Goal: Task Accomplishment & Management: Use online tool/utility

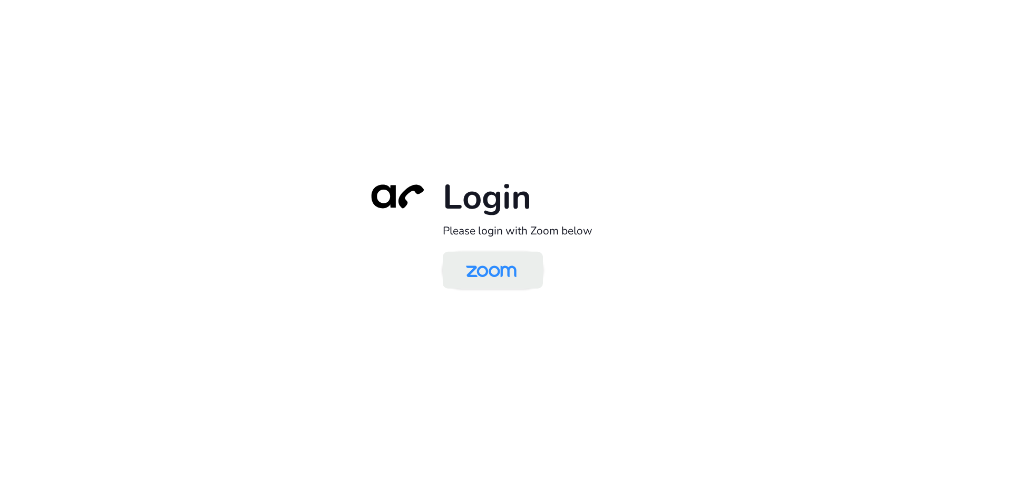
click at [498, 269] on img at bounding box center [491, 271] width 73 height 34
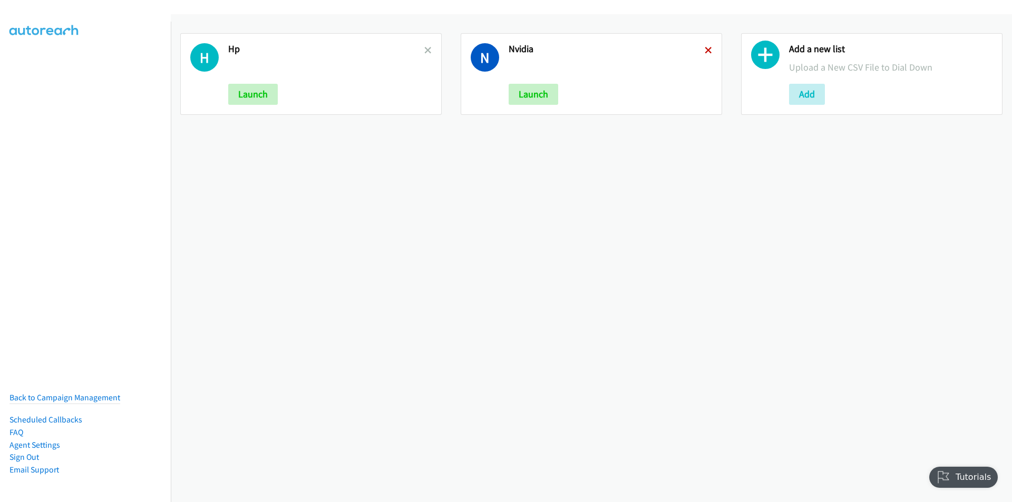
click at [704, 48] on icon at bounding box center [707, 50] width 7 height 7
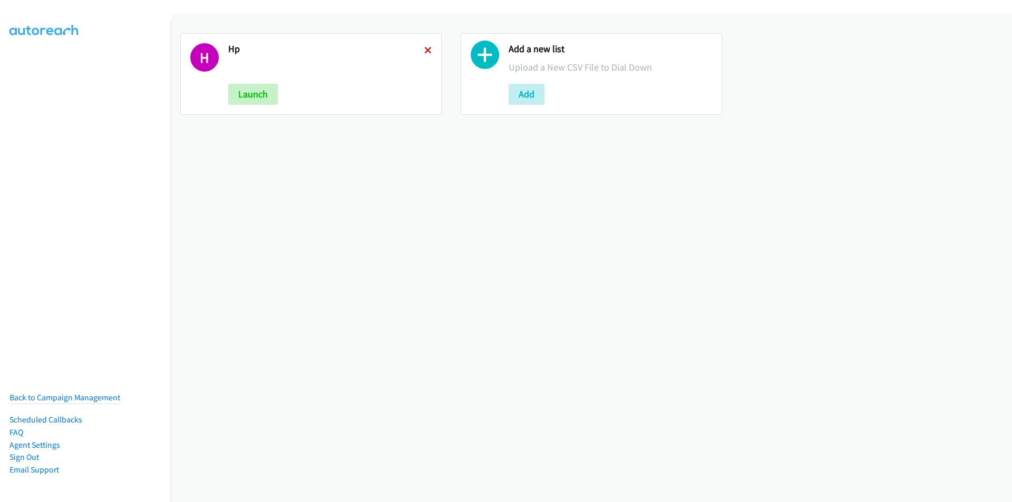
click at [426, 48] on icon at bounding box center [427, 50] width 7 height 7
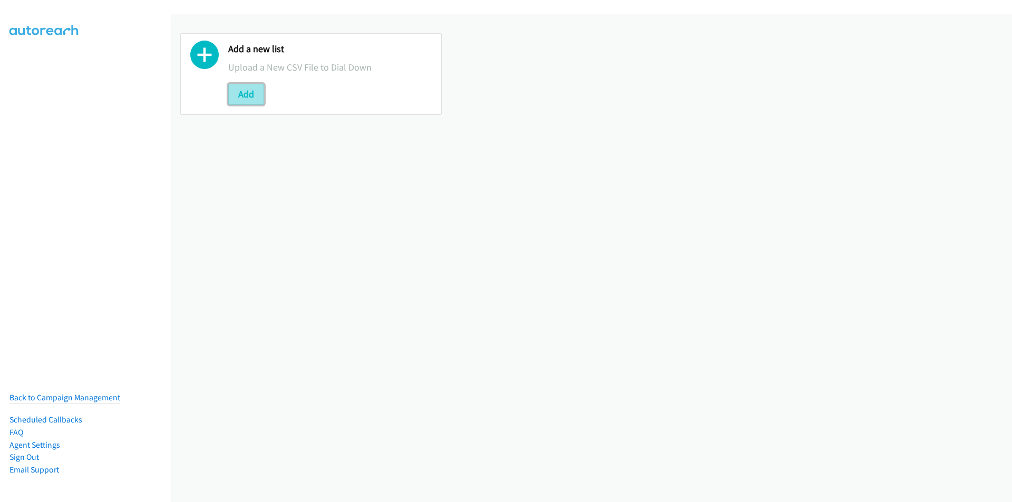
click at [238, 98] on button "Add" at bounding box center [246, 94] width 36 height 21
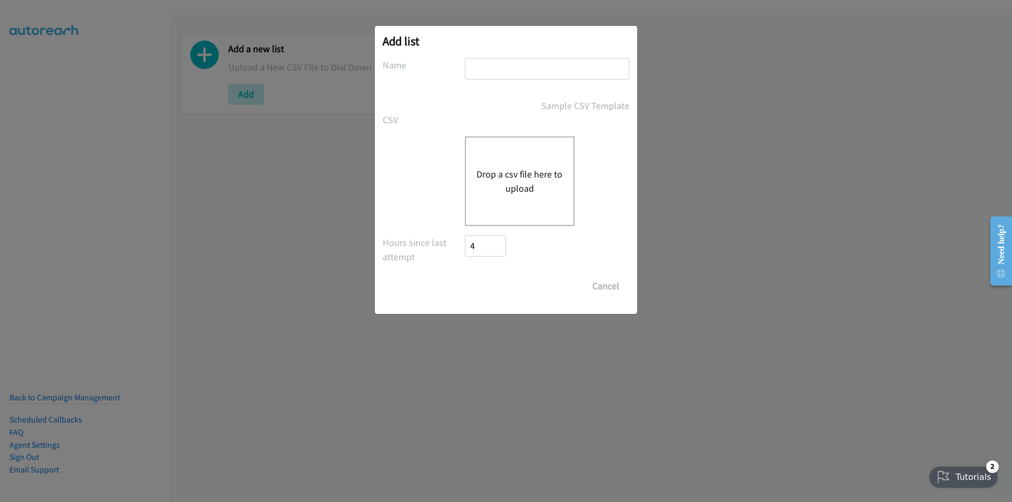
click at [519, 69] on input "text" at bounding box center [547, 69] width 164 height 22
type input "HP-TH"
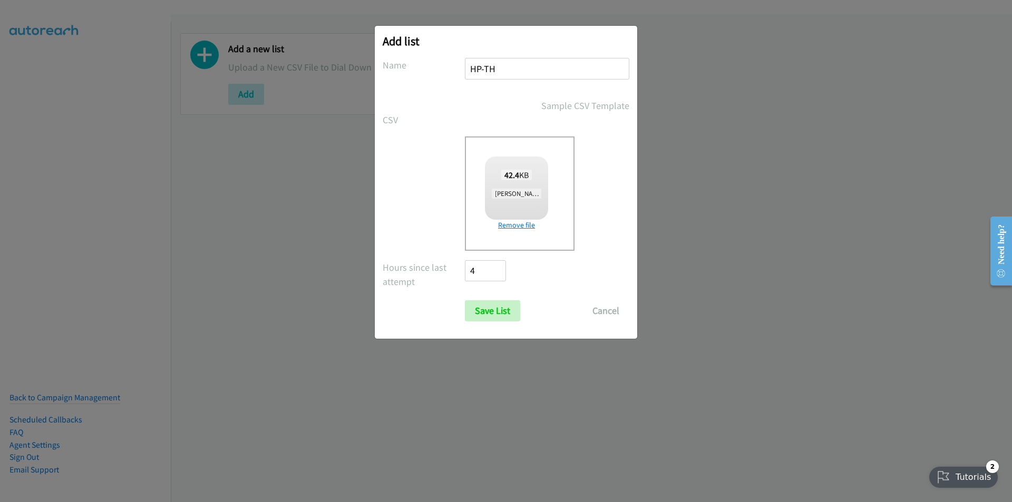
click at [506, 225] on link "Remove file" at bounding box center [516, 225] width 63 height 11
checkbox input "true"
click at [420, 161] on div "Drop a csv file here to upload 42.4 KB Marco Gatus + HP FY25 Q4 BPS & ACS - TH.…" at bounding box center [505, 193] width 247 height 114
click at [480, 312] on input "Save List" at bounding box center [492, 310] width 55 height 21
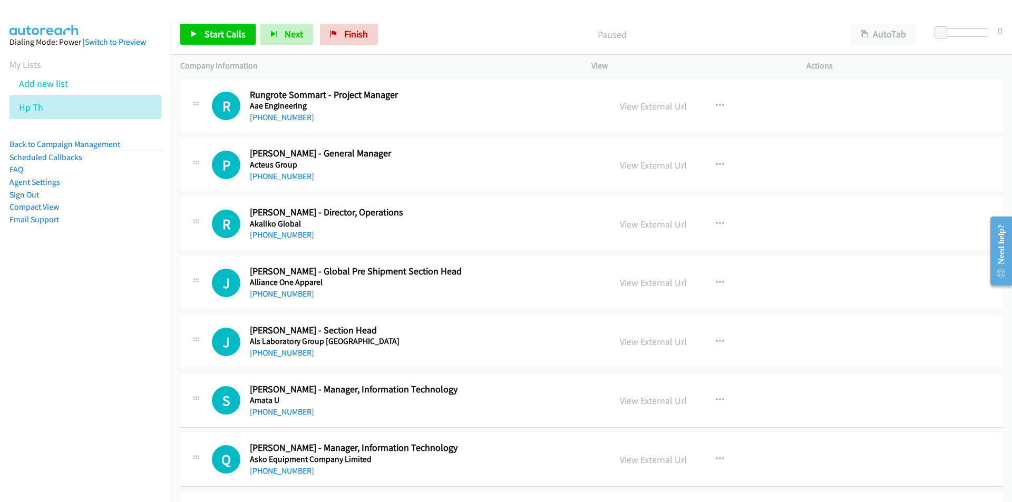
drag, startPoint x: 39, startPoint y: 338, endPoint x: 41, endPoint y: 332, distance: 5.7
click at [39, 338] on nav "Dialing Mode: Power | Switch to Preview My Lists Add new list Hp Th Back to Cam…" at bounding box center [85, 273] width 171 height 502
click at [721, 221] on button "button" at bounding box center [719, 223] width 28 height 21
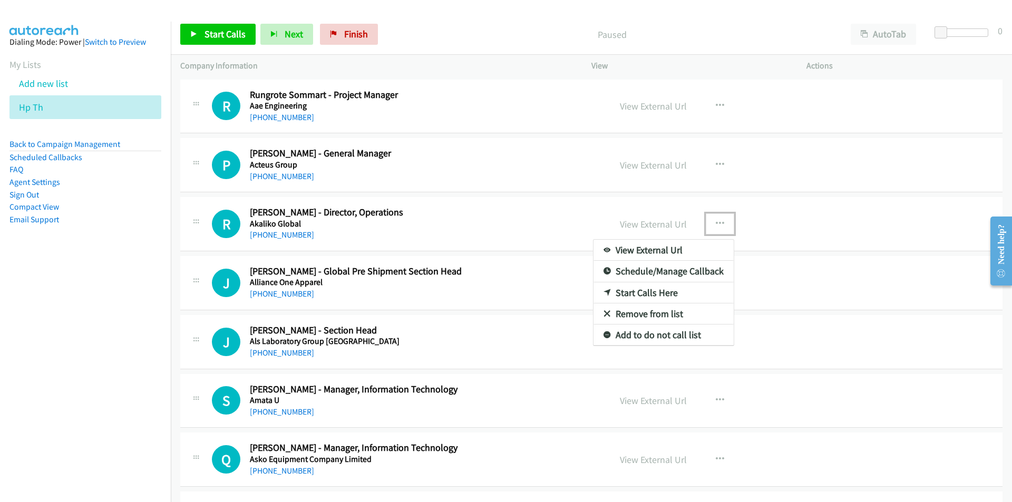
click at [670, 289] on link "Start Calls Here" at bounding box center [663, 292] width 140 height 21
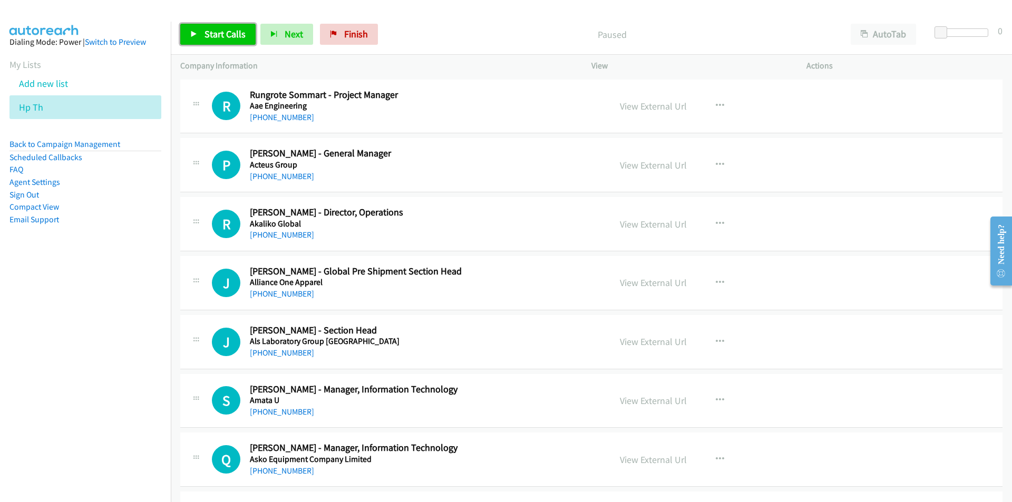
click at [204, 28] on span "Start Calls" at bounding box center [224, 34] width 41 height 12
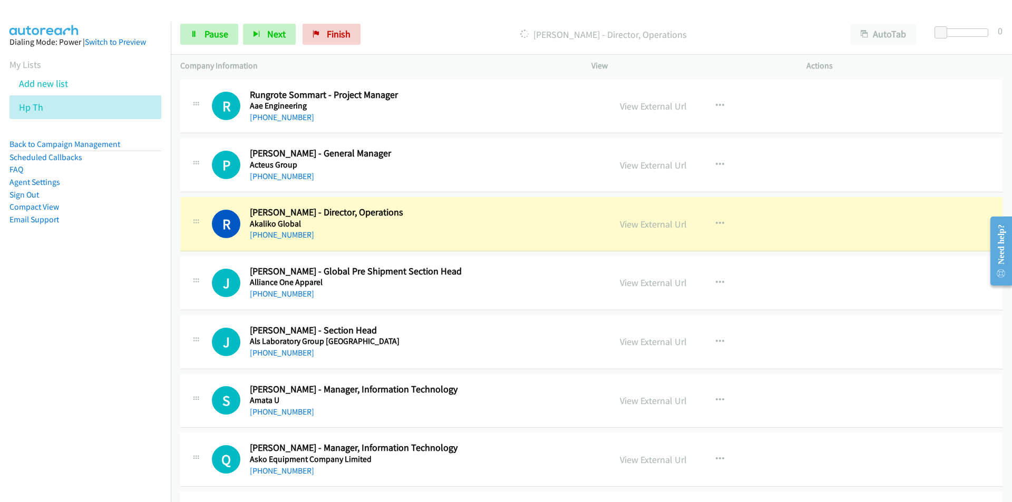
click at [764, 12] on div at bounding box center [501, 20] width 1002 height 41
click at [104, 350] on nav "Dialing Mode: Power | Switch to Preview My Lists Add new list Hp Th Back to Cam…" at bounding box center [85, 273] width 171 height 502
click at [58, 367] on nav "Dialing Mode: Power | Switch to Preview My Lists Add new list Hp Th Back to Cam…" at bounding box center [85, 273] width 171 height 502
click at [664, 228] on link "View External Url" at bounding box center [653, 224] width 67 height 12
click at [195, 30] on link "Pause" at bounding box center [209, 34] width 58 height 21
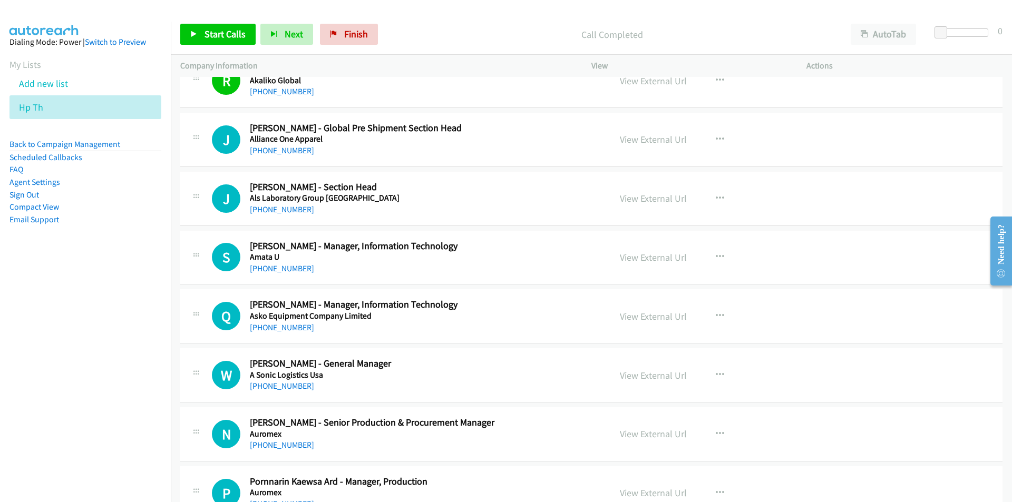
scroll to position [158, 0]
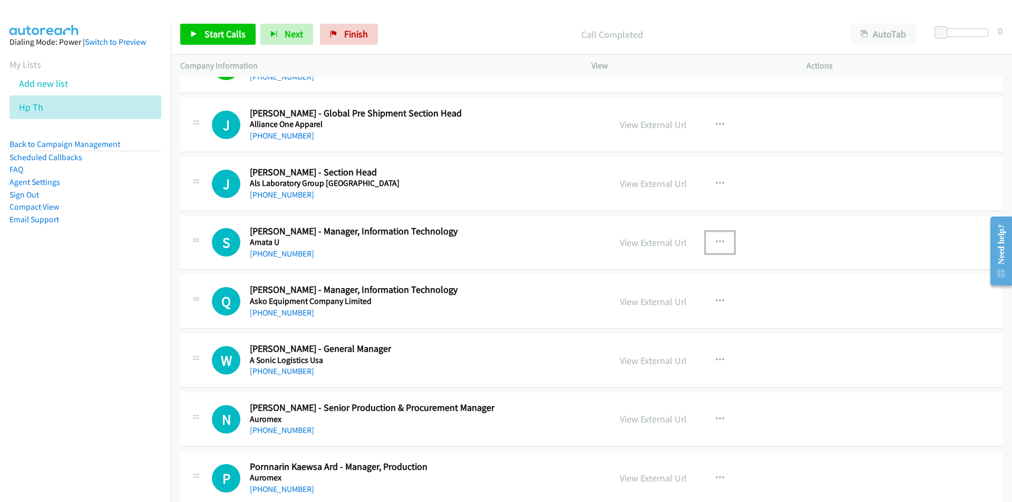
click at [720, 240] on button "button" at bounding box center [719, 242] width 28 height 21
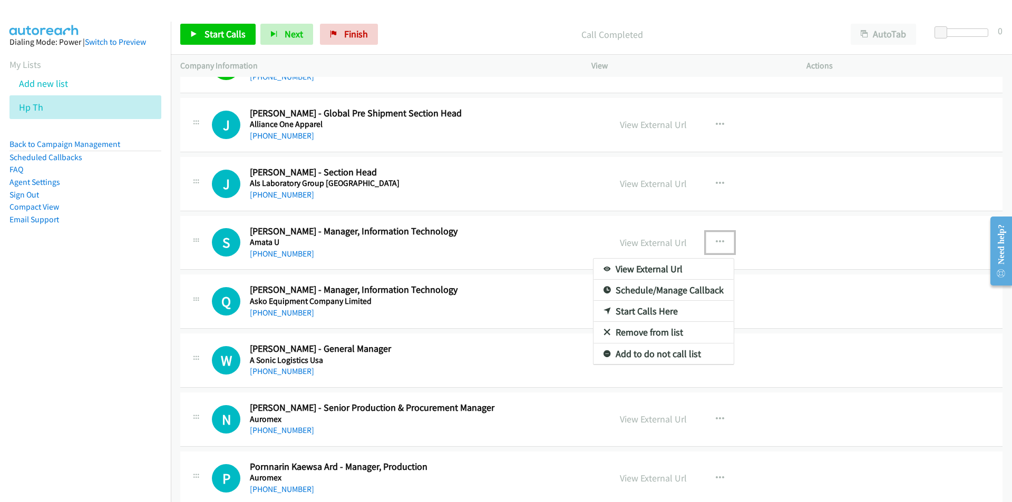
click at [653, 310] on link "Start Calls Here" at bounding box center [663, 311] width 140 height 21
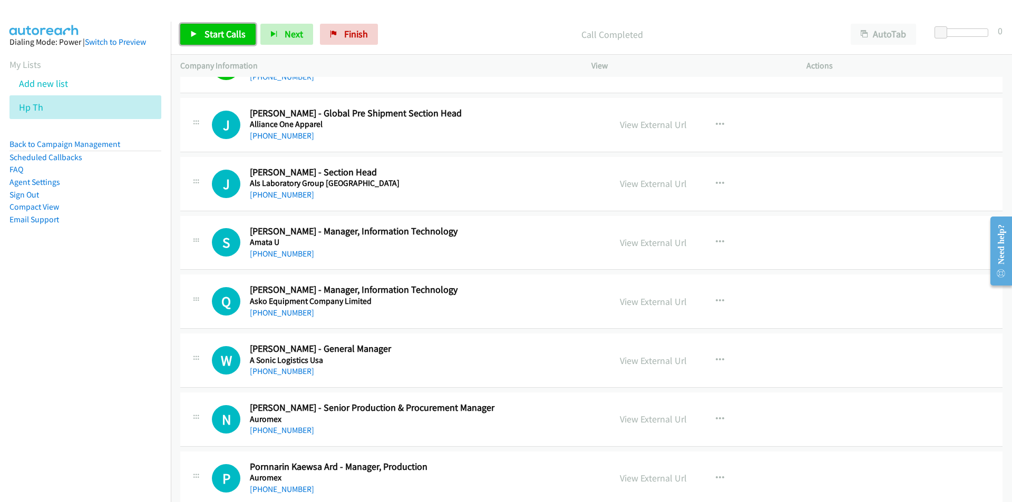
click at [214, 31] on span "Start Calls" at bounding box center [224, 34] width 41 height 12
click at [142, 301] on nav "Dialing Mode: Power | Switch to Preview My Lists Add new list Hp Th Back to Cam…" at bounding box center [85, 273] width 171 height 502
click at [639, 306] on link "View External Url" at bounding box center [653, 302] width 67 height 12
click at [191, 37] on icon at bounding box center [193, 34] width 7 height 7
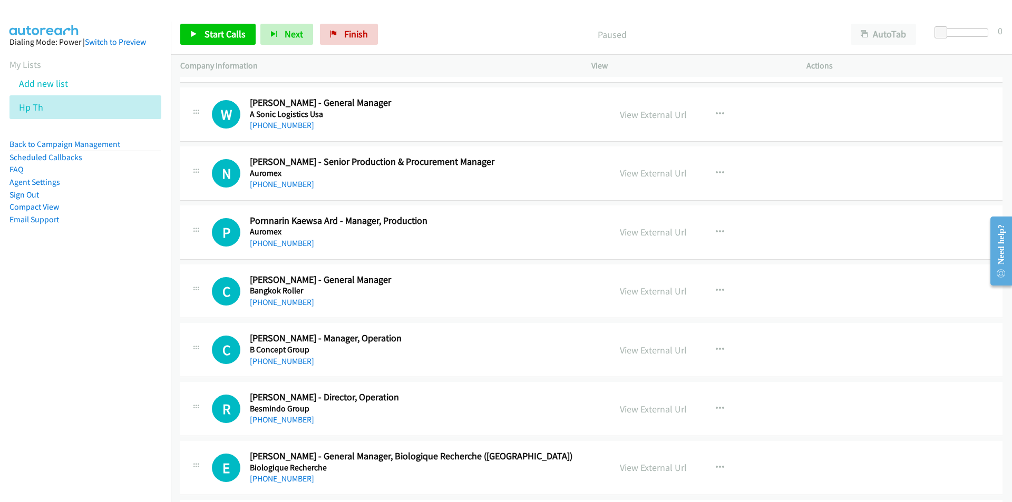
scroll to position [421, 0]
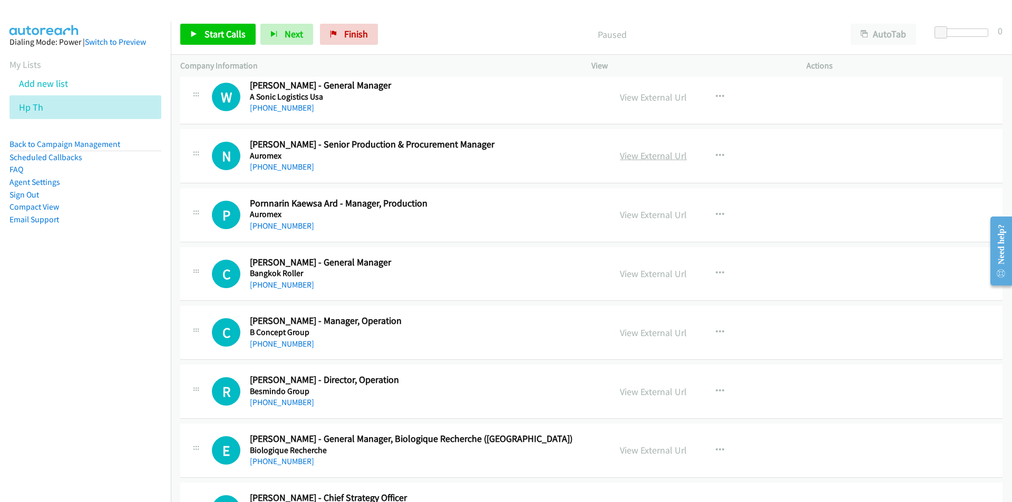
click at [648, 154] on link "View External Url" at bounding box center [653, 156] width 67 height 12
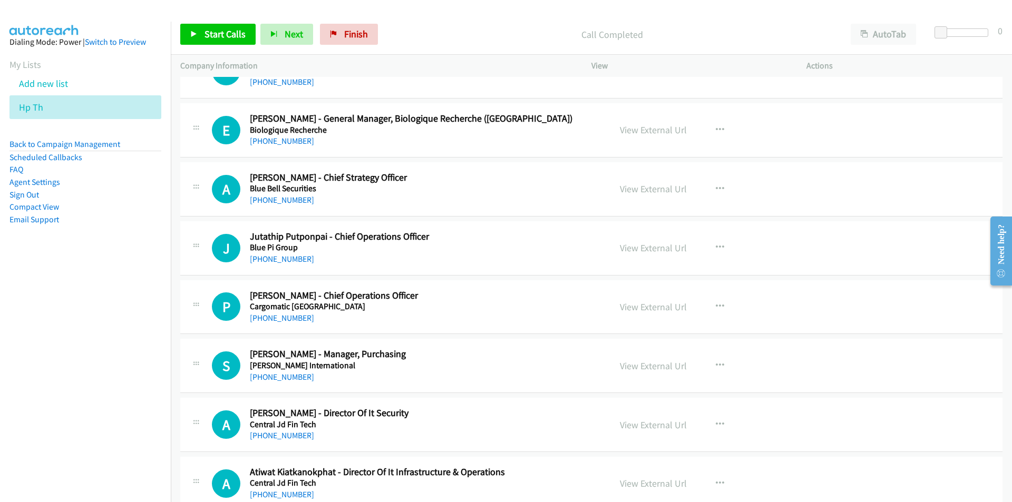
scroll to position [790, 0]
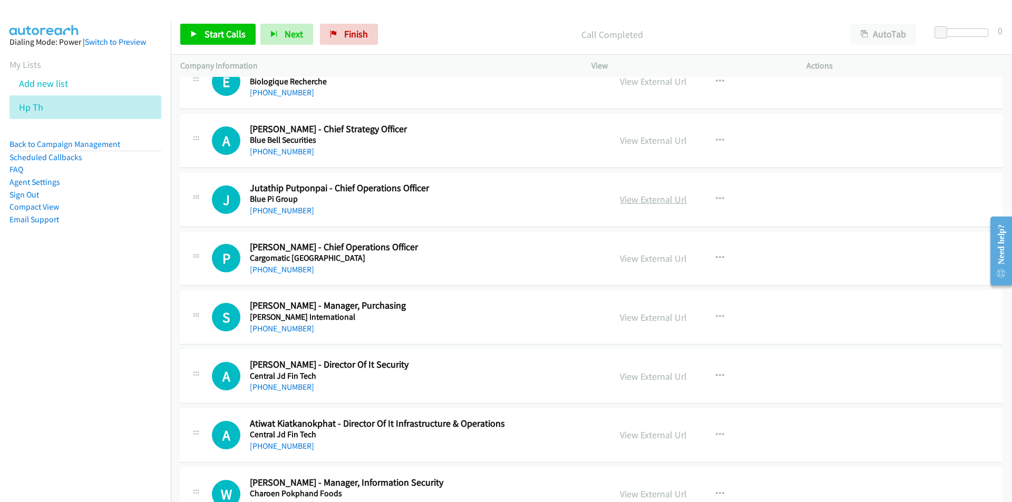
click at [654, 198] on link "View External Url" at bounding box center [653, 199] width 67 height 12
click at [721, 194] on button "button" at bounding box center [719, 199] width 28 height 21
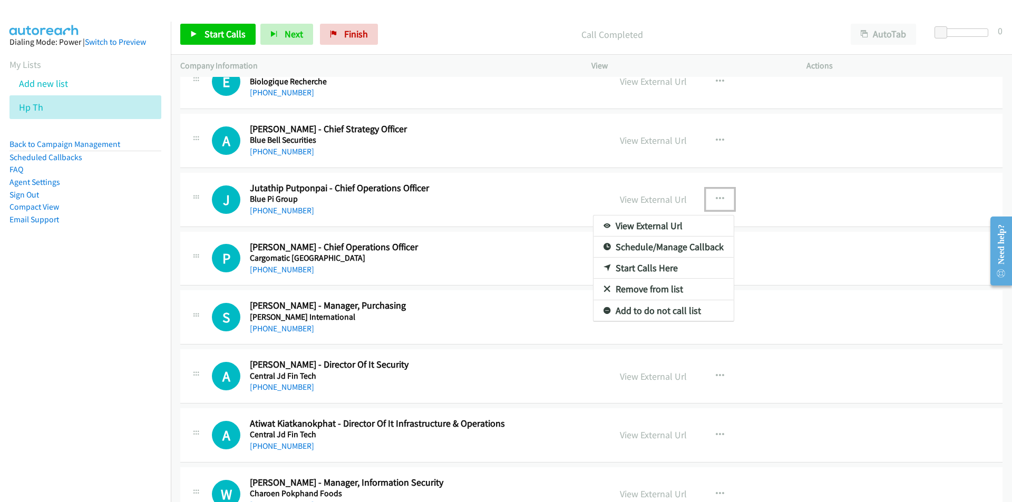
click at [637, 264] on link "Start Calls Here" at bounding box center [663, 268] width 140 height 21
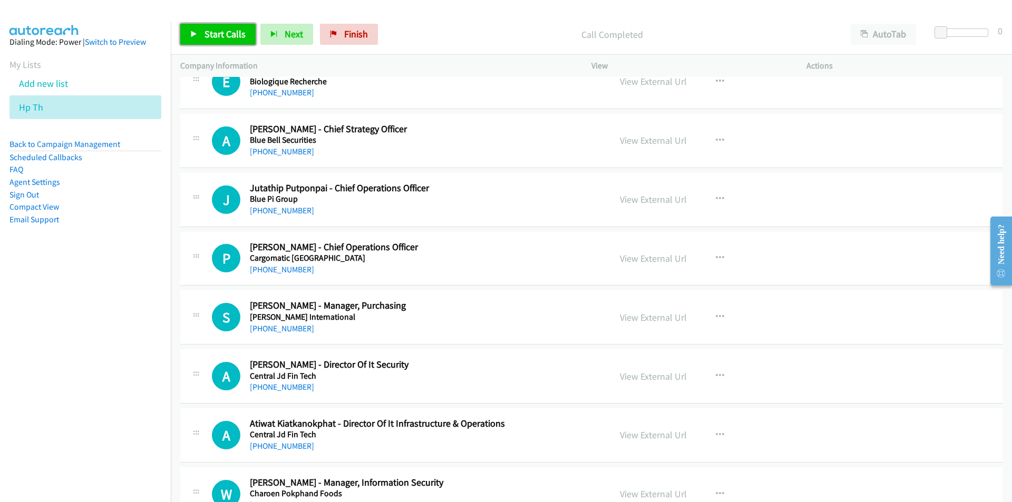
click at [209, 31] on span "Start Calls" at bounding box center [224, 34] width 41 height 12
click at [122, 351] on nav "Dialing Mode: Power | Switch to Preview My Lists Add new list Hp Th Back to Cam…" at bounding box center [85, 273] width 171 height 502
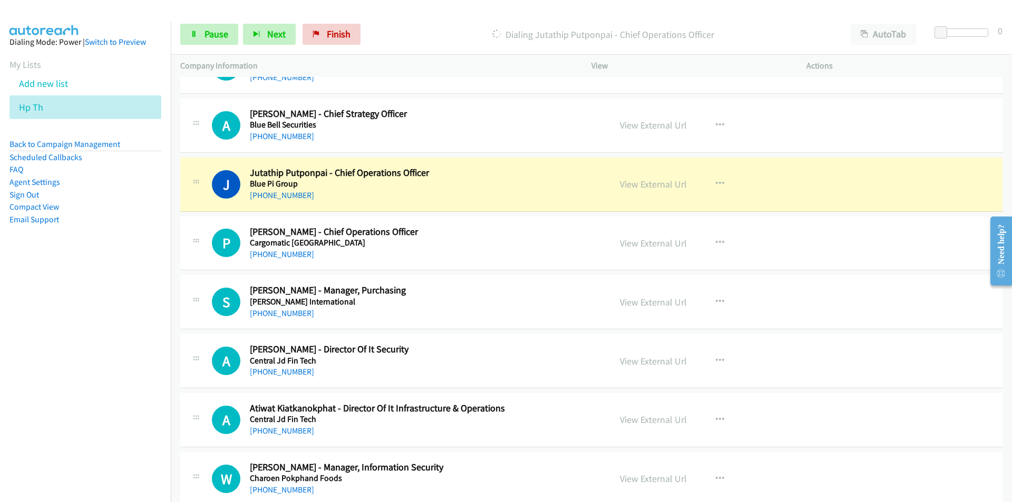
scroll to position [843, 0]
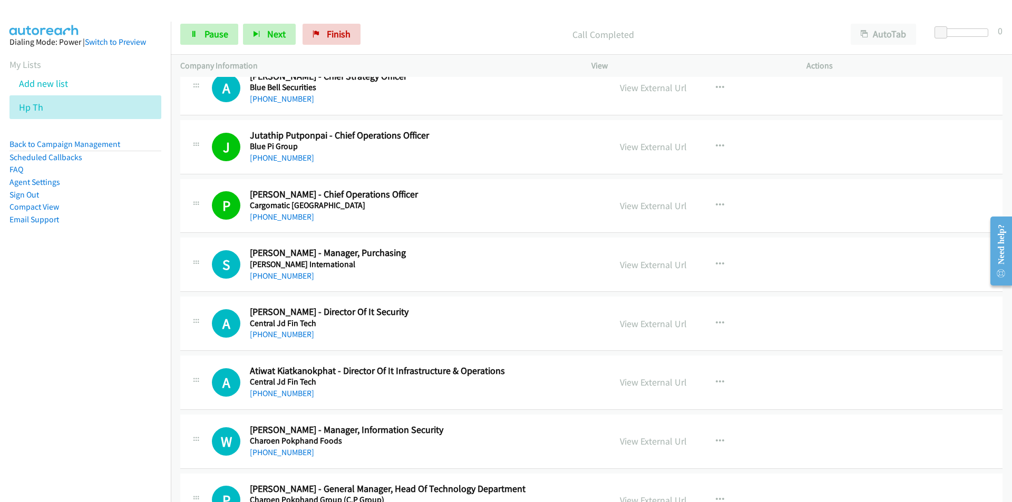
click at [27, 362] on nav "Dialing Mode: Power | Switch to Preview My Lists Add new list Hp Th Back to Cam…" at bounding box center [85, 273] width 171 height 502
click at [650, 263] on link "View External Url" at bounding box center [653, 265] width 67 height 12
click at [145, 331] on nav "Dialing Mode: Power | Switch to Preview My Lists Add new list Hp Th Back to Cam…" at bounding box center [85, 273] width 171 height 502
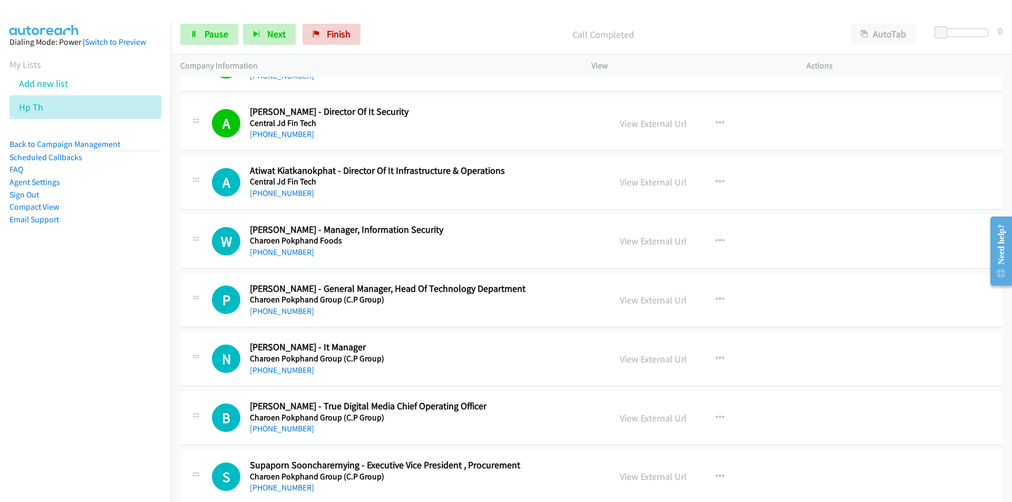
scroll to position [1054, 0]
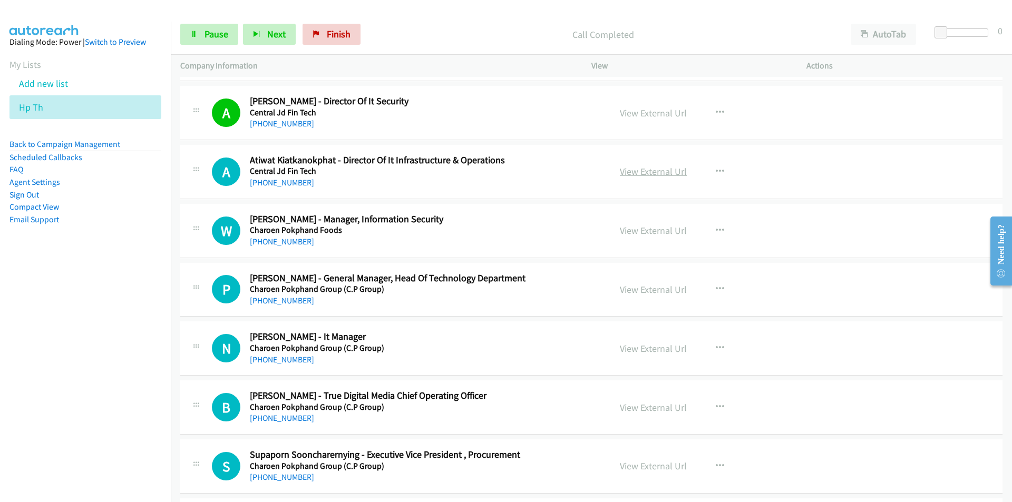
click at [648, 169] on link "View External Url" at bounding box center [653, 171] width 67 height 12
click at [219, 35] on span "Pause" at bounding box center [216, 34] width 24 height 12
click at [224, 28] on span "Start Calls" at bounding box center [224, 34] width 41 height 12
click at [130, 370] on nav "Dialing Mode: Power | Switch to Preview My Lists Add new list Hp Th Back to Cam…" at bounding box center [85, 273] width 171 height 502
click at [650, 290] on link "View External Url" at bounding box center [653, 289] width 67 height 12
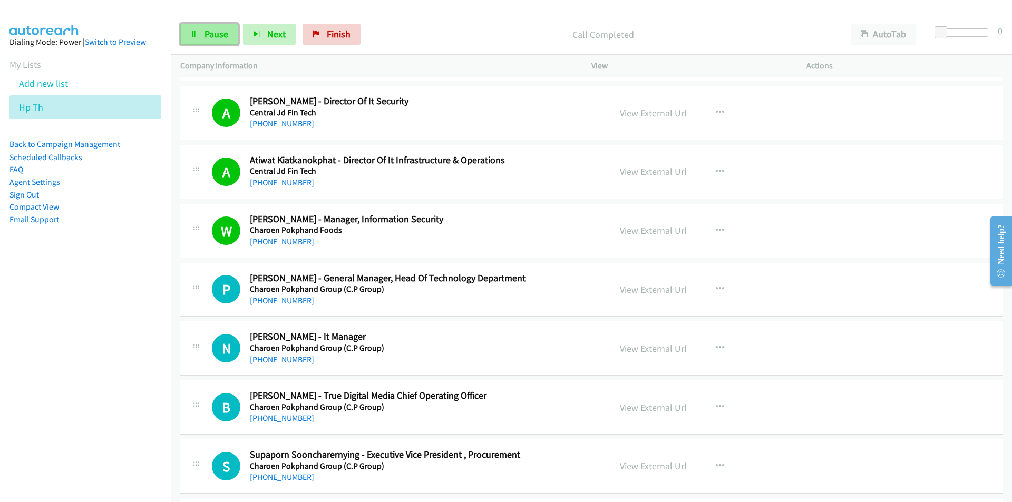
click at [201, 36] on link "Pause" at bounding box center [209, 34] width 58 height 21
click at [214, 33] on span "Start Calls" at bounding box center [224, 34] width 41 height 12
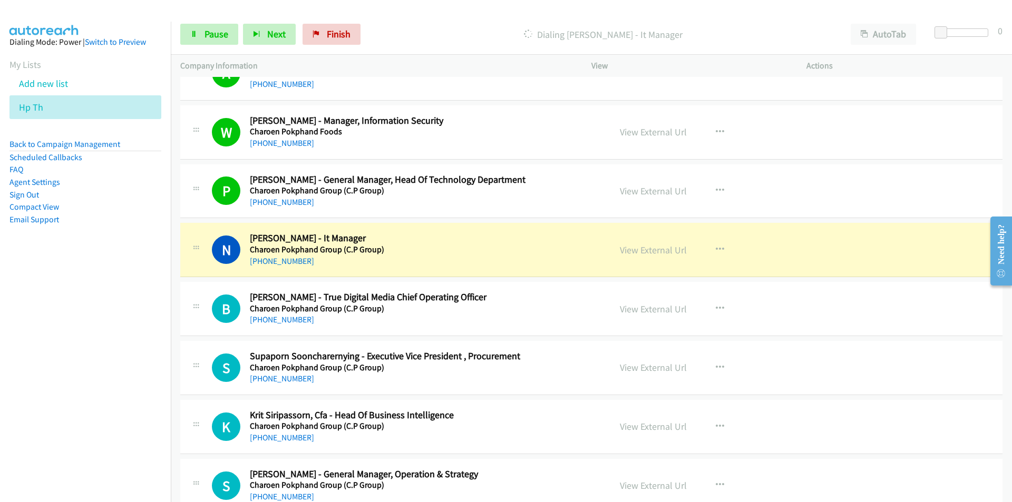
scroll to position [1159, 0]
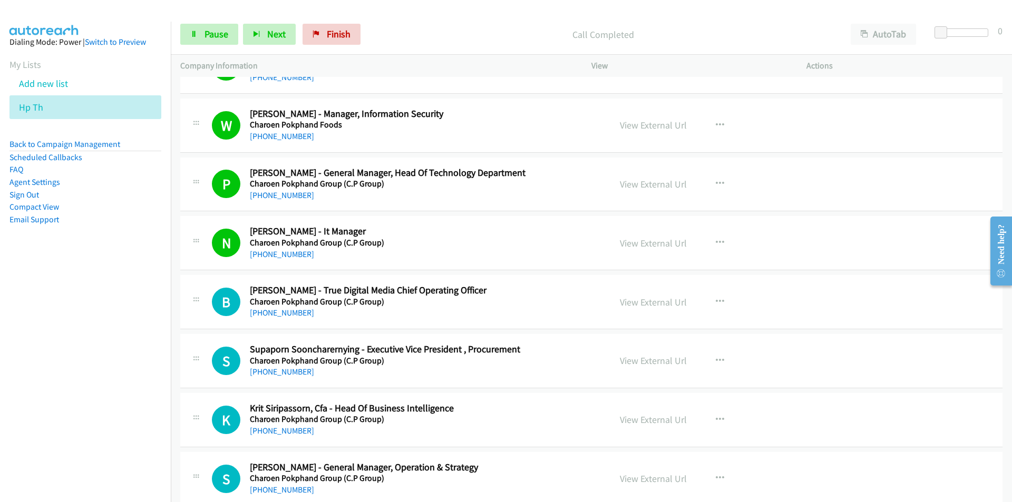
click at [125, 360] on nav "Dialing Mode: Power | Switch to Preview My Lists Add new list Hp Th Back to Cam…" at bounding box center [85, 273] width 171 height 502
click at [649, 360] on link "View External Url" at bounding box center [653, 361] width 67 height 12
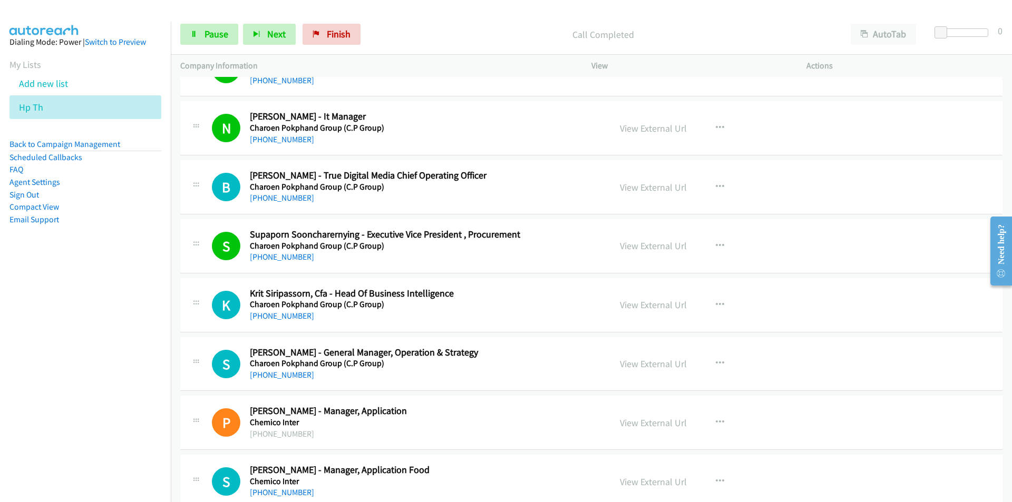
scroll to position [1317, 0]
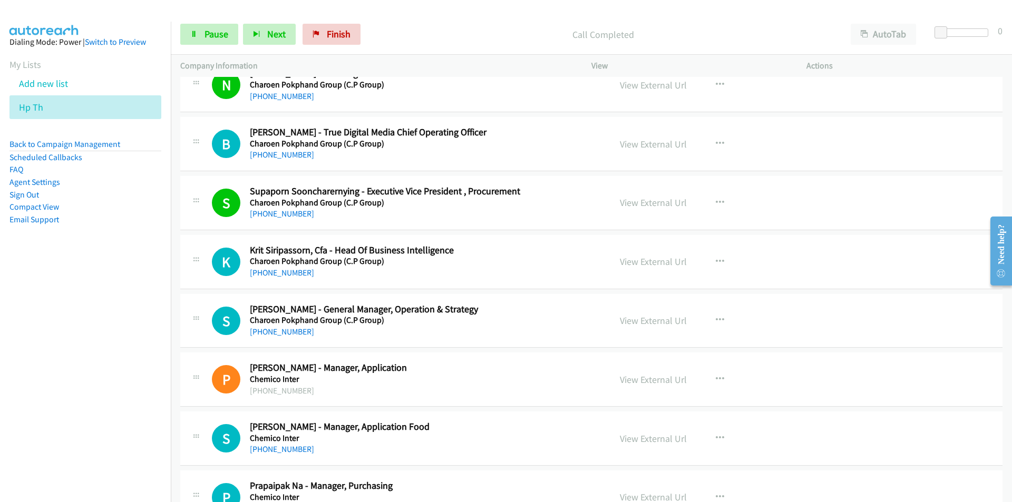
click at [159, 330] on nav "Dialing Mode: Power | Switch to Preview My Lists Add new list Hp Th Back to Cam…" at bounding box center [85, 273] width 171 height 502
click at [132, 376] on nav "Dialing Mode: Power | Switch to Preview My Lists Add new list Hp Th Back to Cam…" at bounding box center [85, 273] width 171 height 502
click at [225, 36] on span "Pause" at bounding box center [216, 34] width 24 height 12
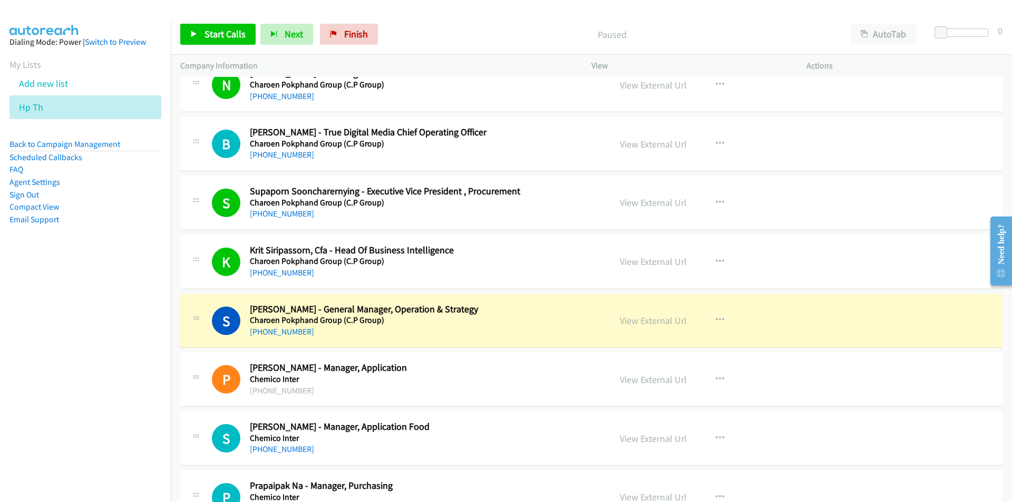
click at [132, 389] on nav "Dialing Mode: Power | Switch to Preview My Lists Add new list Hp Th Back to Cam…" at bounding box center [85, 273] width 171 height 502
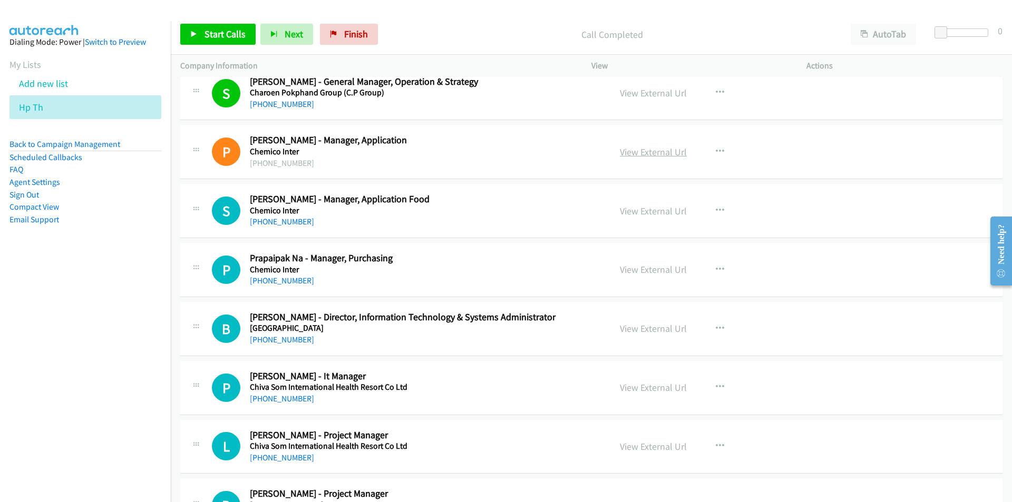
scroll to position [1581, 0]
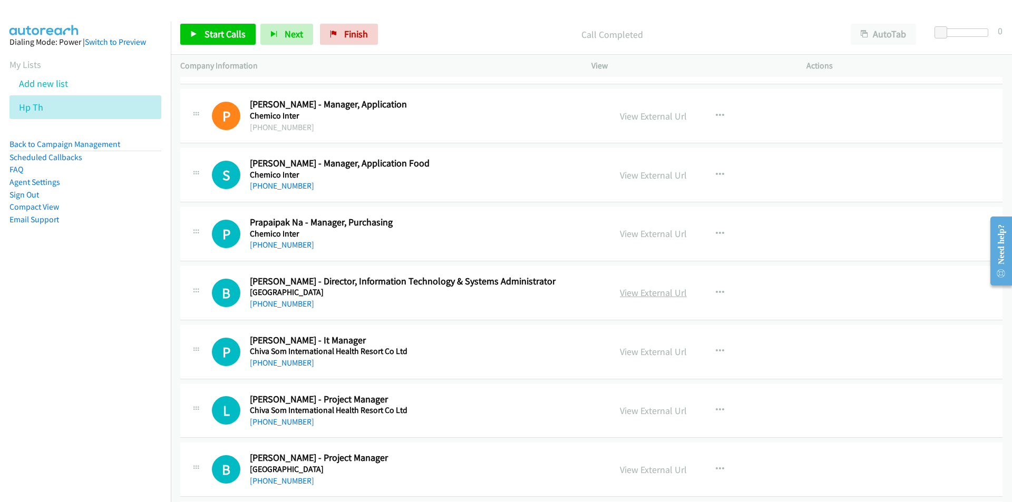
click at [627, 296] on link "View External Url" at bounding box center [653, 293] width 67 height 12
click at [720, 293] on button "button" at bounding box center [719, 292] width 28 height 21
click at [639, 361] on link "Start Calls Here" at bounding box center [663, 361] width 140 height 21
click at [212, 36] on span "Start Calls" at bounding box center [224, 34] width 41 height 12
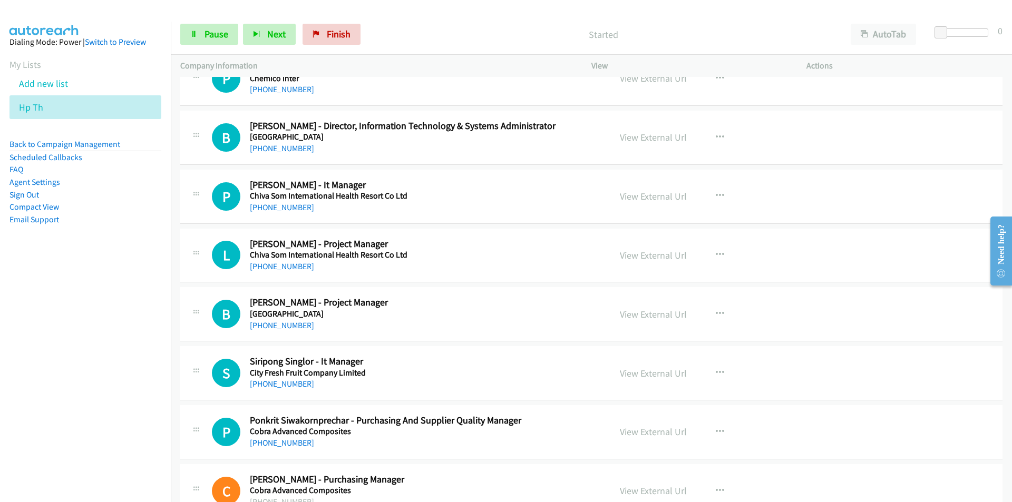
scroll to position [1739, 0]
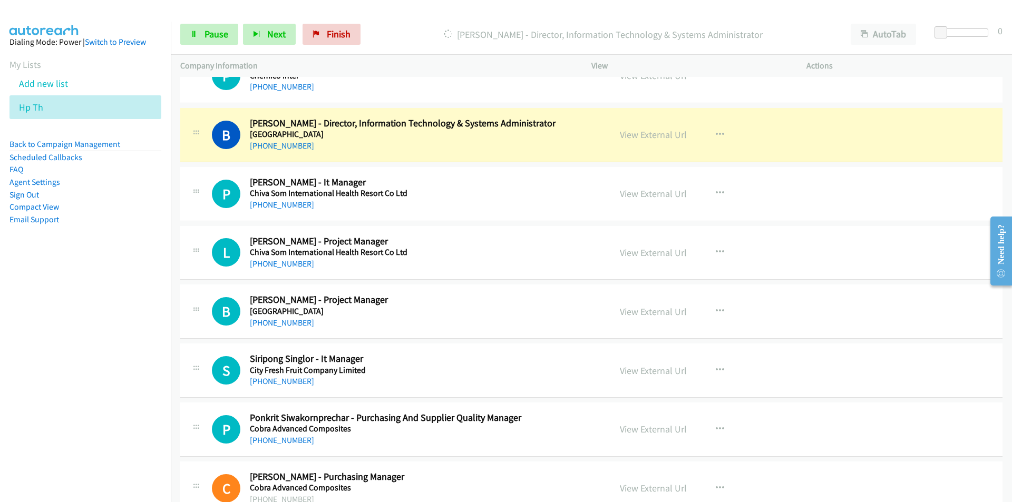
click at [42, 357] on nav "Dialing Mode: Power | Switch to Preview My Lists Add new list Hp Th Back to Cam…" at bounding box center [85, 273] width 171 height 502
click at [715, 250] on icon "button" at bounding box center [719, 252] width 8 height 8
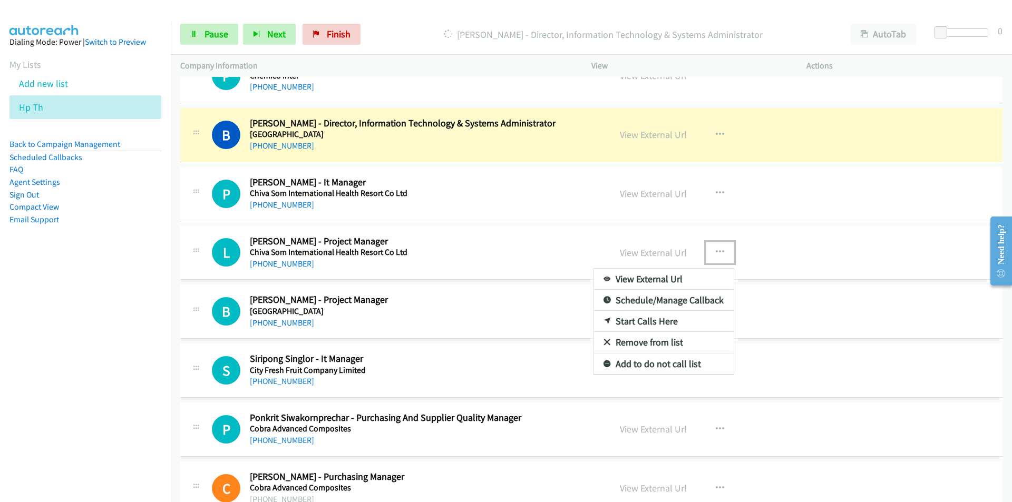
drag, startPoint x: 652, startPoint y: 342, endPoint x: 744, endPoint y: 293, distance: 103.9
drag, startPoint x: 63, startPoint y: 359, endPoint x: 211, endPoint y: 333, distance: 150.3
click at [62, 359] on nav "Dialing Mode: Power | Switch to Preview My Lists Add new list Hp Th Back to Cam…" at bounding box center [85, 273] width 171 height 502
click at [637, 340] on link "Remove from list" at bounding box center [663, 342] width 140 height 21
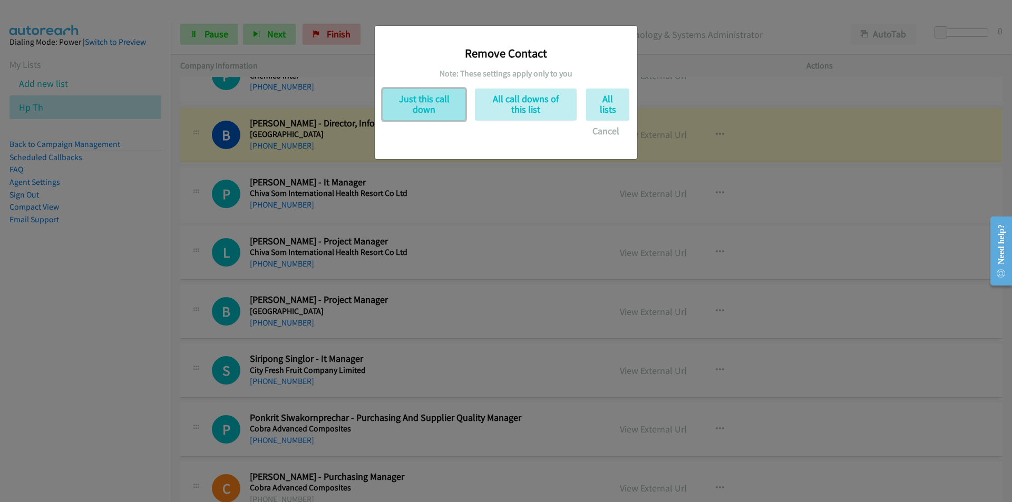
click at [428, 104] on button "Just this call down" at bounding box center [423, 105] width 83 height 32
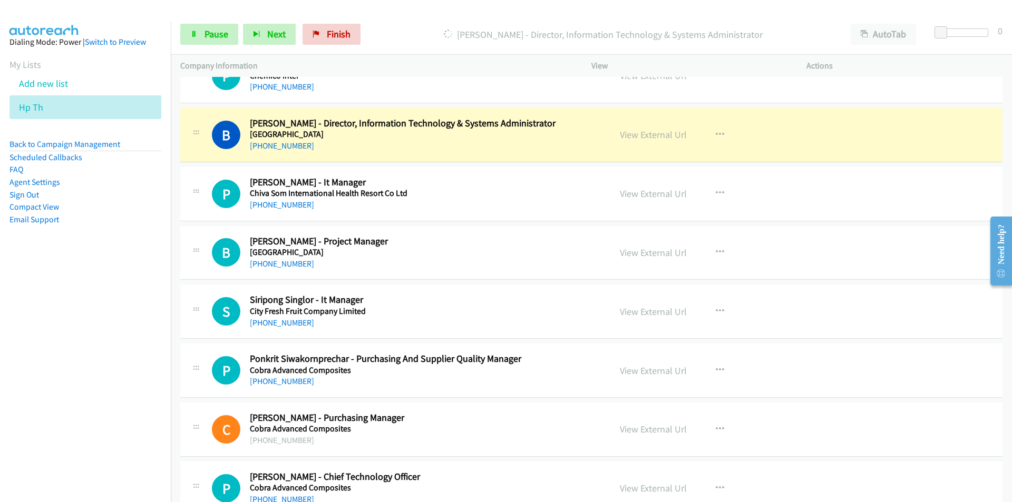
click at [40, 360] on nav "Dialing Mode: Power | Switch to Preview My Lists Add new list Hp Th Back to Cam…" at bounding box center [85, 273] width 171 height 502
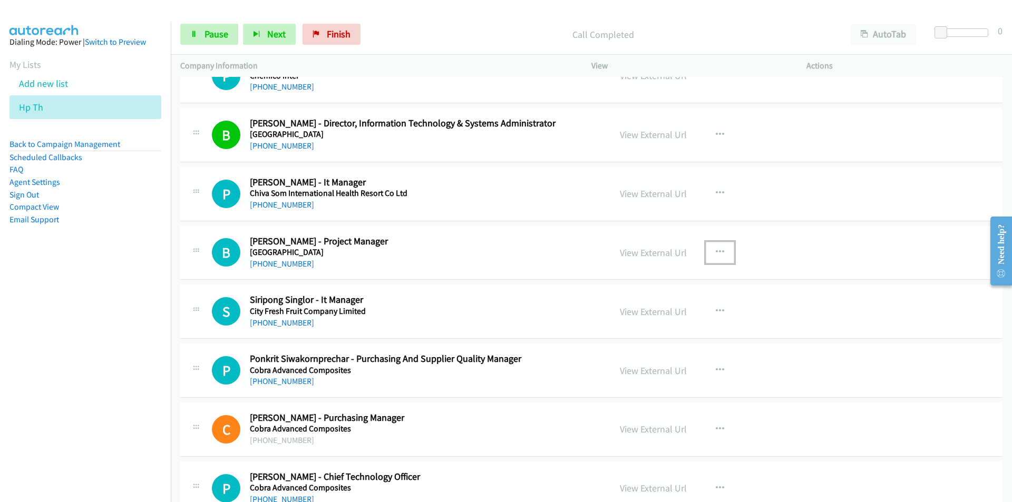
click at [715, 249] on icon "button" at bounding box center [719, 252] width 8 height 8
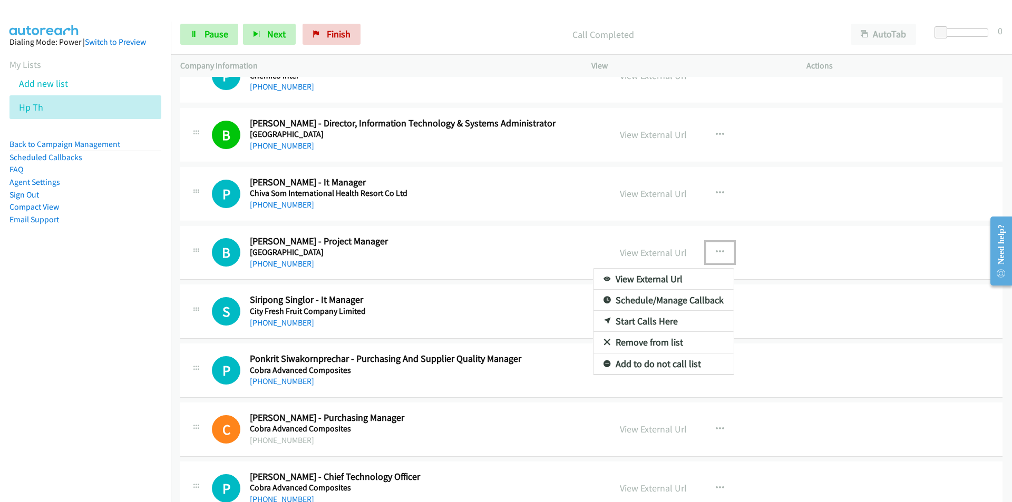
click at [650, 346] on link "Remove from list" at bounding box center [663, 342] width 140 height 21
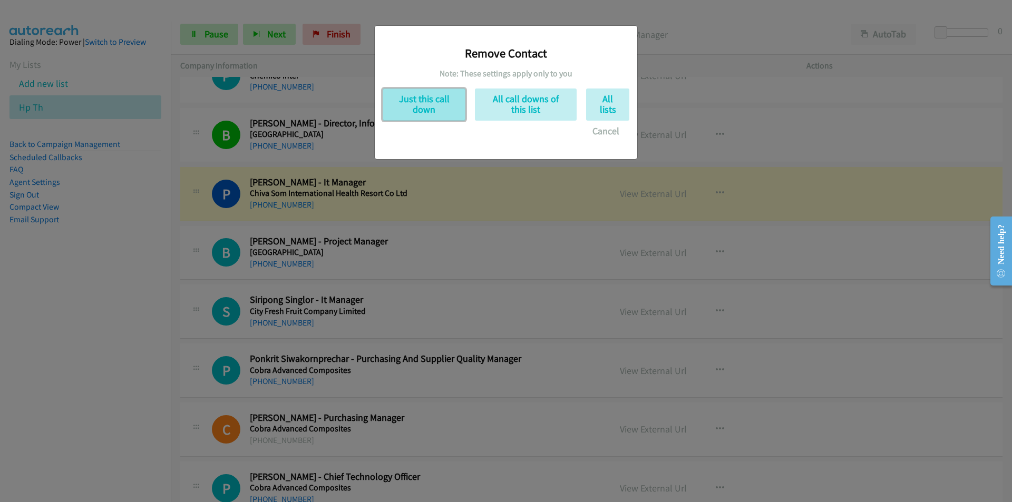
click at [428, 113] on button "Just this call down" at bounding box center [423, 105] width 83 height 32
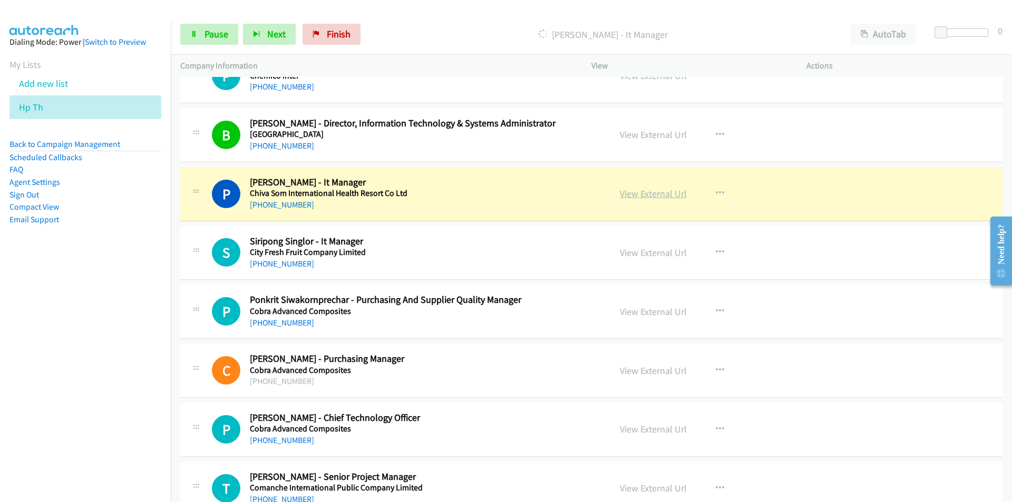
click at [661, 194] on link "View External Url" at bounding box center [653, 194] width 67 height 12
click at [205, 30] on span "Pause" at bounding box center [216, 34] width 24 height 12
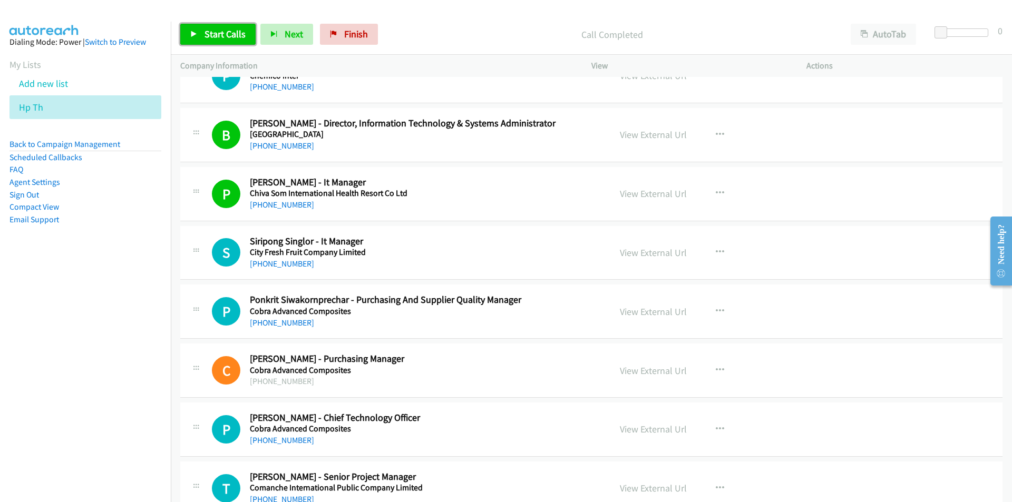
click at [220, 29] on span "Start Calls" at bounding box center [224, 34] width 41 height 12
click at [94, 357] on nav "Dialing Mode: Power | Switch to Preview My Lists Add new list Hp Th Back to Cam…" at bounding box center [85, 273] width 171 height 502
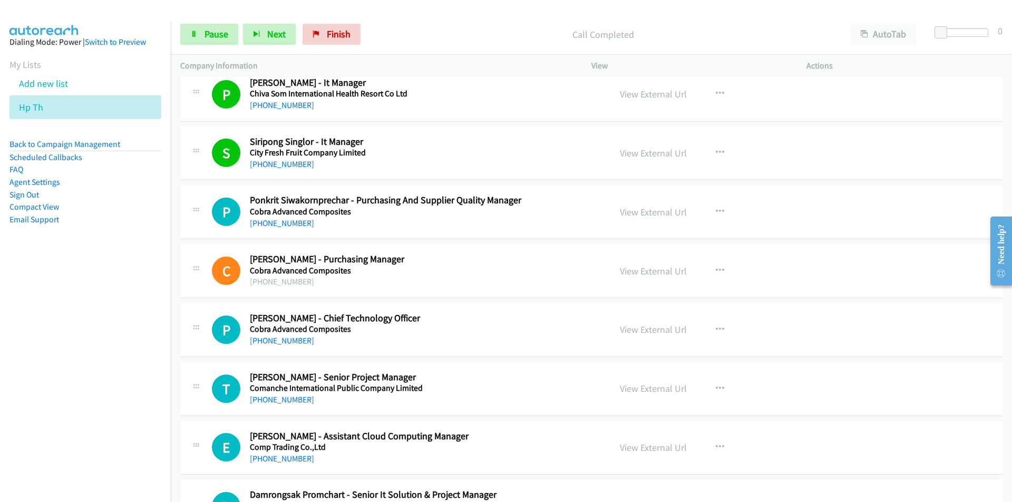
scroll to position [1897, 0]
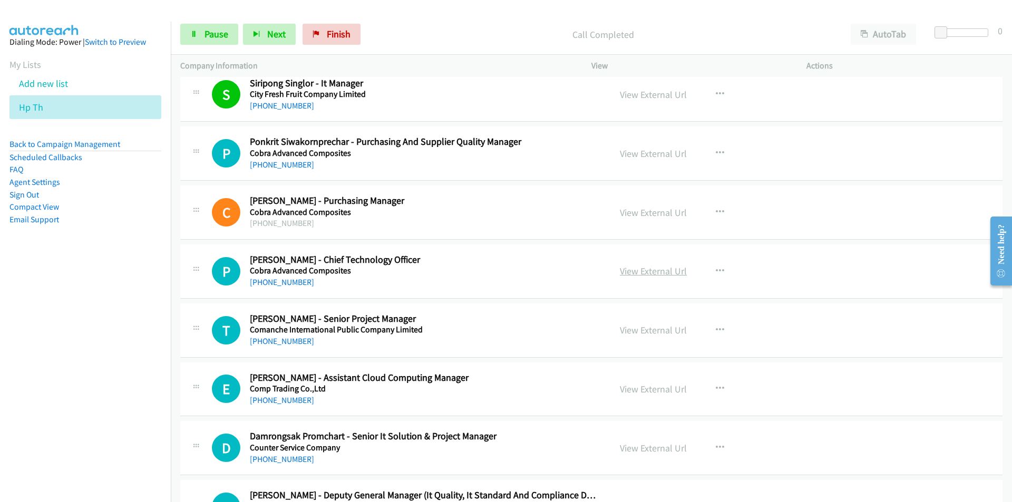
click at [649, 266] on link "View External Url" at bounding box center [653, 271] width 67 height 12
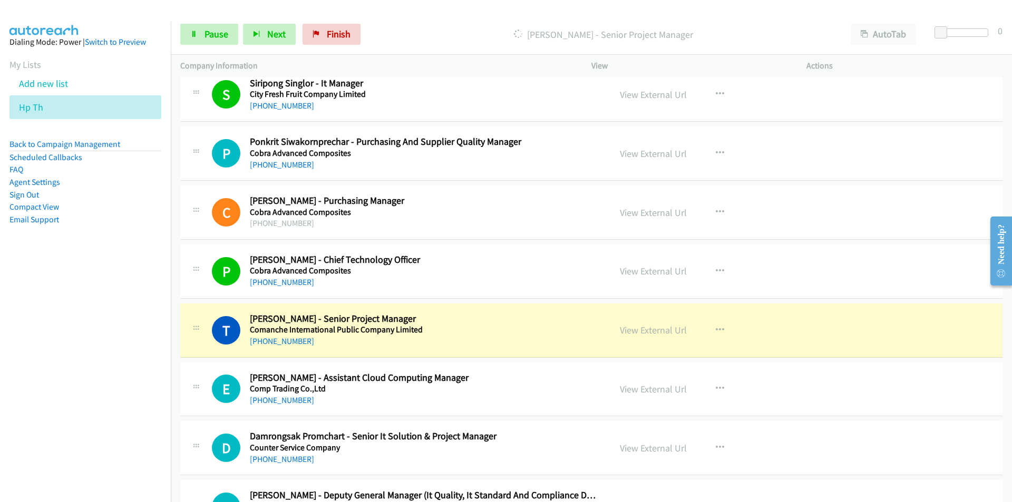
click at [115, 346] on nav "Dialing Mode: Power | Switch to Preview My Lists Add new list Hp Th Back to Cam…" at bounding box center [85, 273] width 171 height 502
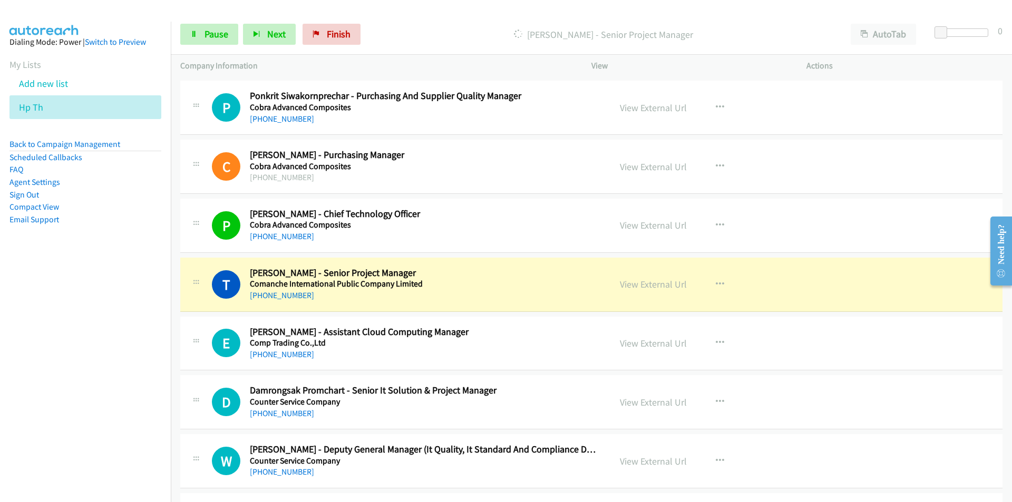
scroll to position [1949, 0]
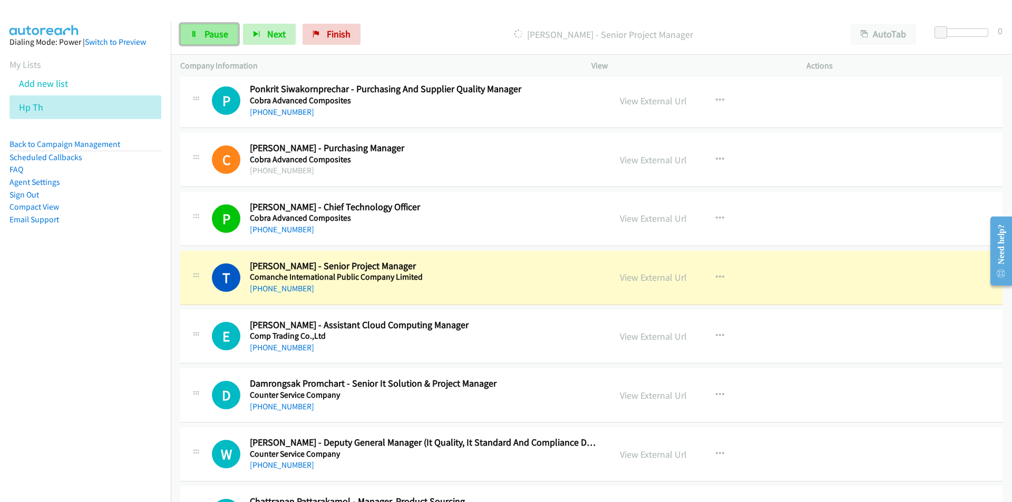
click at [215, 31] on span "Pause" at bounding box center [216, 34] width 24 height 12
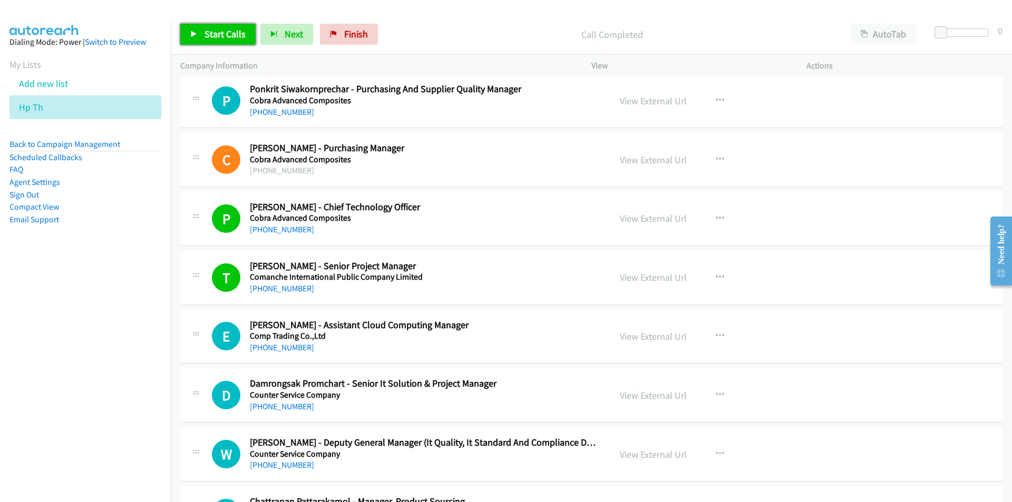
click at [208, 36] on span "Start Calls" at bounding box center [224, 34] width 41 height 12
click at [204, 35] on span "Pause" at bounding box center [216, 34] width 24 height 12
click at [150, 388] on nav "Dialing Mode: Power | Switch to Preview My Lists Add new list Hp Th Back to Cam…" at bounding box center [85, 273] width 171 height 502
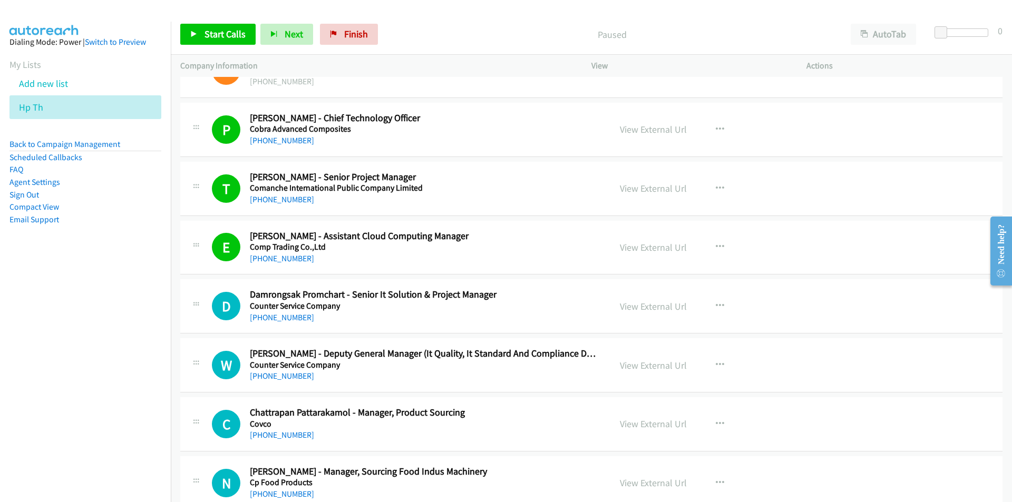
scroll to position [2055, 0]
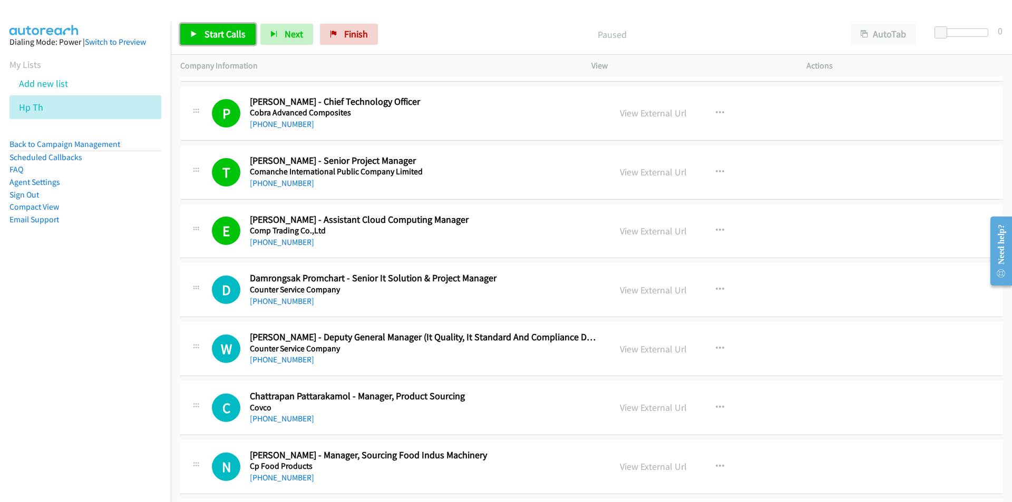
click at [199, 31] on link "Start Calls" at bounding box center [217, 34] width 75 height 21
click at [133, 403] on nav "Dialing Mode: Power | Switch to Preview My Lists Add new list Hp Th Back to Cam…" at bounding box center [85, 273] width 171 height 502
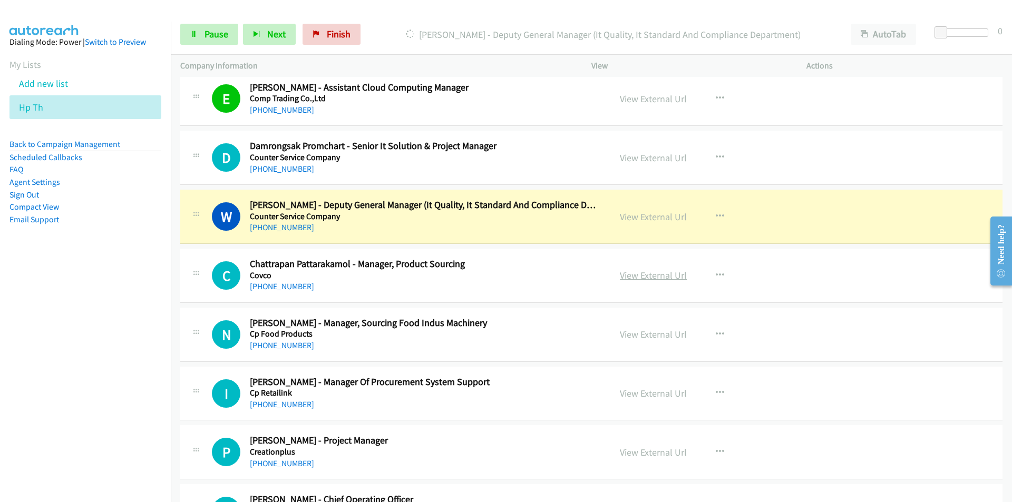
scroll to position [2213, 0]
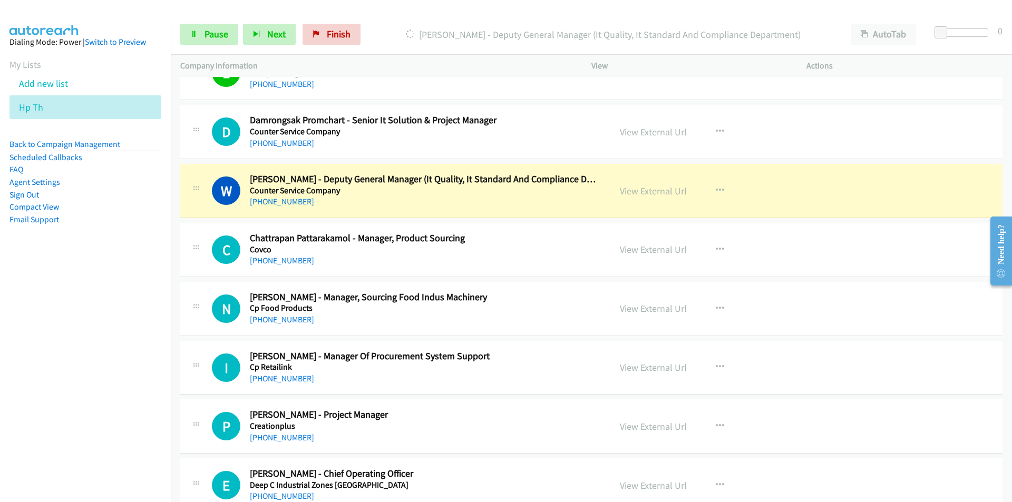
drag, startPoint x: 124, startPoint y: 346, endPoint x: 188, endPoint y: 346, distance: 63.2
click at [124, 346] on nav "Dialing Mode: Power | Switch to Preview My Lists Add new list Hp Th Back to Cam…" at bounding box center [85, 273] width 171 height 502
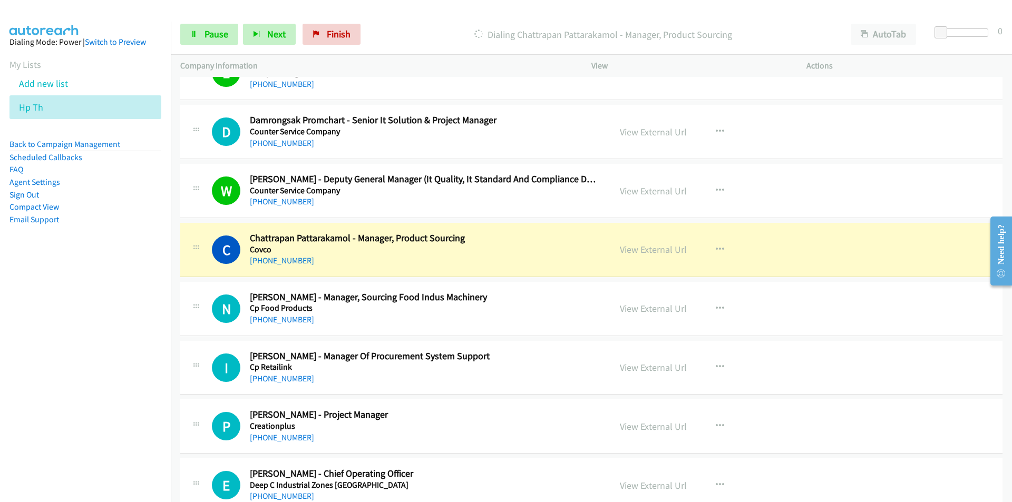
click at [142, 319] on nav "Dialing Mode: Power | Switch to Preview My Lists Add new list Hp Th Back to Cam…" at bounding box center [85, 273] width 171 height 502
click at [121, 374] on nav "Dialing Mode: Power | Switch to Preview My Lists Add new list Hp Th Back to Cam…" at bounding box center [85, 273] width 171 height 502
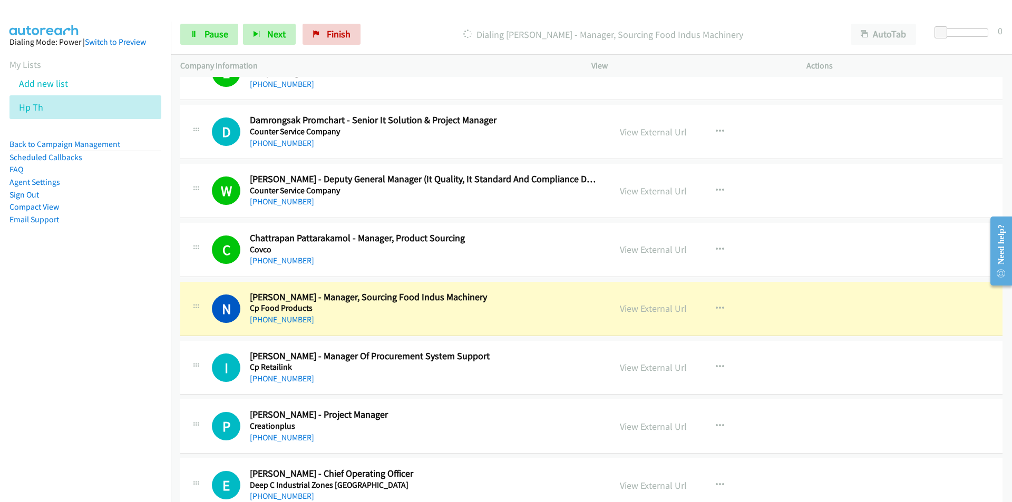
click at [96, 455] on nav "Dialing Mode: Power | Switch to Preview My Lists Add new list Hp Th Back to Cam…" at bounding box center [85, 273] width 171 height 502
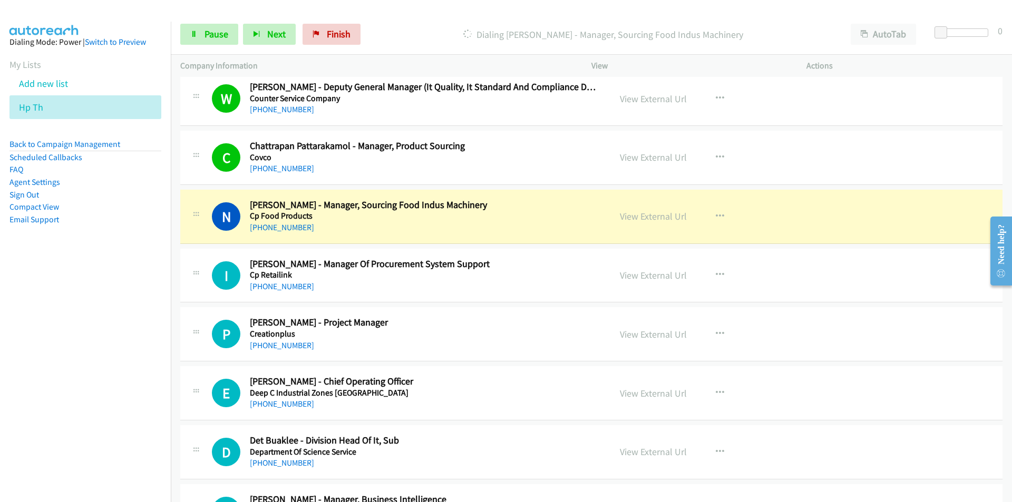
scroll to position [2318, 0]
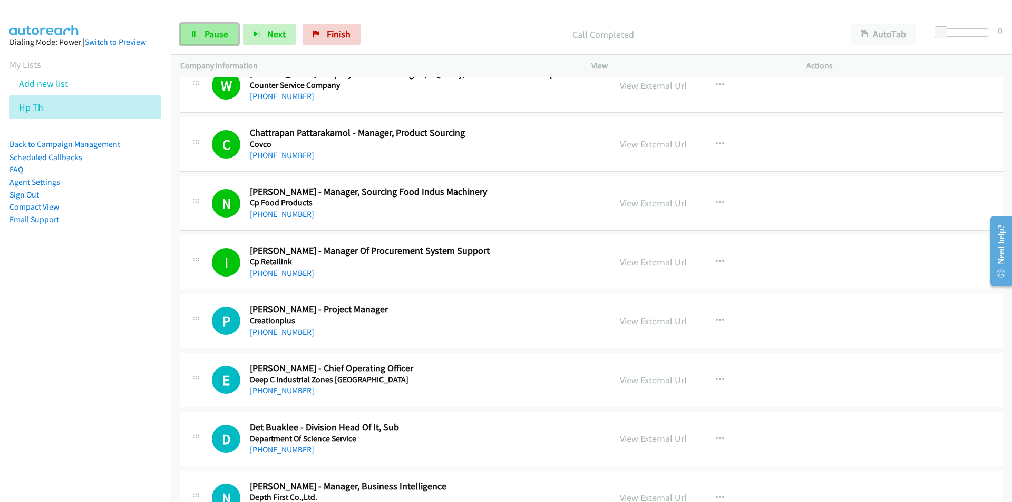
click at [212, 32] on span "Pause" at bounding box center [216, 34] width 24 height 12
click at [105, 370] on nav "Dialing Mode: Power | Switch to Preview My Lists Add new list Hp Th Back to Cam…" at bounding box center [85, 273] width 171 height 502
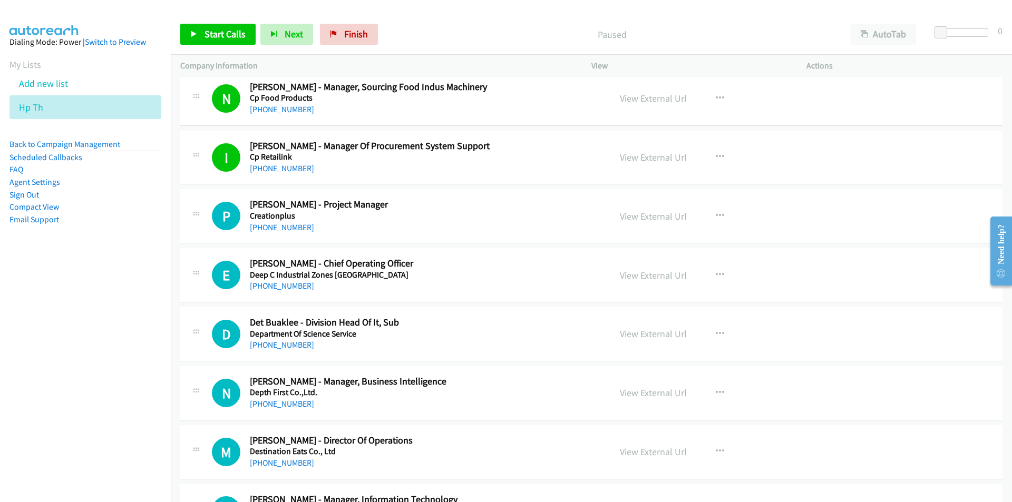
scroll to position [2424, 0]
click at [631, 277] on link "View External Url" at bounding box center [653, 275] width 67 height 12
click at [716, 275] on icon "button" at bounding box center [719, 274] width 8 height 8
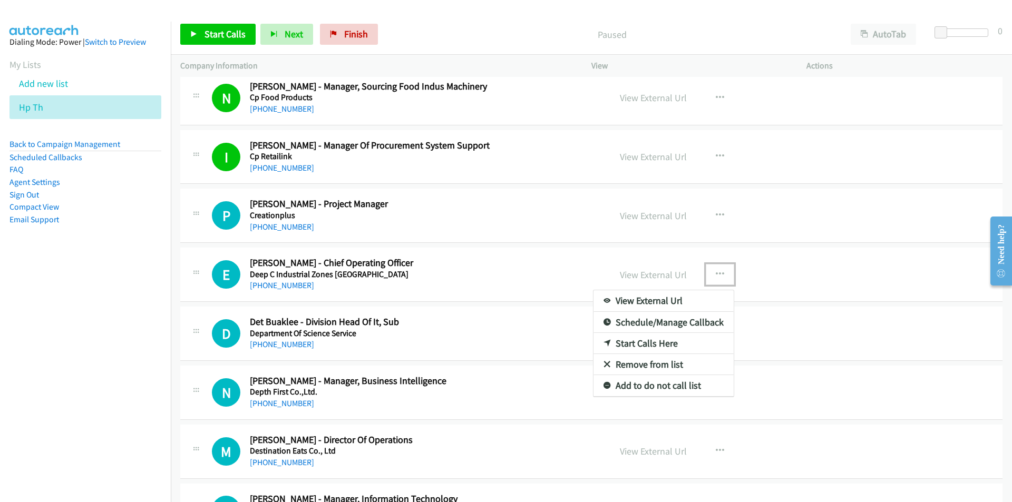
click at [659, 346] on link "Start Calls Here" at bounding box center [663, 343] width 140 height 21
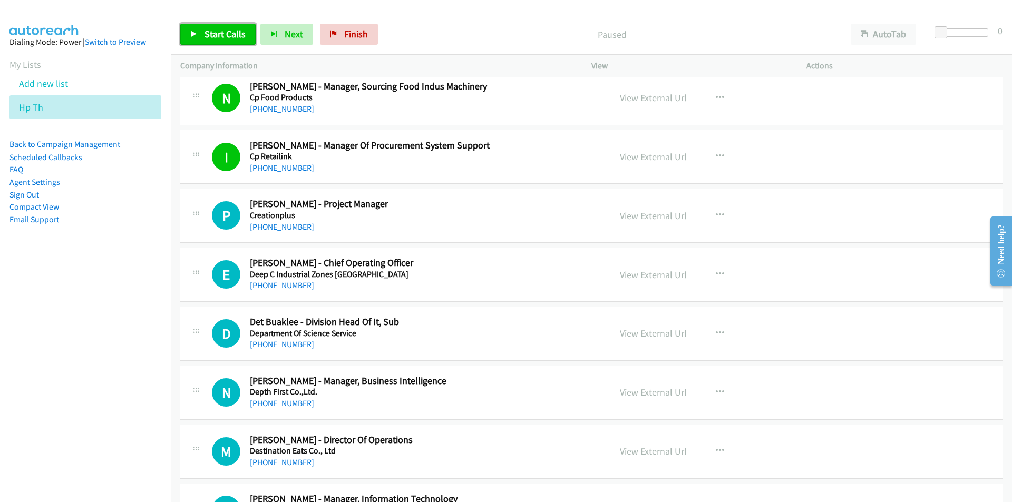
click at [223, 36] on span "Start Calls" at bounding box center [224, 34] width 41 height 12
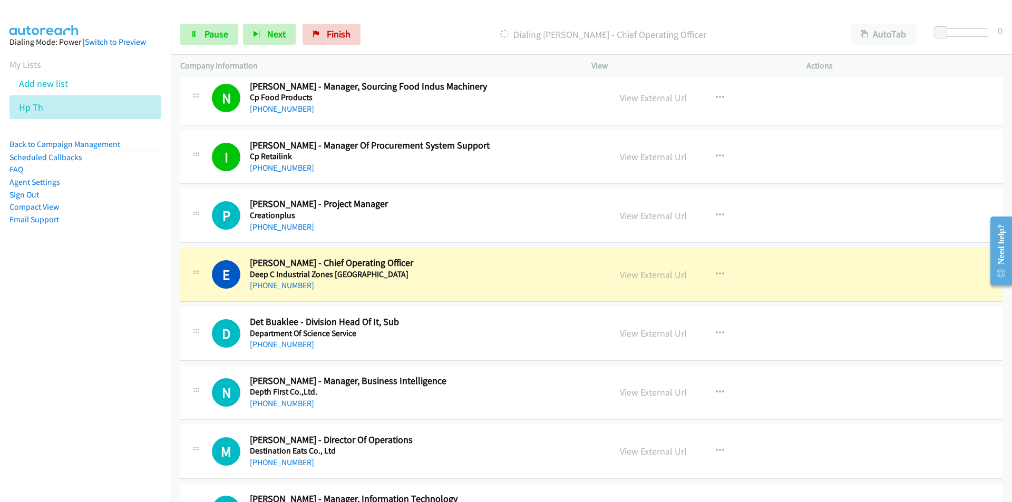
click at [145, 346] on nav "Dialing Mode: Power | Switch to Preview My Lists Add new list Hp Th Back to Cam…" at bounding box center [85, 273] width 171 height 502
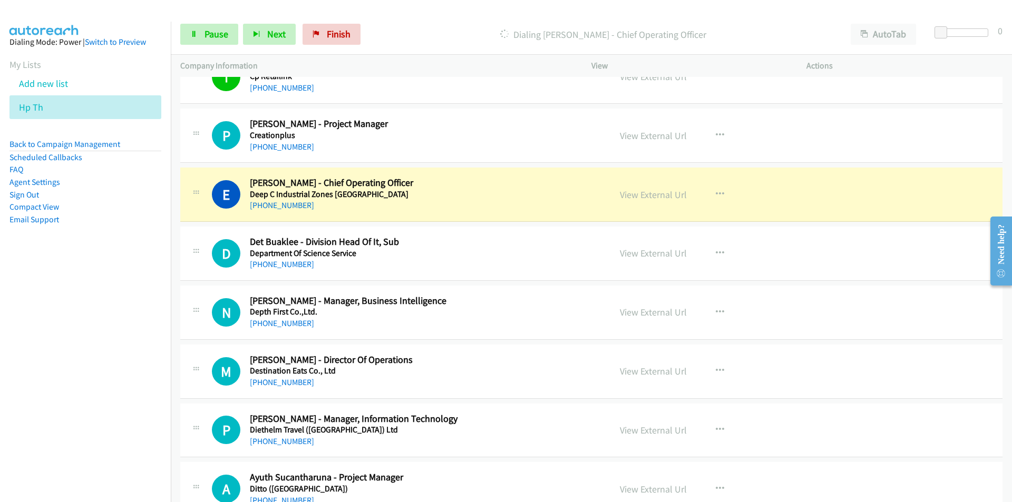
scroll to position [2529, 0]
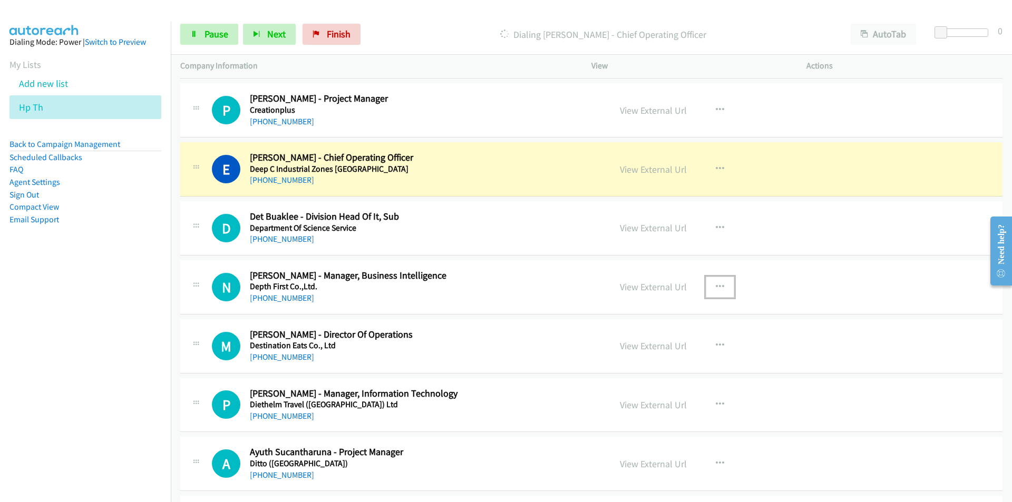
click at [715, 287] on icon "button" at bounding box center [719, 287] width 8 height 8
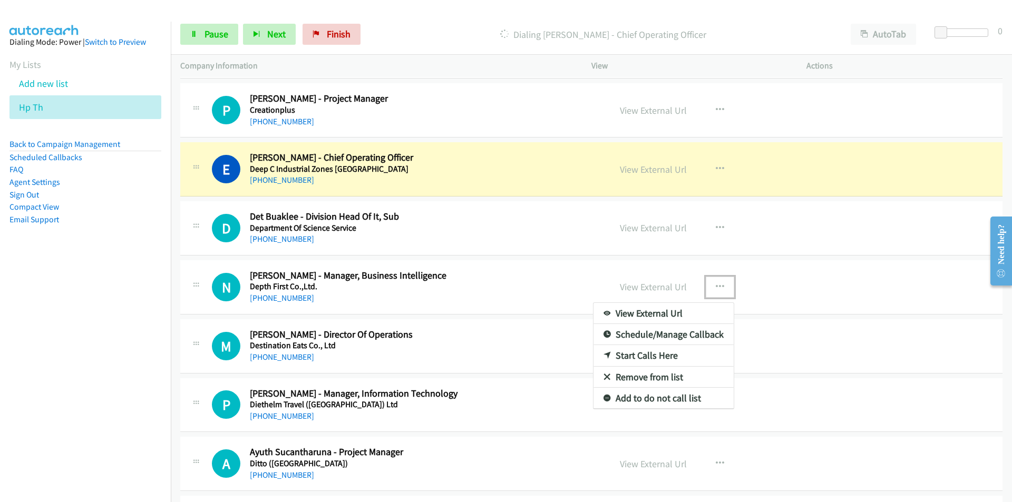
click at [659, 375] on link "Remove from list" at bounding box center [663, 377] width 140 height 21
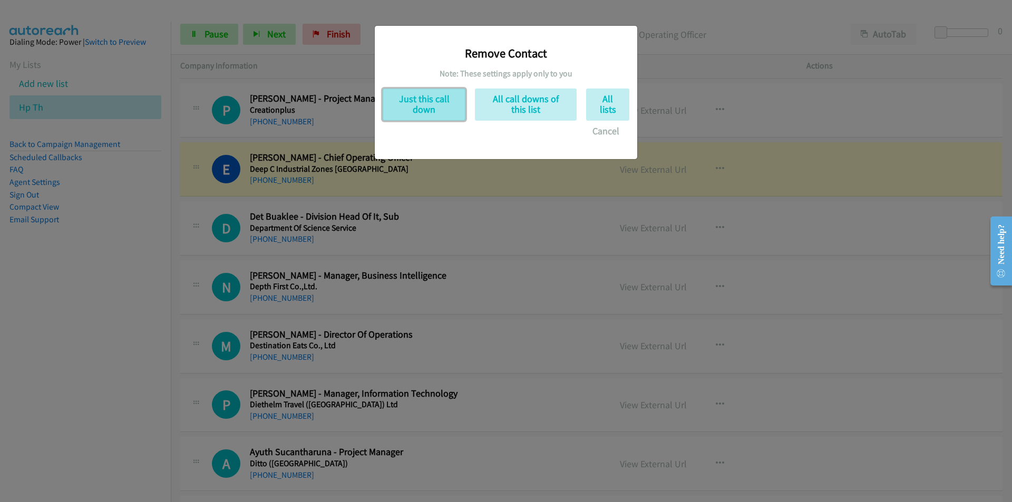
click at [426, 98] on button "Just this call down" at bounding box center [423, 105] width 83 height 32
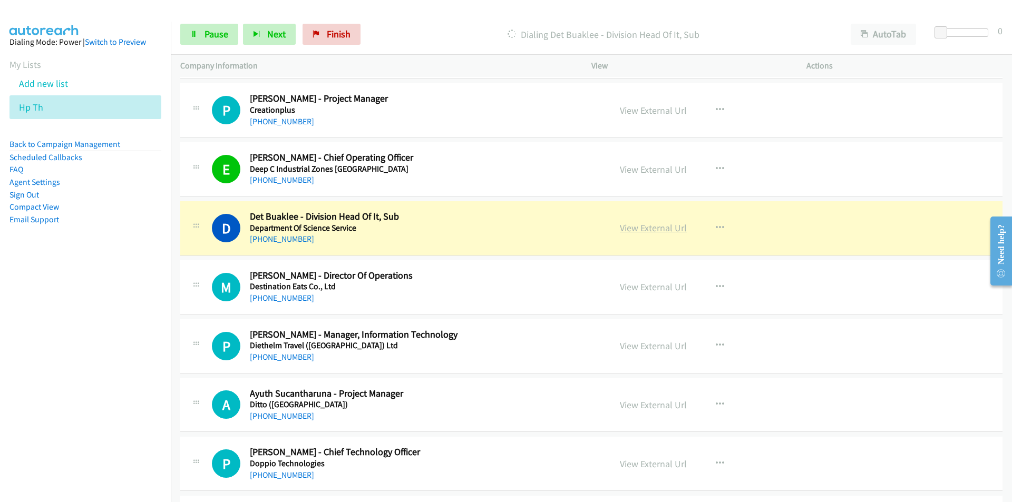
click at [633, 234] on link "View External Url" at bounding box center [653, 228] width 67 height 12
click at [199, 27] on link "Pause" at bounding box center [209, 34] width 58 height 21
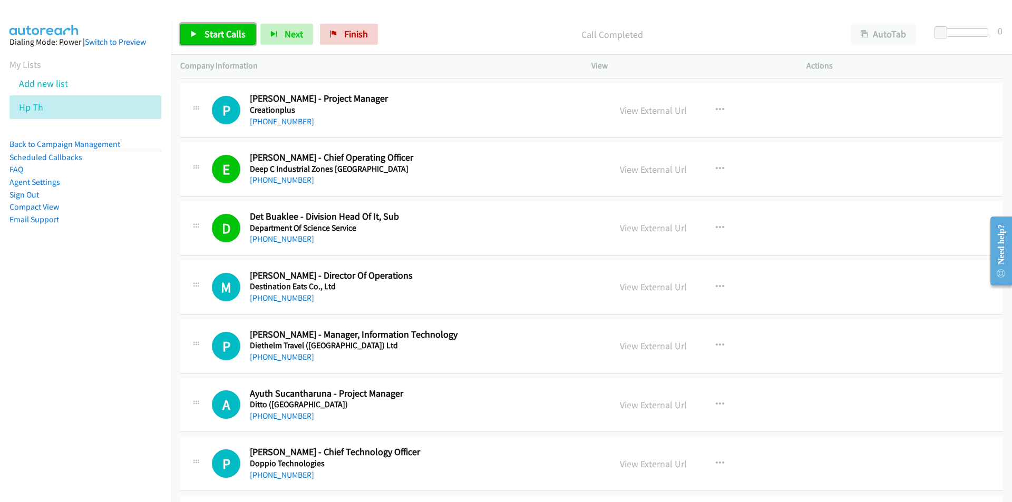
click at [204, 35] on span "Start Calls" at bounding box center [224, 34] width 41 height 12
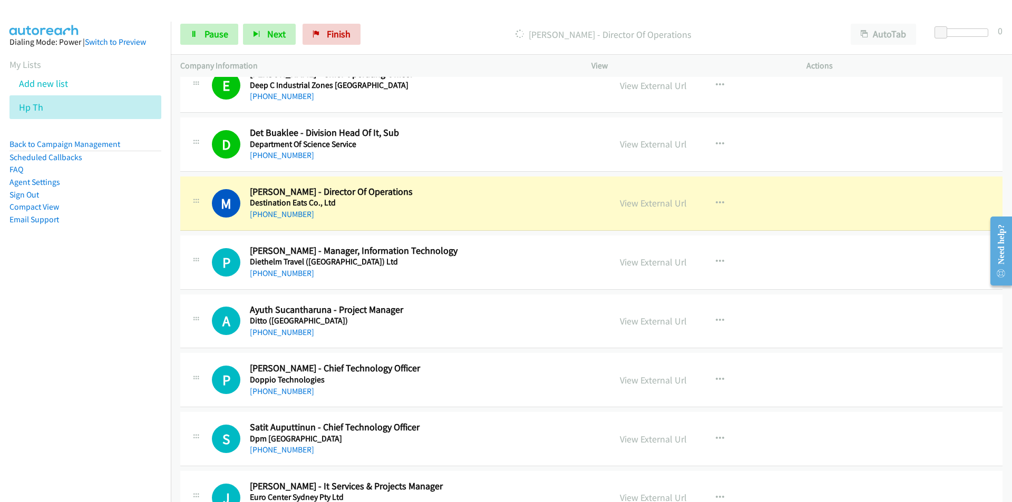
scroll to position [2634, 0]
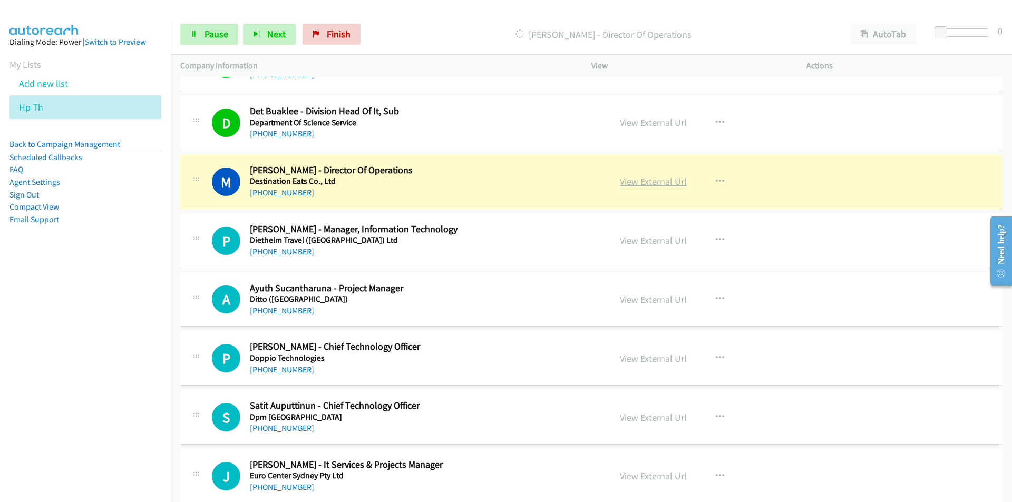
click at [660, 181] on link "View External Url" at bounding box center [653, 181] width 67 height 12
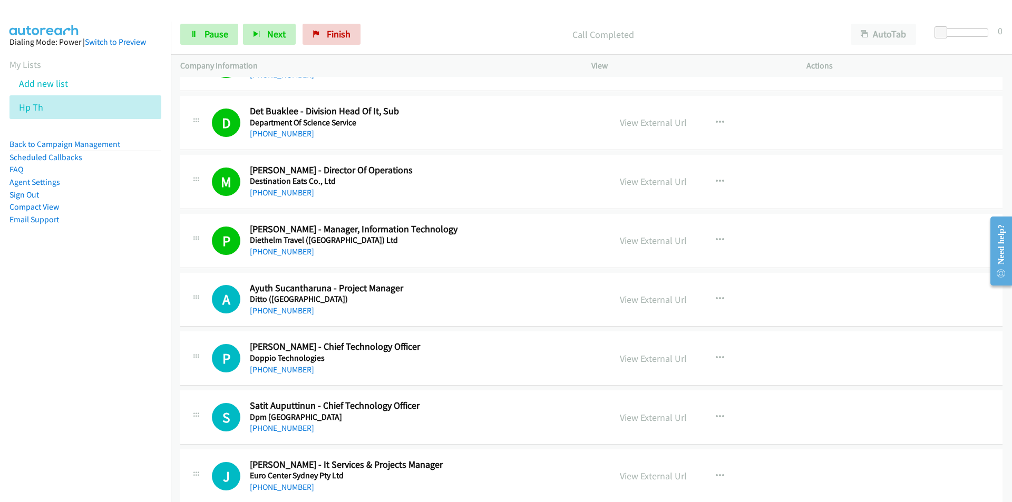
click at [142, 347] on nav "Dialing Mode: Power | Switch to Preview My Lists Add new list Hp Th Back to Cam…" at bounding box center [85, 273] width 171 height 502
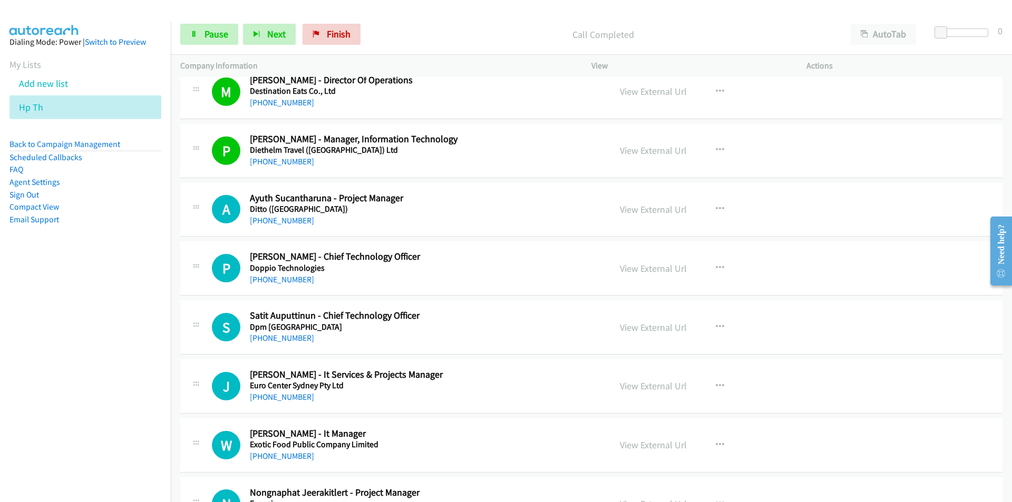
scroll to position [2740, 0]
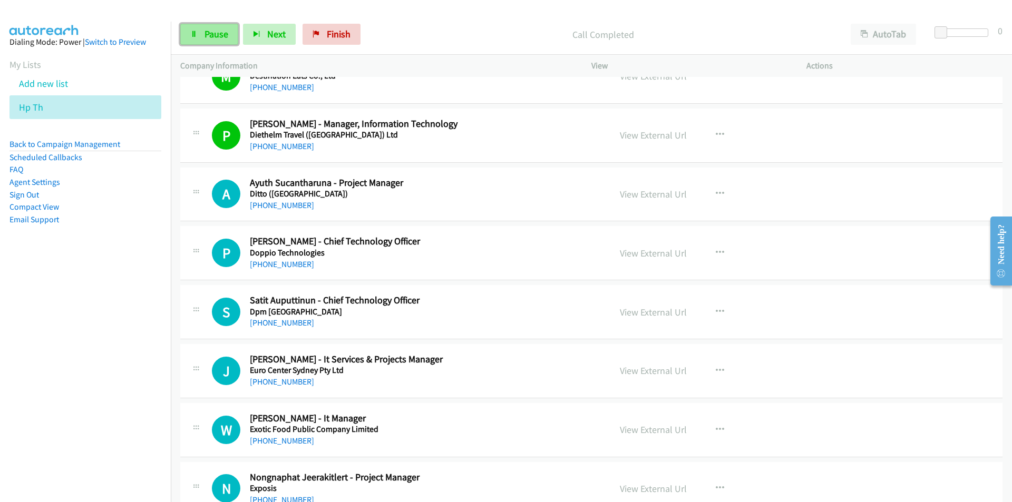
click at [207, 37] on span "Pause" at bounding box center [216, 34] width 24 height 12
click at [715, 251] on icon "button" at bounding box center [719, 253] width 8 height 8
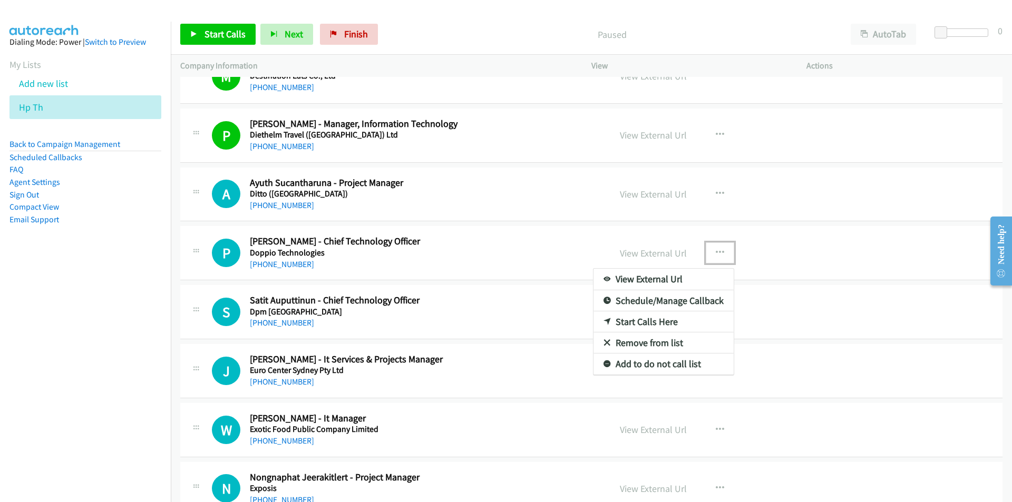
click at [652, 319] on link "Start Calls Here" at bounding box center [663, 321] width 140 height 21
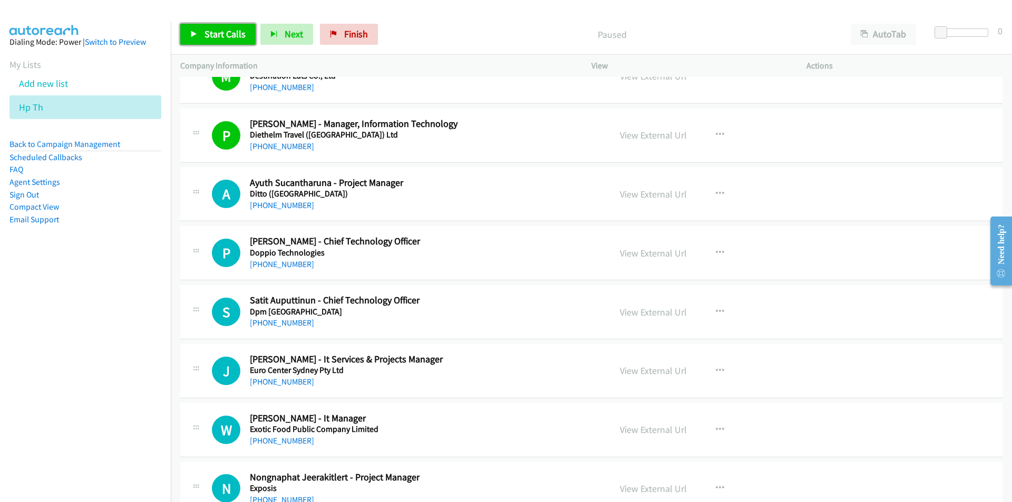
click at [207, 34] on span "Start Calls" at bounding box center [224, 34] width 41 height 12
click at [129, 307] on nav "Dialing Mode: Power | Switch to Preview My Lists Add new list Hp Th Back to Cam…" at bounding box center [85, 273] width 171 height 502
click at [193, 31] on icon at bounding box center [193, 34] width 7 height 7
click at [671, 314] on link "View External Url" at bounding box center [653, 312] width 67 height 12
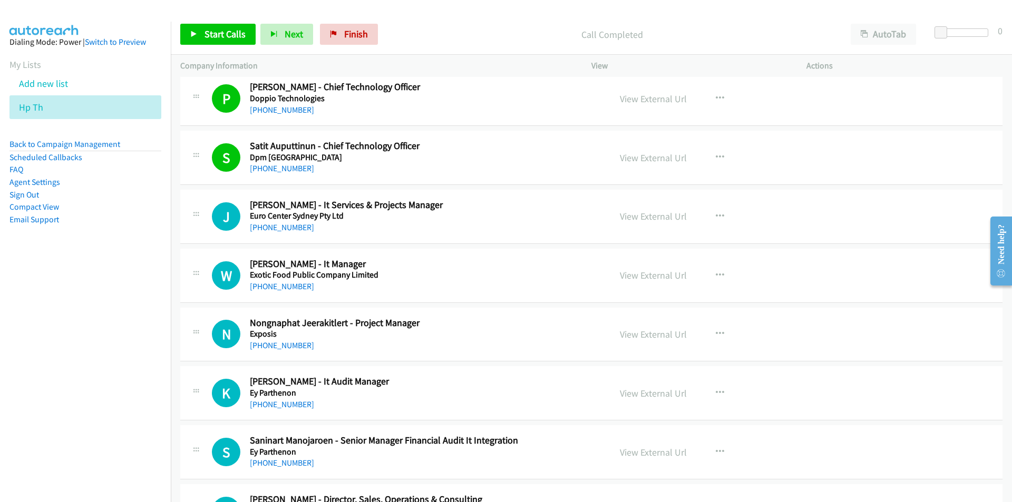
scroll to position [2898, 0]
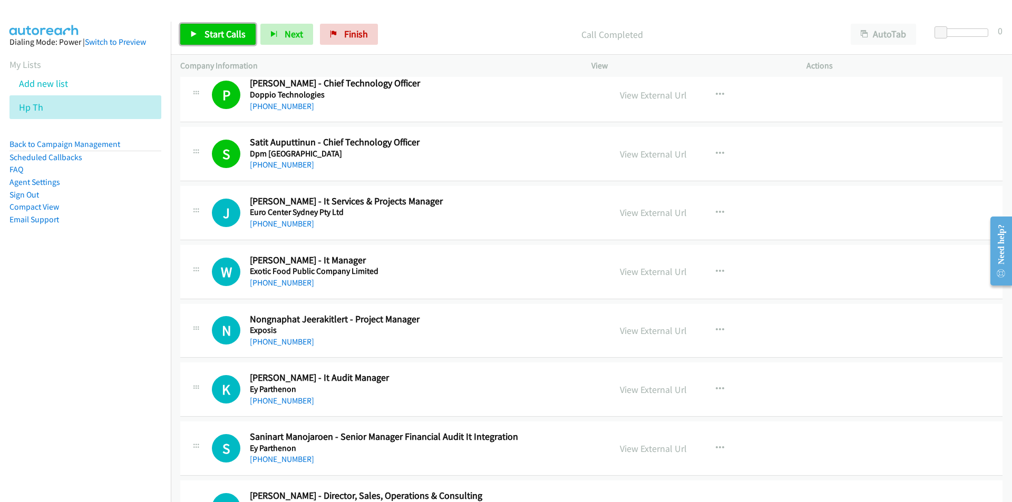
click at [201, 31] on link "Start Calls" at bounding box center [217, 34] width 75 height 21
click at [94, 372] on nav "Dialing Mode: Power | Switch to Preview My Lists Add new list Hp Th Back to Cam…" at bounding box center [85, 273] width 171 height 502
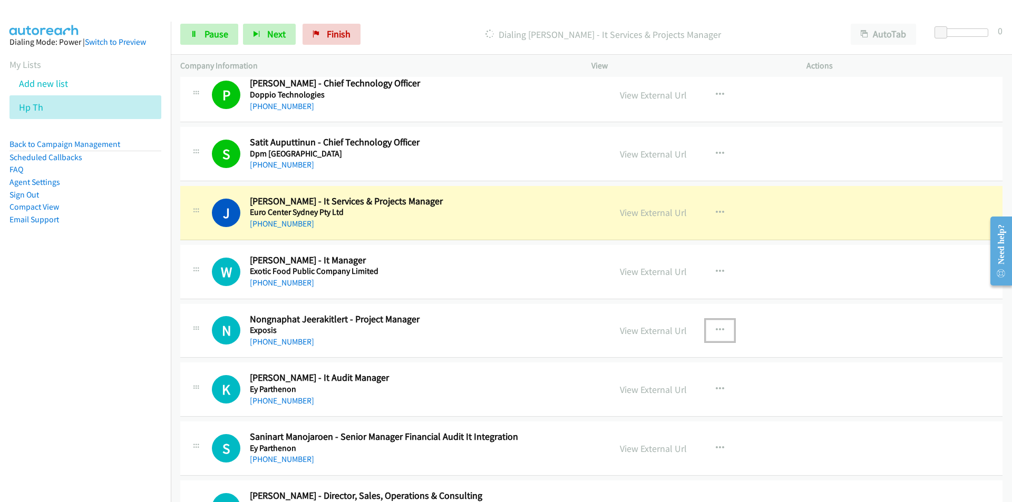
click at [720, 332] on button "button" at bounding box center [719, 330] width 28 height 21
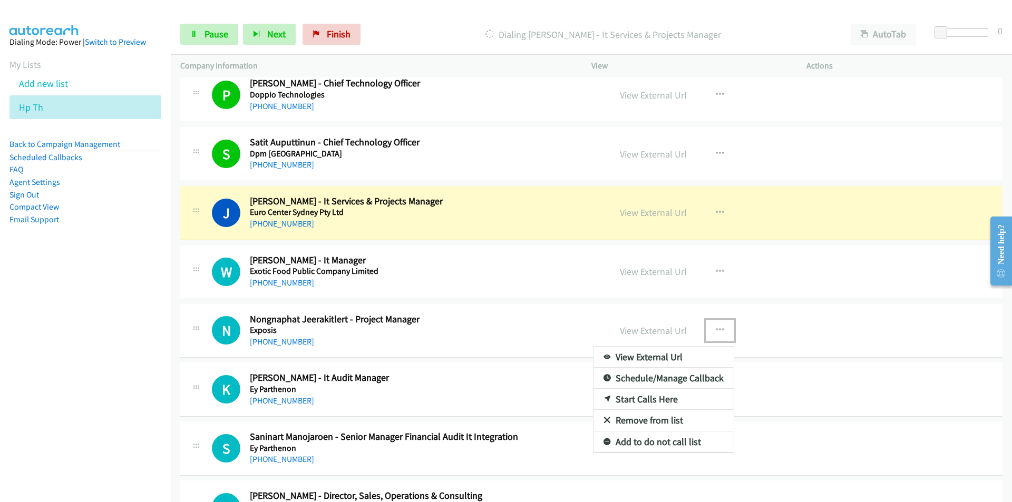
click at [655, 420] on link "Remove from list" at bounding box center [663, 420] width 140 height 21
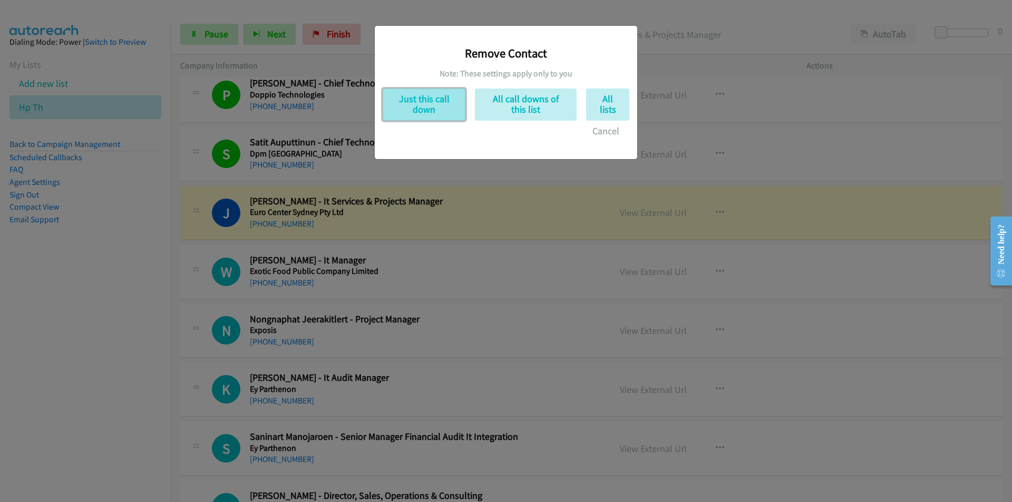
click at [417, 111] on button "Just this call down" at bounding box center [423, 105] width 83 height 32
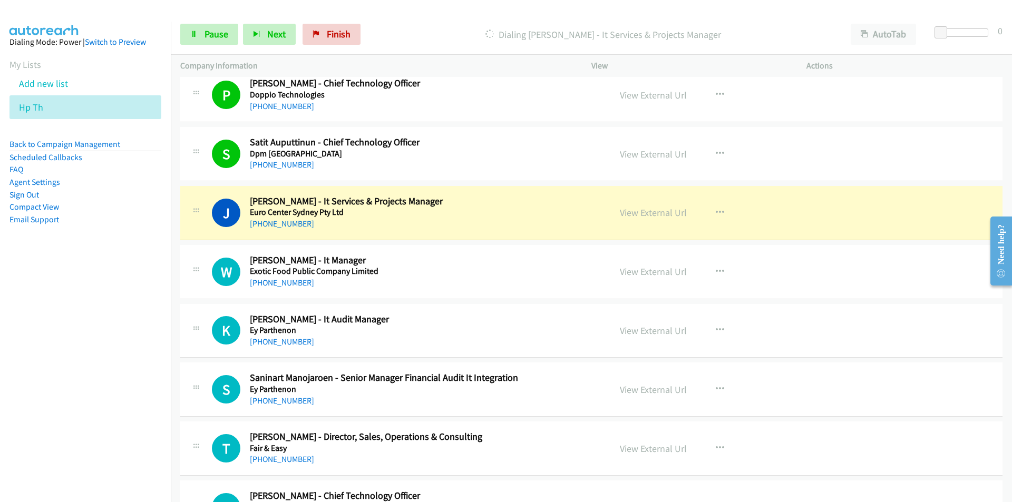
click at [149, 339] on nav "Dialing Mode: Power | Switch to Preview My Lists Add new list Hp Th Back to Cam…" at bounding box center [85, 273] width 171 height 502
click at [653, 209] on link "View External Url" at bounding box center [653, 213] width 67 height 12
click at [209, 34] on span "Pause" at bounding box center [216, 34] width 24 height 12
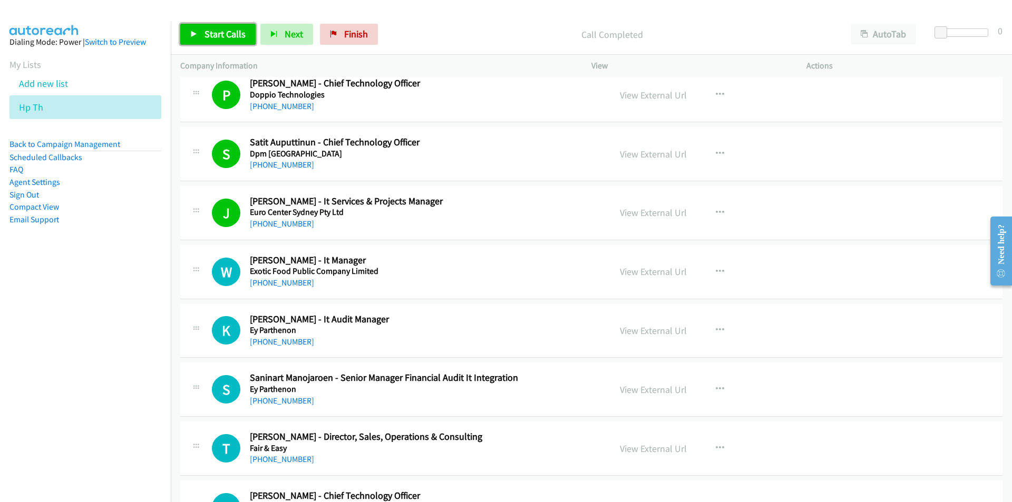
click at [221, 36] on span "Start Calls" at bounding box center [224, 34] width 41 height 12
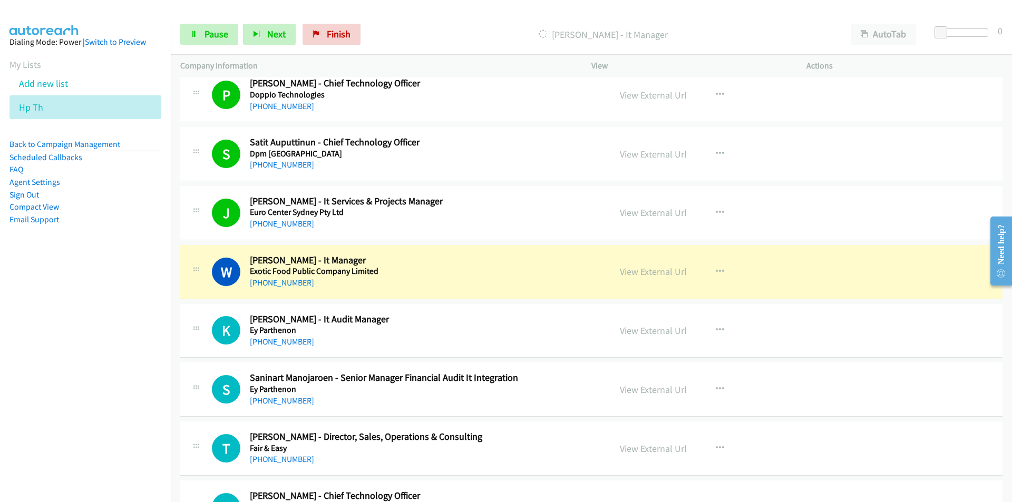
click at [136, 372] on nav "Dialing Mode: Power | Switch to Preview My Lists Add new list Hp Th Back to Cam…" at bounding box center [85, 273] width 171 height 502
click at [127, 382] on nav "Dialing Mode: Power | Switch to Preview My Lists Add new list Hp Th Back to Cam…" at bounding box center [85, 273] width 171 height 502
click at [627, 270] on link "View External Url" at bounding box center [653, 272] width 67 height 12
click at [207, 29] on span "Pause" at bounding box center [216, 34] width 24 height 12
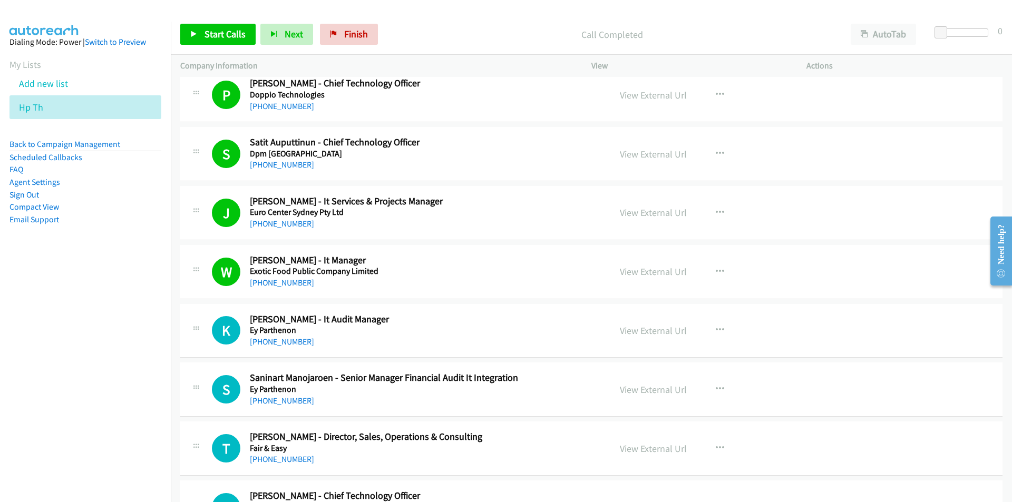
click at [710, 24] on div "Call Completed" at bounding box center [611, 34] width 458 height 21
click at [146, 299] on nav "Dialing Mode: Power | Switch to Preview My Lists Add new list Hp Th Back to Cam…" at bounding box center [85, 273] width 171 height 502
click at [213, 24] on link "Start Calls" at bounding box center [217, 34] width 75 height 21
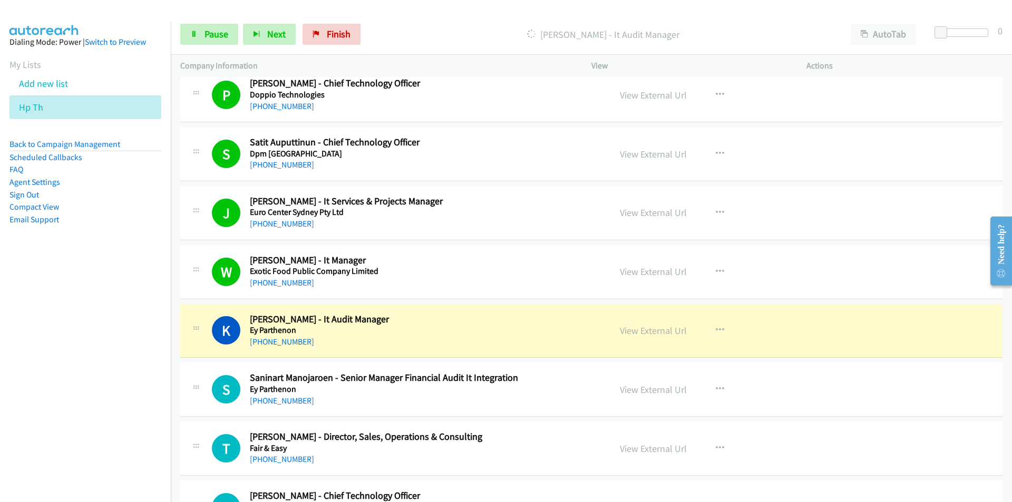
click at [74, 334] on nav "Dialing Mode: Power | Switch to Preview My Lists Add new list Hp Th Back to Cam…" at bounding box center [85, 273] width 171 height 502
click at [631, 327] on link "View External Url" at bounding box center [653, 331] width 67 height 12
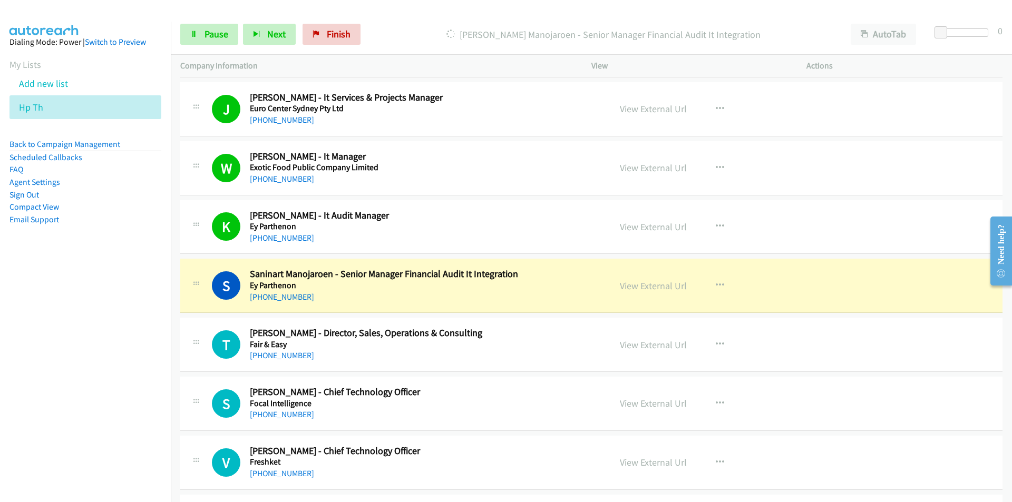
scroll to position [3003, 0]
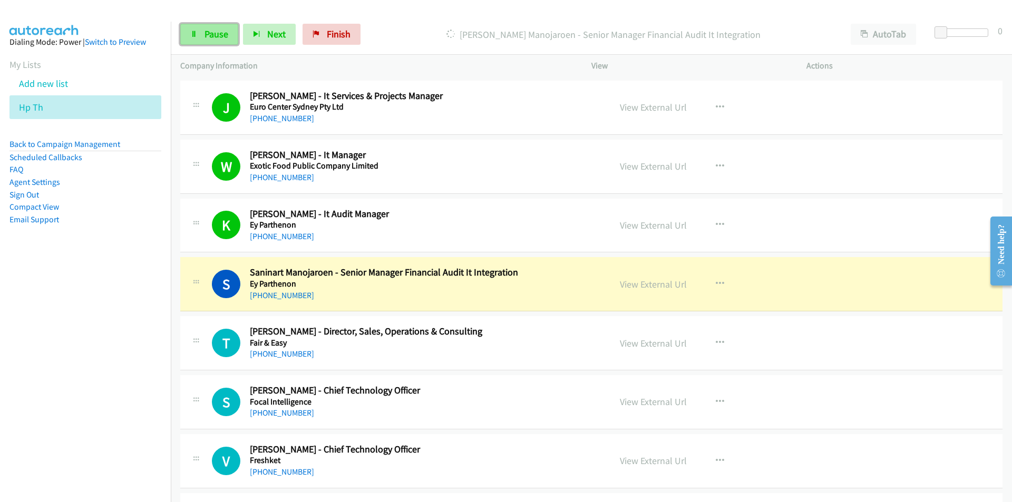
click at [204, 31] on span "Pause" at bounding box center [216, 34] width 24 height 12
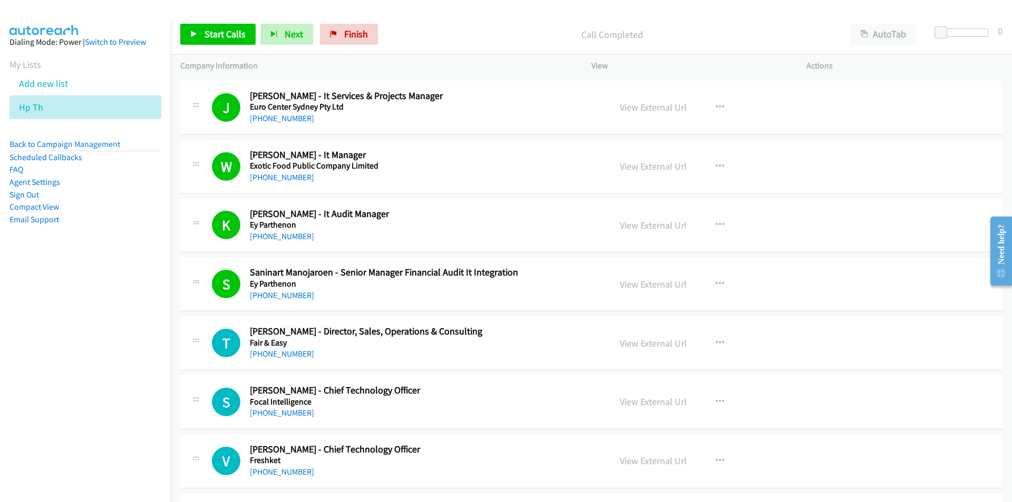
click at [91, 386] on nav "Dialing Mode: Power | Switch to Preview My Lists Add new list Hp Th Back to Cam…" at bounding box center [85, 273] width 171 height 502
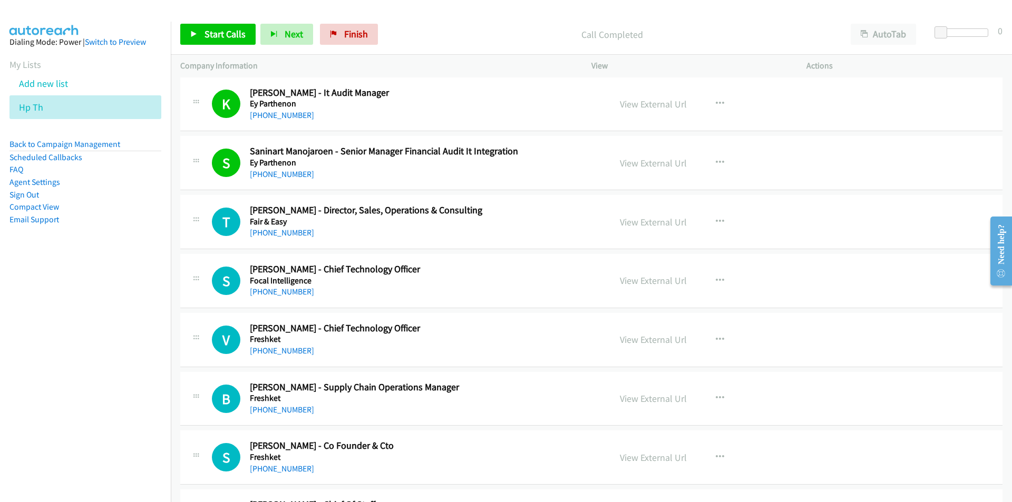
scroll to position [3161, 0]
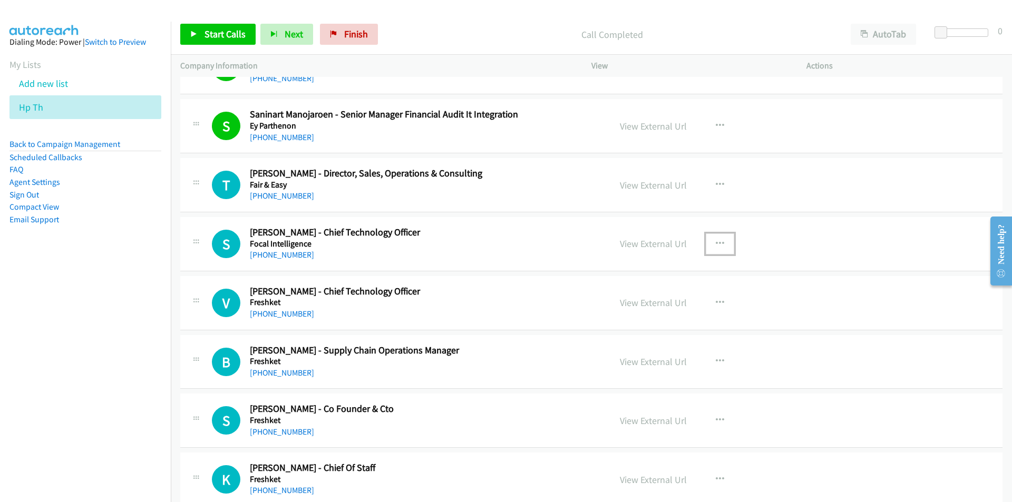
click at [715, 241] on icon "button" at bounding box center [719, 244] width 8 height 8
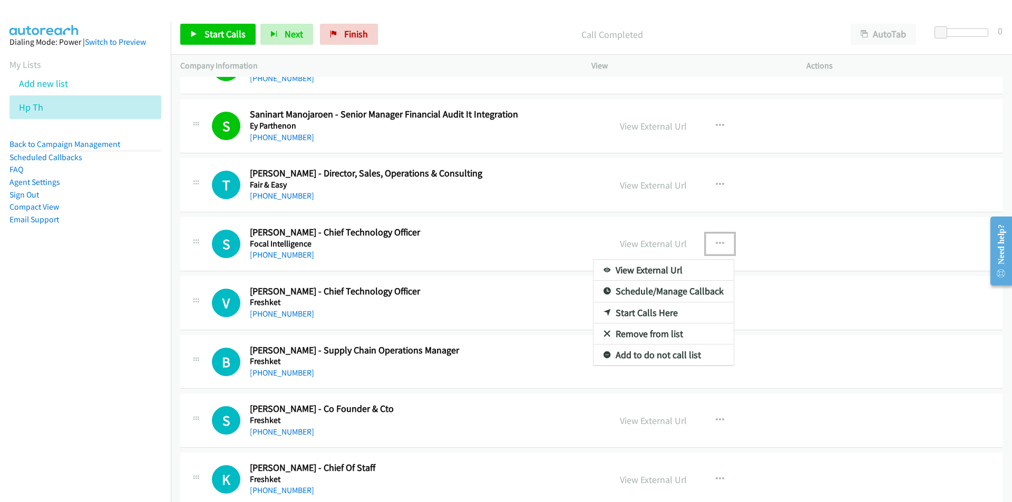
click at [651, 312] on link "Start Calls Here" at bounding box center [663, 312] width 140 height 21
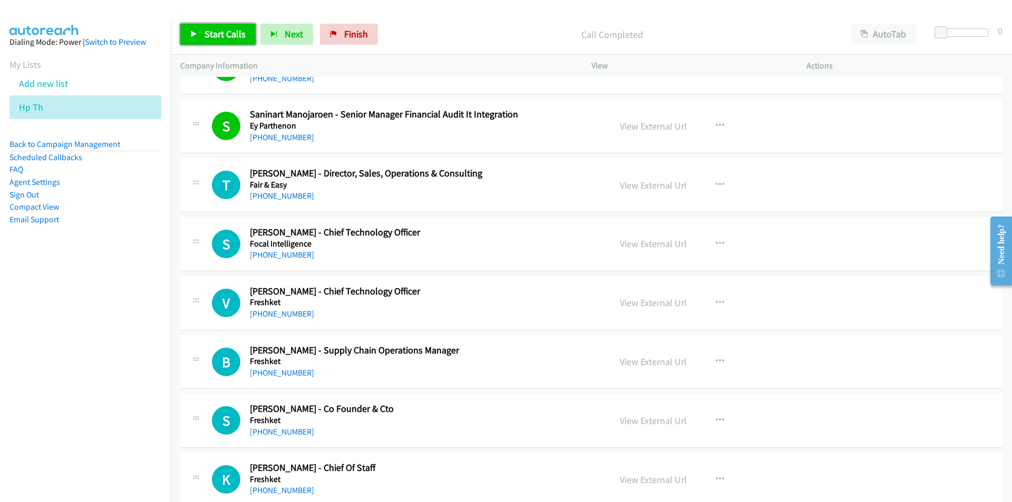
click at [228, 36] on span "Start Calls" at bounding box center [224, 34] width 41 height 12
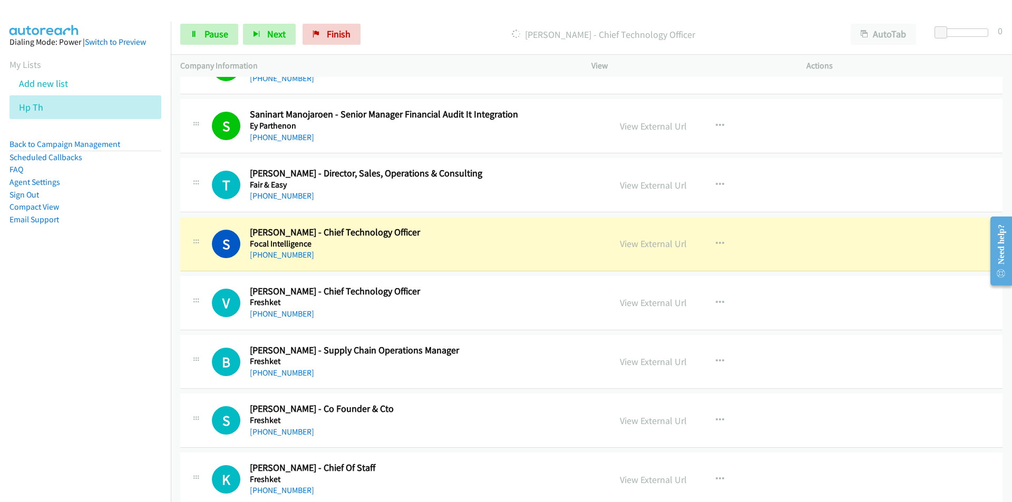
click at [120, 305] on nav "Dialing Mode: Power | Switch to Preview My Lists Add new list Hp Th Back to Cam…" at bounding box center [85, 273] width 171 height 502
click at [664, 247] on link "View External Url" at bounding box center [653, 244] width 67 height 12
click at [201, 36] on link "Pause" at bounding box center [209, 34] width 58 height 21
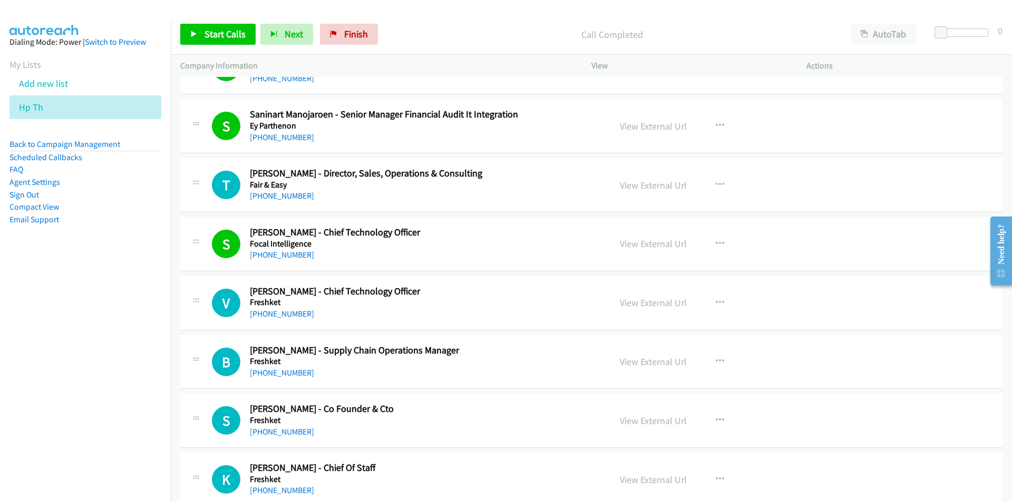
click at [52, 322] on nav "Dialing Mode: Power | Switch to Preview My Lists Add new list Hp Th Back to Cam…" at bounding box center [85, 273] width 171 height 502
click at [204, 23] on div "Start Calls Pause Next Finish Call Completed AutoTab AutoTab 0" at bounding box center [591, 34] width 841 height 41
click at [204, 33] on span "Start Calls" at bounding box center [224, 34] width 41 height 12
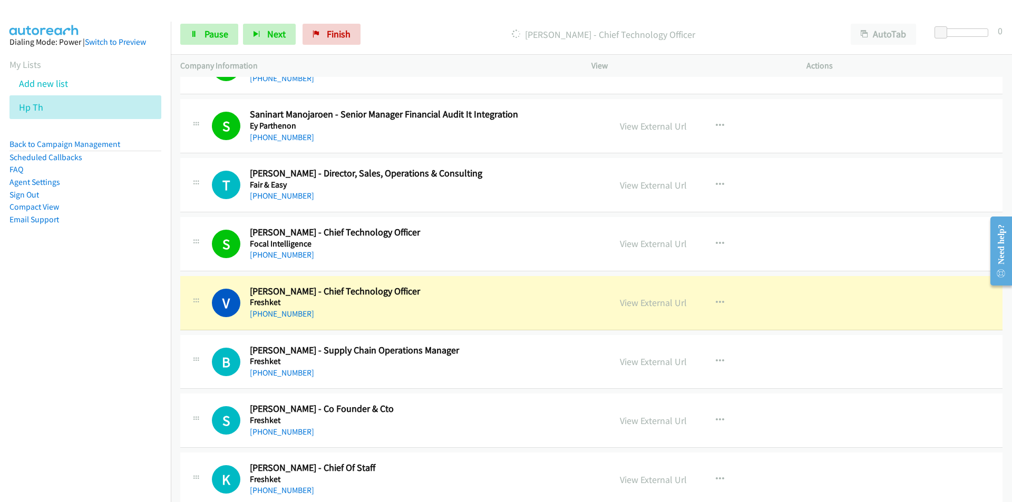
click at [124, 366] on nav "Dialing Mode: Power | Switch to Preview My Lists Add new list Hp Th Back to Cam…" at bounding box center [85, 273] width 171 height 502
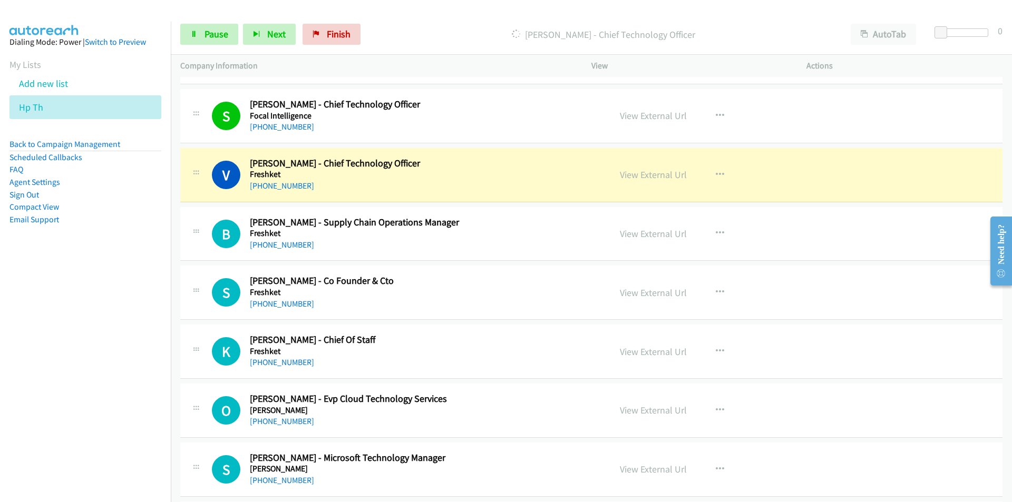
scroll to position [3319, 0]
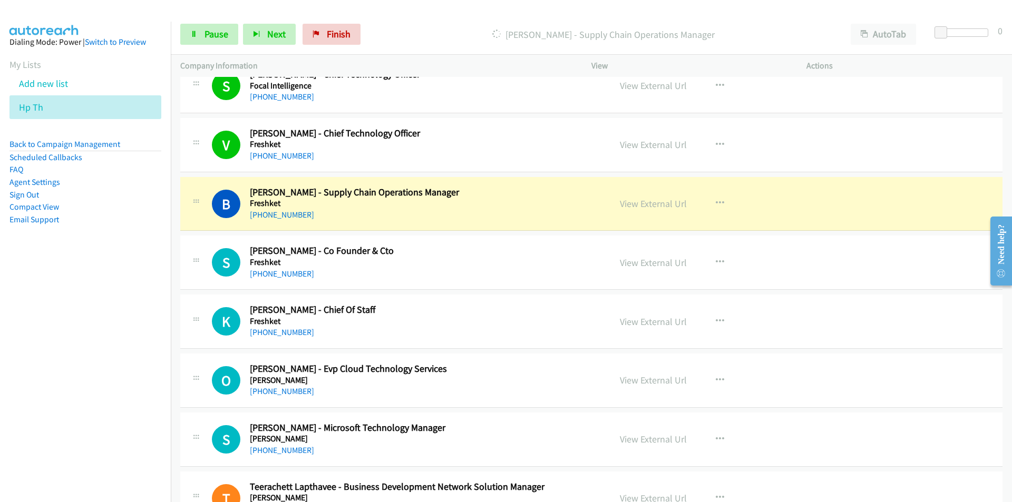
click at [52, 348] on nav "Dialing Mode: Power | Switch to Preview My Lists Add new list Hp Th Back to Cam…" at bounding box center [85, 273] width 171 height 502
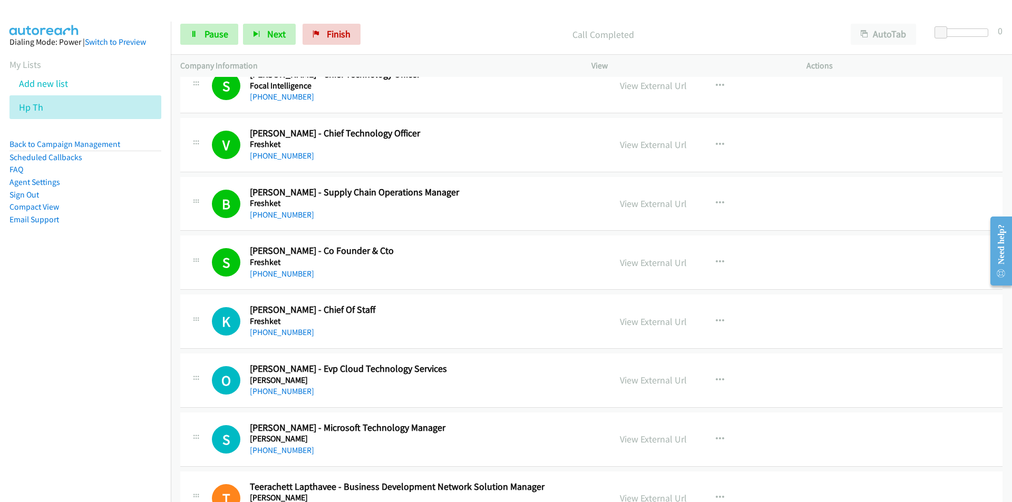
click at [85, 369] on nav "Dialing Mode: Power | Switch to Preview My Lists Add new list Hp Th Back to Cam…" at bounding box center [85, 273] width 171 height 502
click at [209, 33] on span "Pause" at bounding box center [216, 34] width 24 height 12
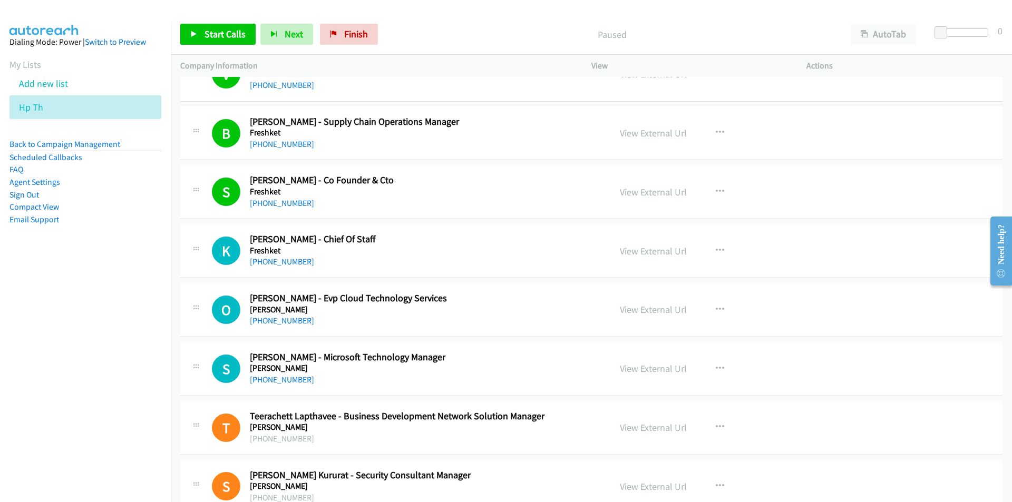
scroll to position [3477, 0]
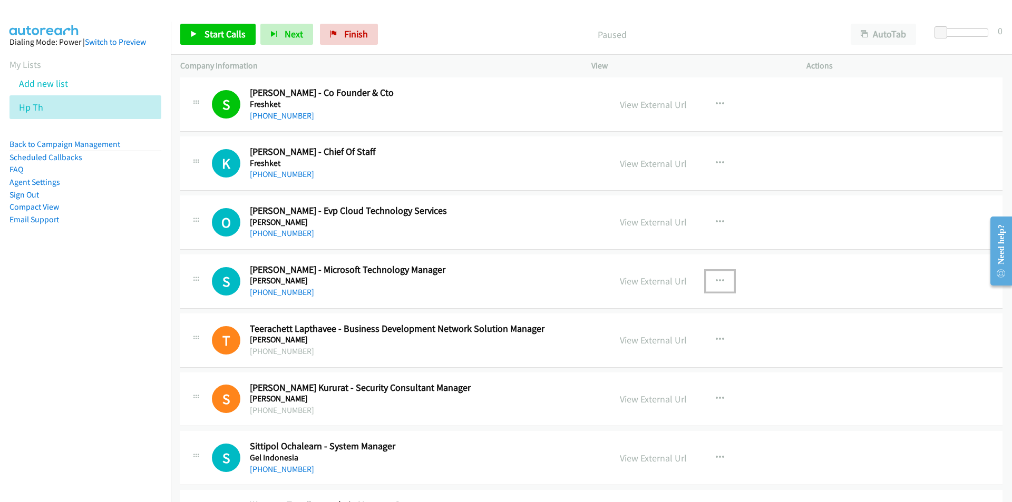
click at [718, 281] on icon "button" at bounding box center [719, 281] width 8 height 8
click at [642, 351] on link "Start Calls Here" at bounding box center [663, 349] width 140 height 21
click at [213, 29] on span "Start Calls" at bounding box center [224, 34] width 41 height 12
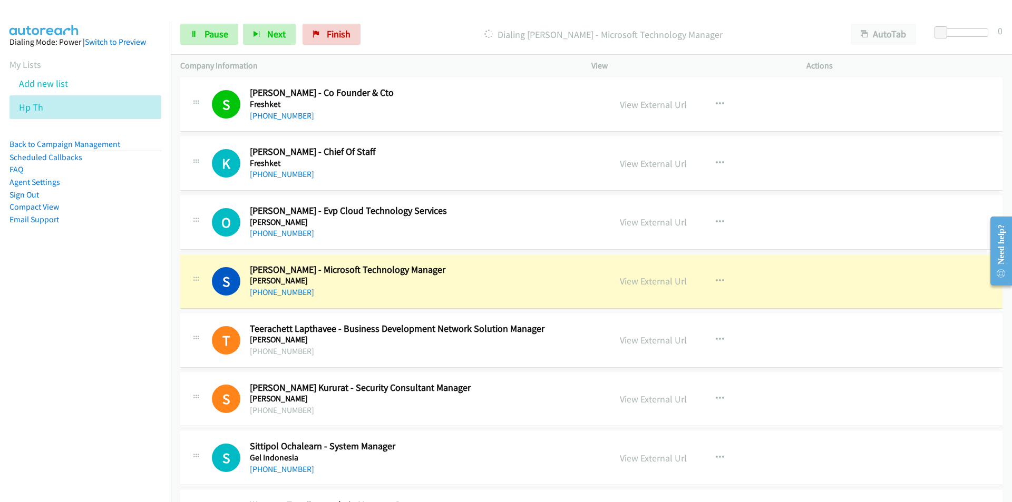
click at [101, 355] on nav "Dialing Mode: Power | Switch to Preview My Lists Add new list Hp Th Back to Cam…" at bounding box center [85, 273] width 171 height 502
click at [636, 278] on link "View External Url" at bounding box center [653, 281] width 67 height 12
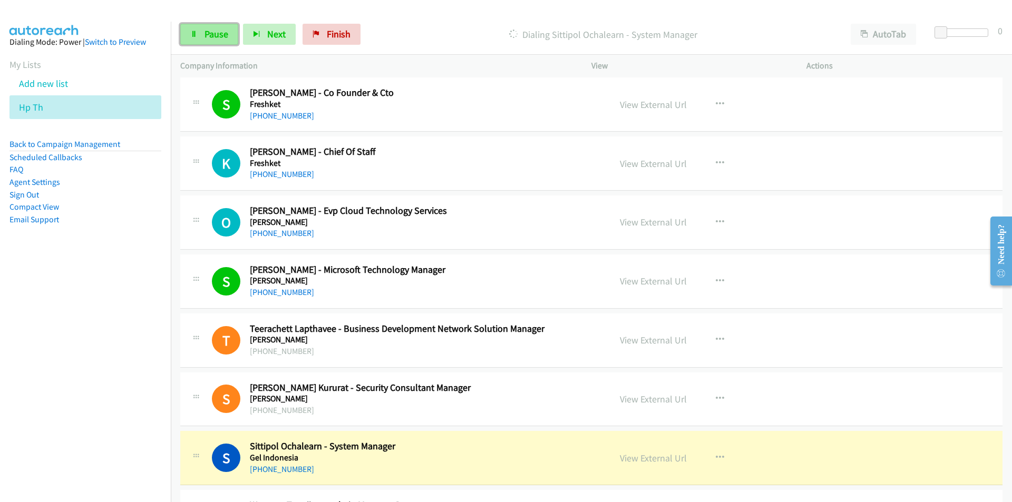
click at [206, 32] on span "Pause" at bounding box center [216, 34] width 24 height 12
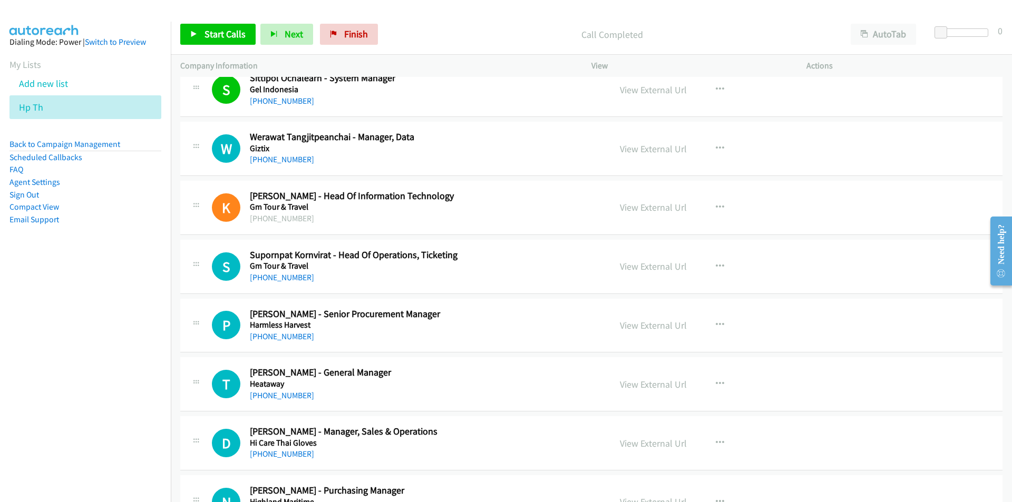
scroll to position [3846, 0]
click at [643, 209] on link "View External Url" at bounding box center [653, 207] width 67 height 12
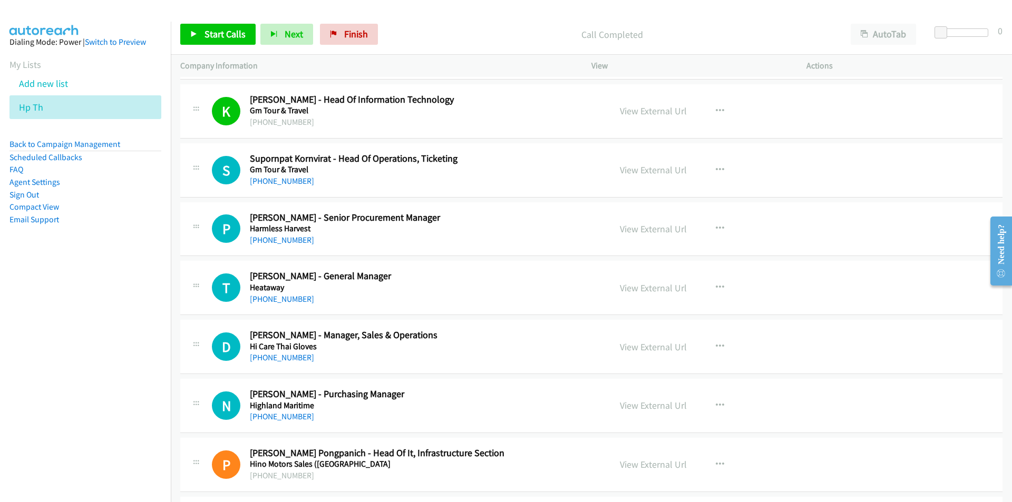
scroll to position [3951, 0]
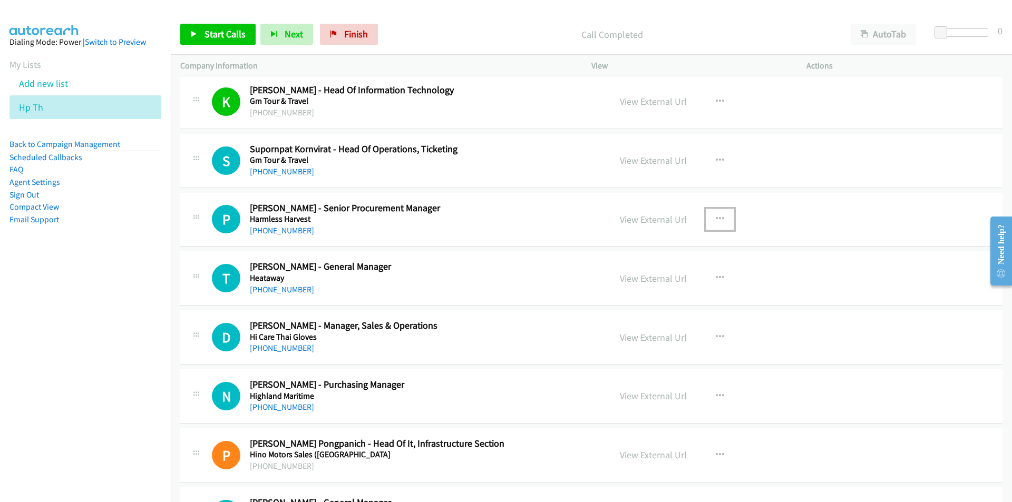
click at [723, 217] on button "button" at bounding box center [719, 219] width 28 height 21
click at [664, 289] on link "Start Calls Here" at bounding box center [663, 288] width 140 height 21
click at [211, 32] on span "Start Calls" at bounding box center [224, 34] width 41 height 12
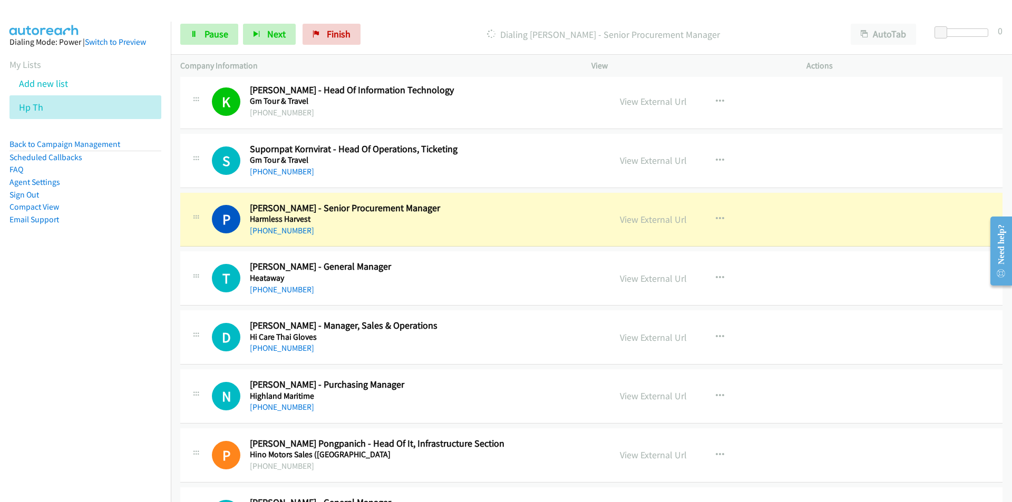
click at [74, 351] on nav "Dialing Mode: Power | Switch to Preview My Lists Add new list Hp Th Back to Cam…" at bounding box center [85, 273] width 171 height 502
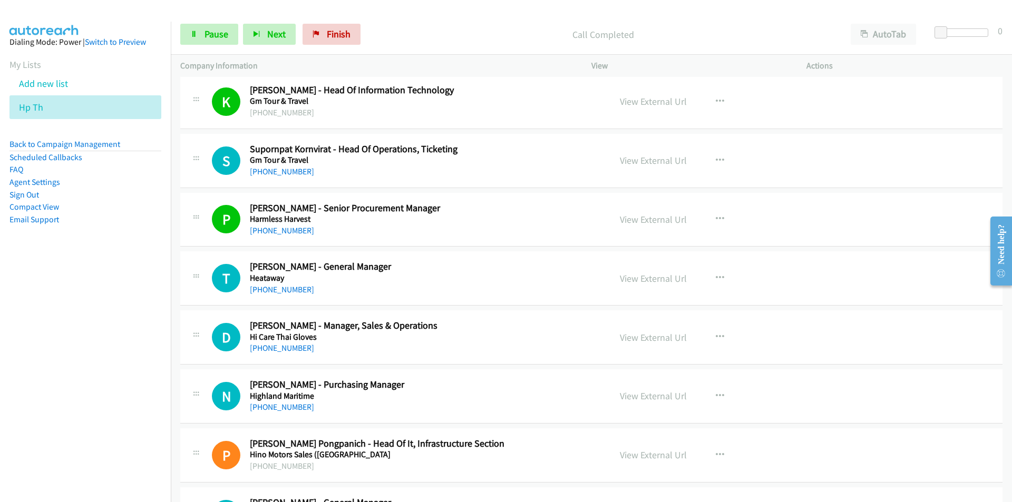
click at [69, 378] on nav "Dialing Mode: Power | Switch to Preview My Lists Add new list Hp Th Back to Cam…" at bounding box center [85, 273] width 171 height 502
click at [72, 360] on nav "Dialing Mode: Power | Switch to Preview My Lists Add new list Hp Th Back to Cam…" at bounding box center [85, 273] width 171 height 502
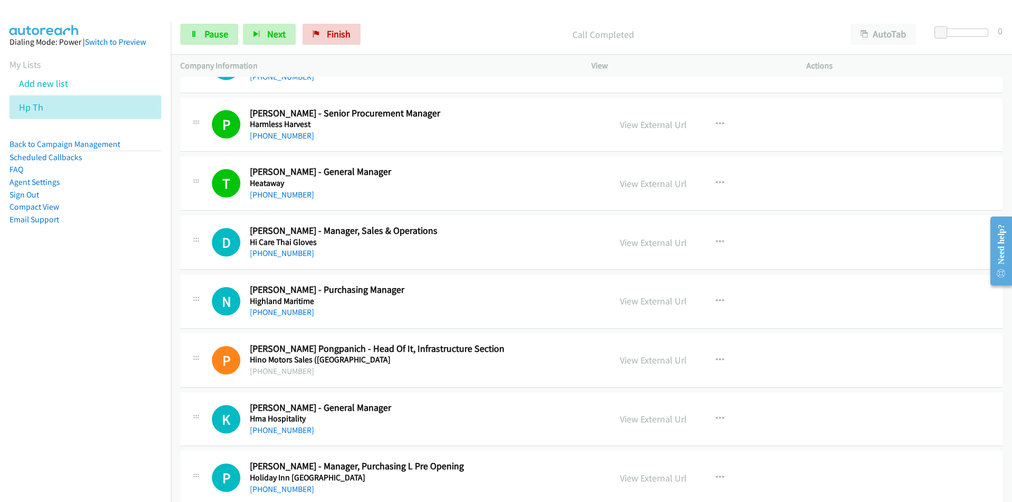
scroll to position [4109, 0]
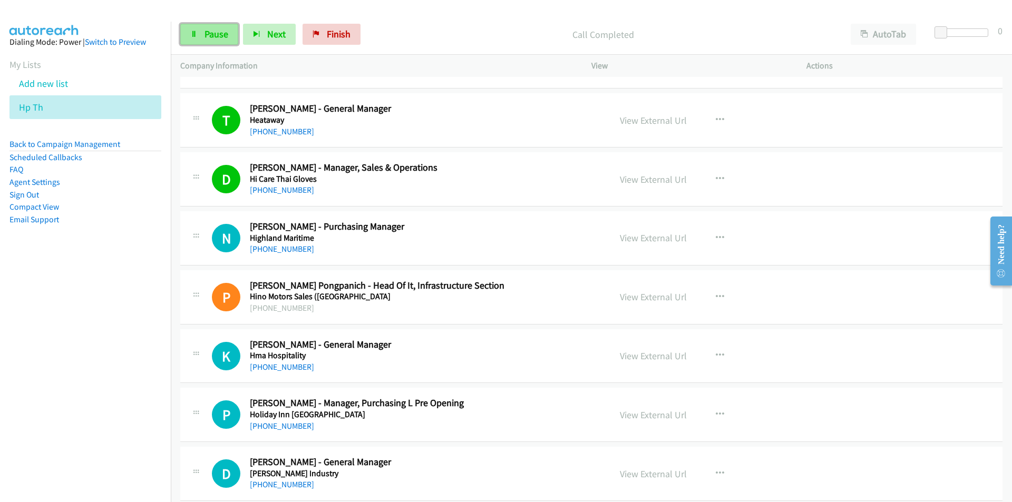
click at [222, 33] on span "Pause" at bounding box center [216, 34] width 24 height 12
click at [178, 375] on td "K Callback Scheduled [PERSON_NAME] - General Manager Hma Hospitality [GEOGRAPHI…" at bounding box center [591, 356] width 841 height 59
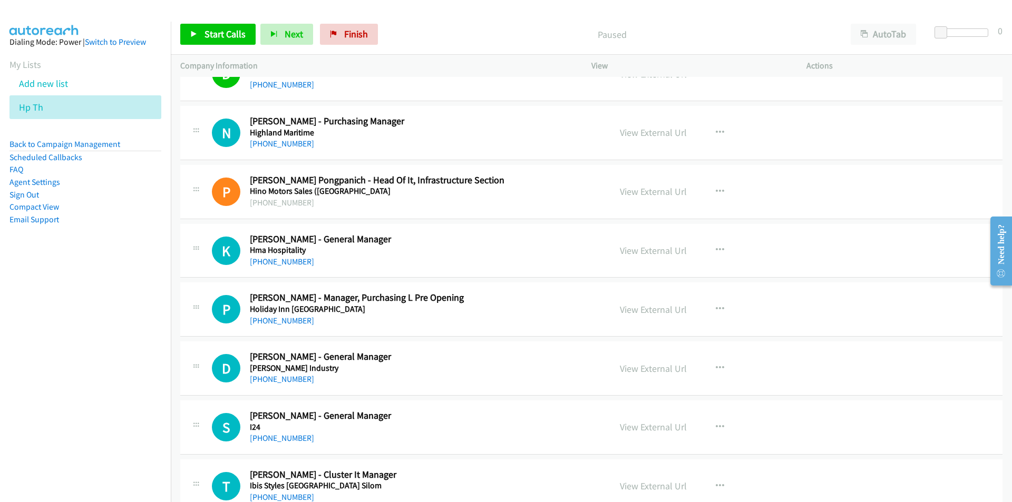
scroll to position [4320, 0]
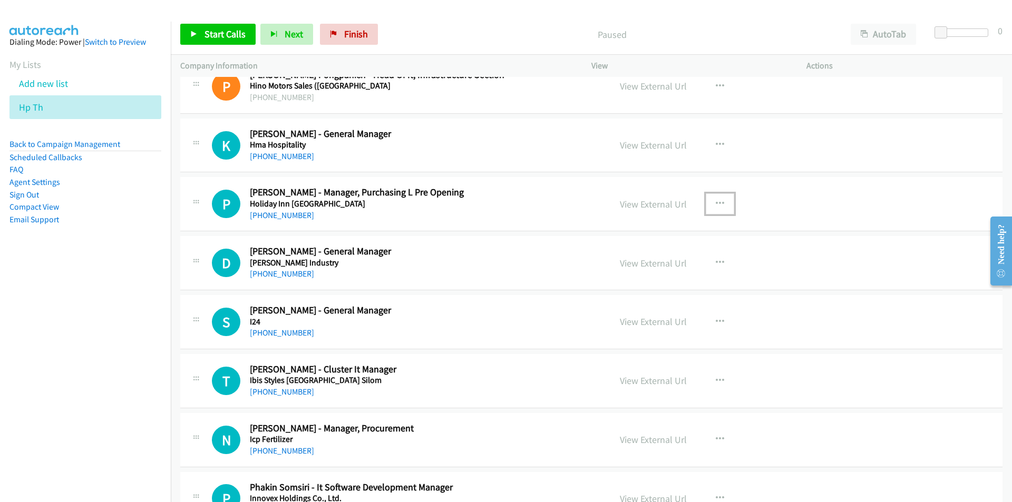
click at [715, 203] on icon "button" at bounding box center [719, 204] width 8 height 8
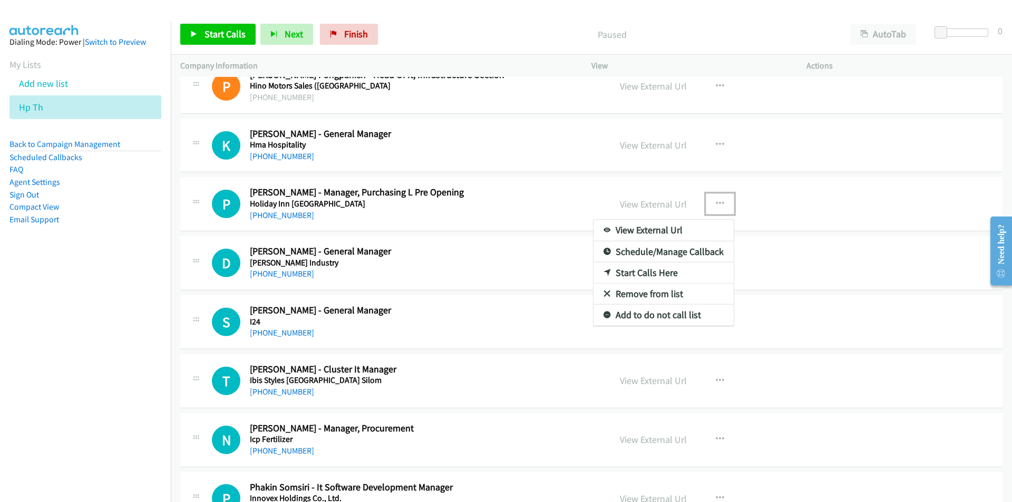
drag, startPoint x: 633, startPoint y: 274, endPoint x: 291, endPoint y: 64, distance: 401.4
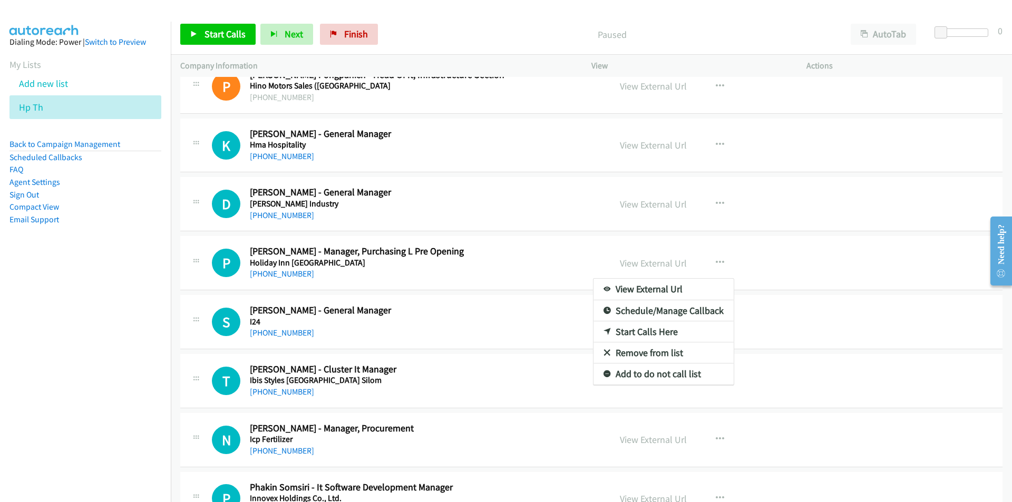
click at [110, 345] on nav "Dialing Mode: Power | Switch to Preview My Lists Add new list Hp Th Back to Cam…" at bounding box center [85, 273] width 171 height 502
click at [109, 326] on nav "Dialing Mode: Power | Switch to Preview My Lists Add new list Hp Th Back to Cam…" at bounding box center [85, 273] width 171 height 502
click at [563, 254] on div at bounding box center [506, 251] width 1012 height 502
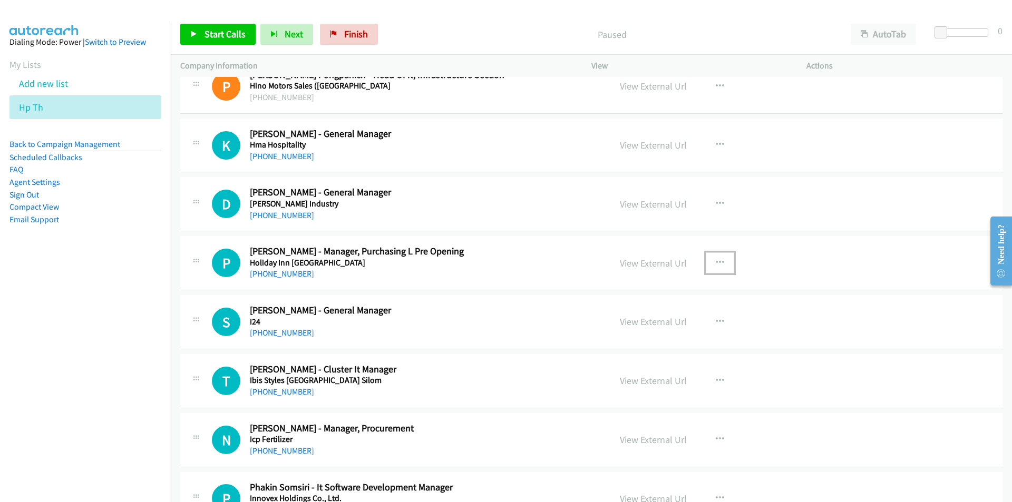
click at [718, 261] on icon "button" at bounding box center [719, 263] width 8 height 8
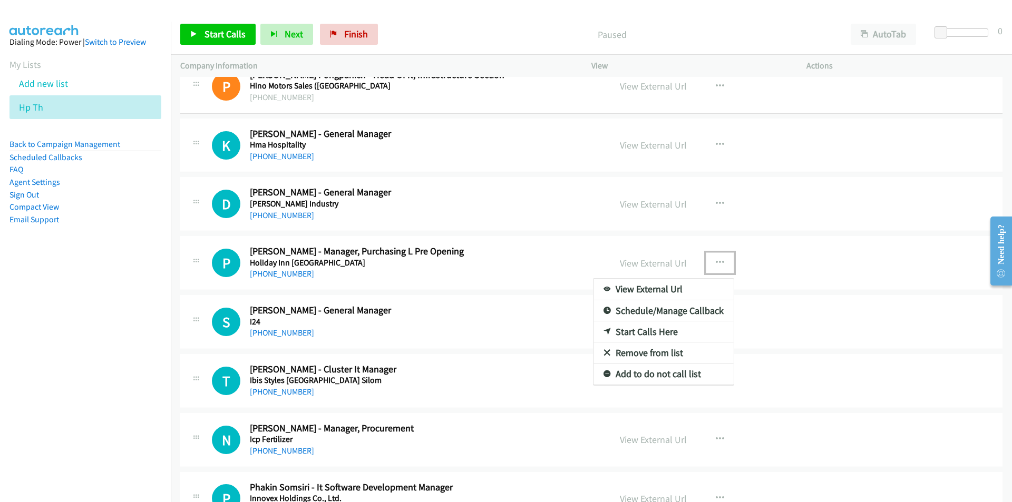
drag, startPoint x: 640, startPoint y: 333, endPoint x: 574, endPoint y: 281, distance: 84.1
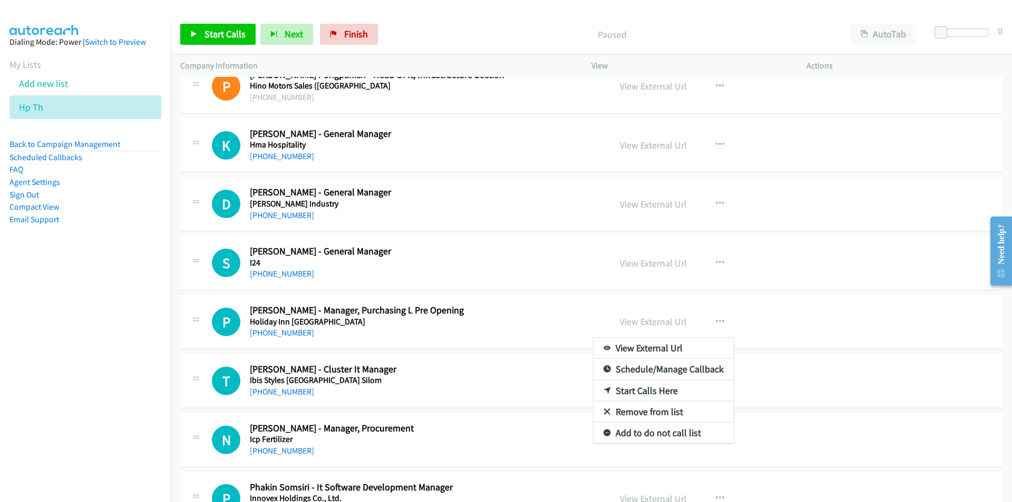
click at [93, 319] on nav "Dialing Mode: Power | Switch to Preview My Lists Add new list Hp Th Back to Cam…" at bounding box center [85, 273] width 171 height 502
drag, startPoint x: 555, startPoint y: 267, endPoint x: 578, endPoint y: 285, distance: 29.3
click at [545, 325] on div at bounding box center [506, 251] width 1012 height 502
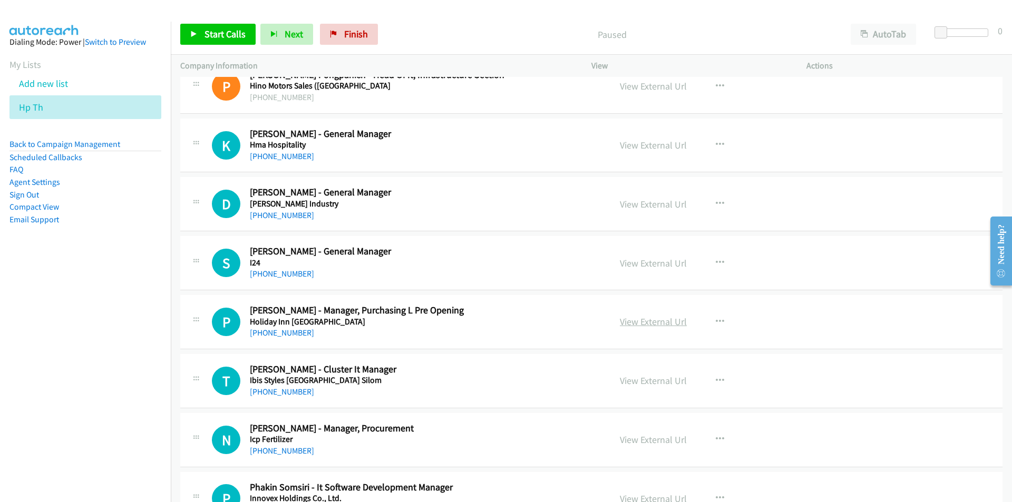
click at [660, 323] on link "View External Url" at bounding box center [653, 322] width 67 height 12
click at [215, 41] on link "Start Calls" at bounding box center [217, 34] width 75 height 21
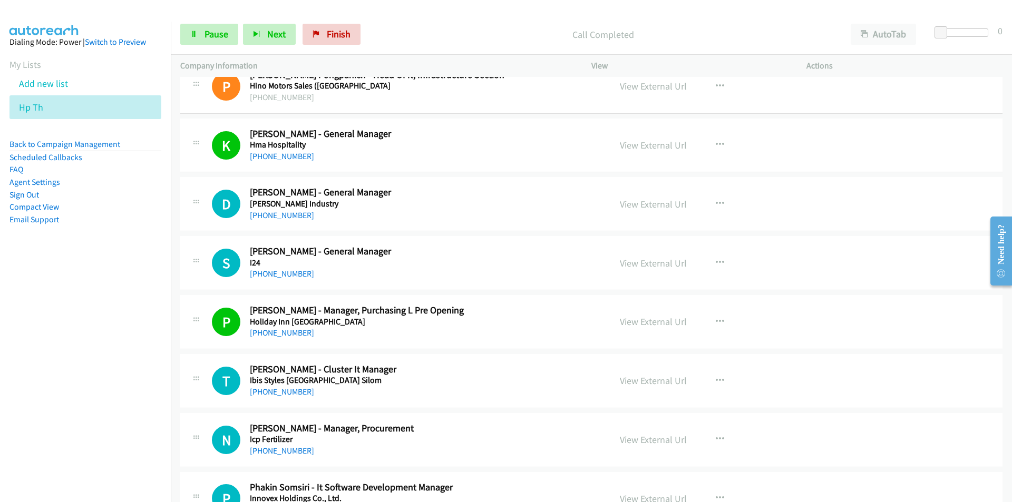
click at [52, 291] on nav "Dialing Mode: Power | Switch to Preview My Lists Add new list Hp Th Back to Cam…" at bounding box center [85, 273] width 171 height 502
click at [715, 201] on icon "button" at bounding box center [719, 204] width 8 height 8
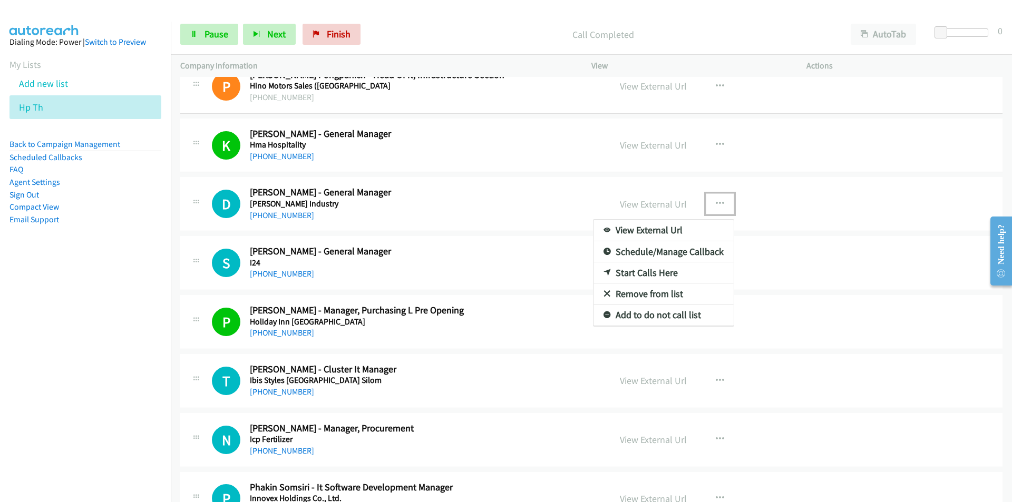
click at [659, 277] on link "Start Calls Here" at bounding box center [663, 272] width 140 height 21
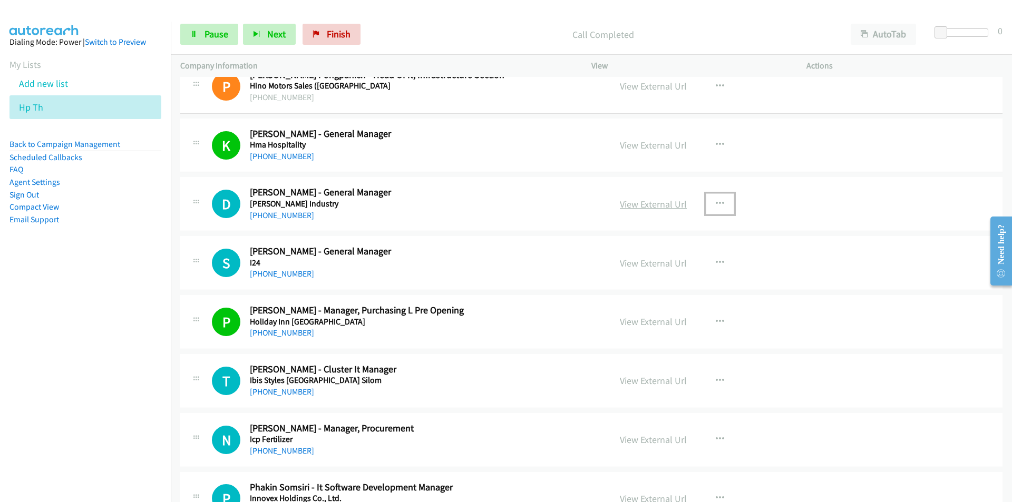
click at [623, 202] on link "View External Url" at bounding box center [653, 204] width 67 height 12
click at [100, 314] on nav "Dialing Mode: Power | Switch to Preview My Lists Add new list Hp Th Back to Cam…" at bounding box center [85, 273] width 171 height 502
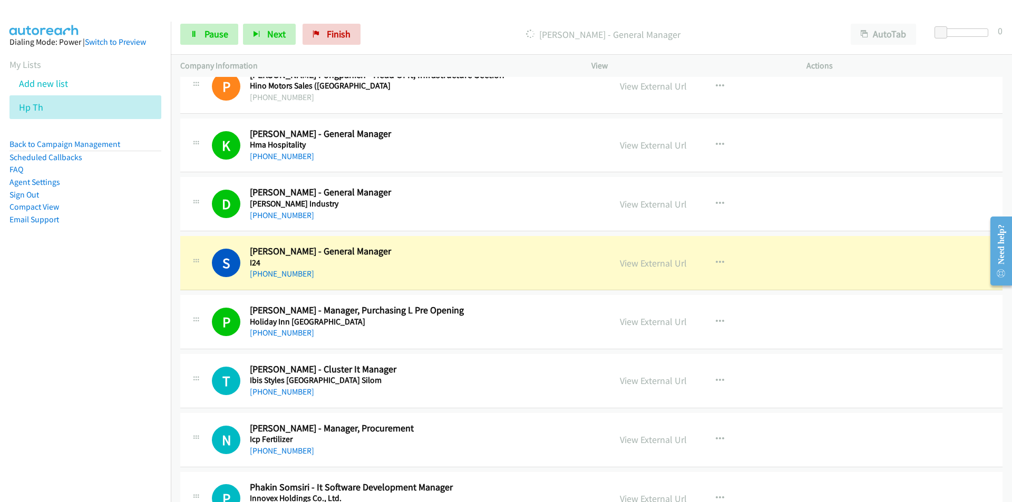
click at [119, 332] on nav "Dialing Mode: Power | Switch to Preview My Lists Add new list Hp Th Back to Cam…" at bounding box center [85, 273] width 171 height 502
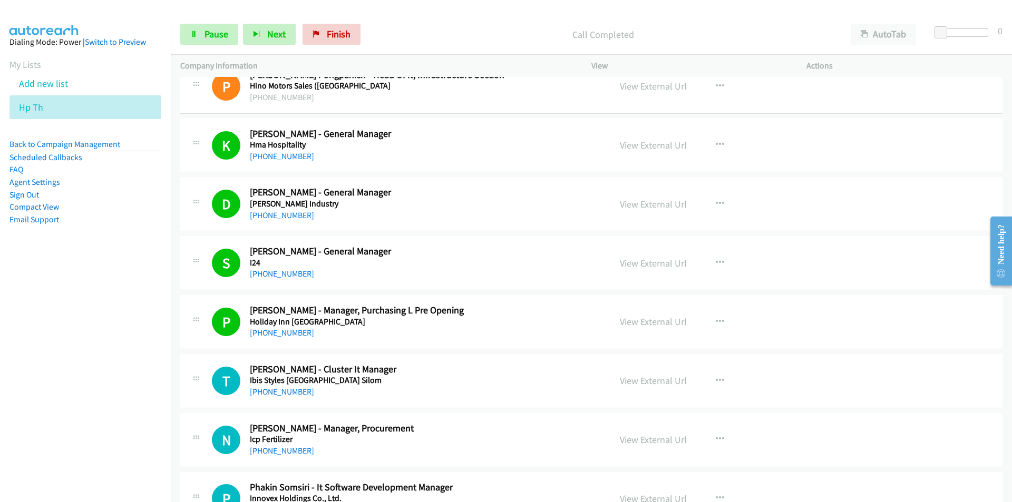
click at [148, 369] on nav "Dialing Mode: Power | Switch to Preview My Lists Add new list Hp Th Back to Cam…" at bounding box center [85, 273] width 171 height 502
click at [86, 355] on nav "Dialing Mode: Power | Switch to Preview My Lists Add new list Hp Th Back to Cam…" at bounding box center [85, 273] width 171 height 502
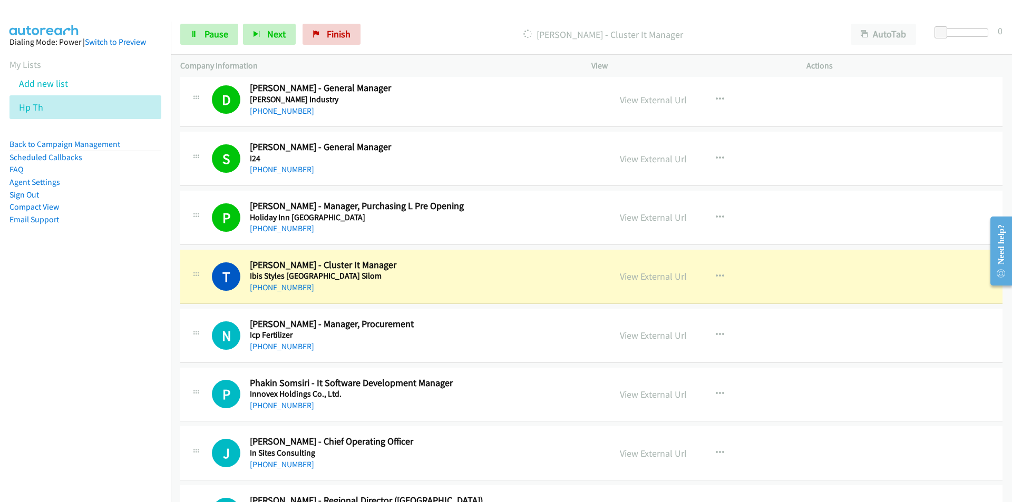
scroll to position [4426, 0]
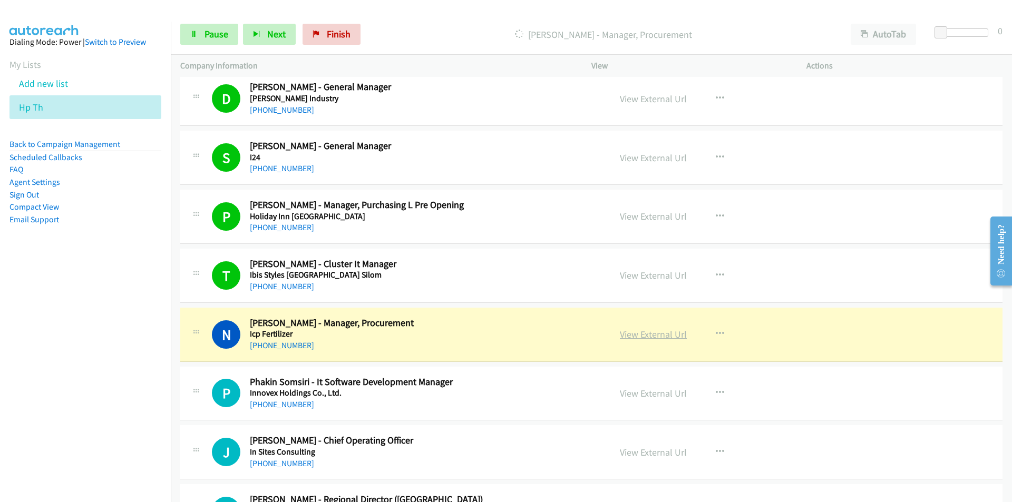
click at [652, 335] on link "View External Url" at bounding box center [653, 334] width 67 height 12
drag, startPoint x: 60, startPoint y: 409, endPoint x: 103, endPoint y: 395, distance: 45.8
click at [60, 409] on nav "Dialing Mode: Power | Switch to Preview My Lists Add new list Hp Th Back to Cam…" at bounding box center [85, 273] width 171 height 502
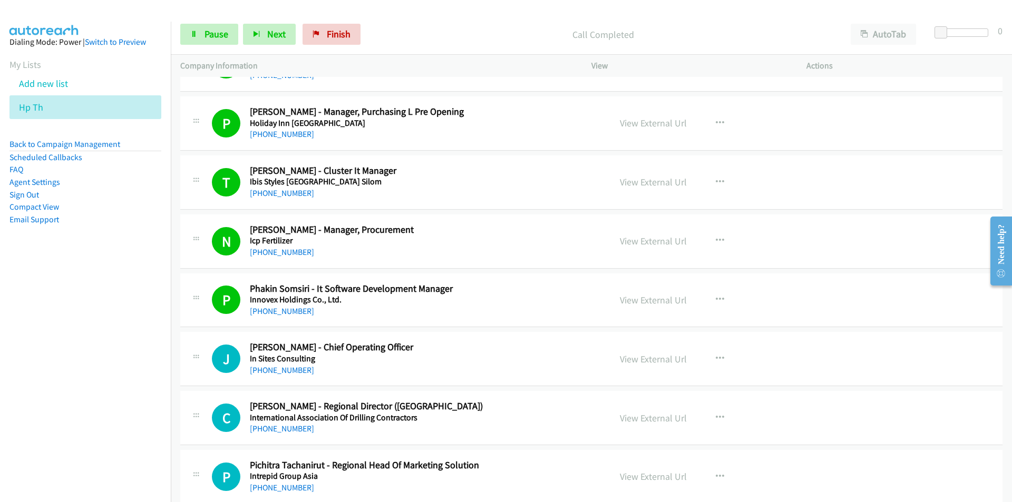
scroll to position [4531, 0]
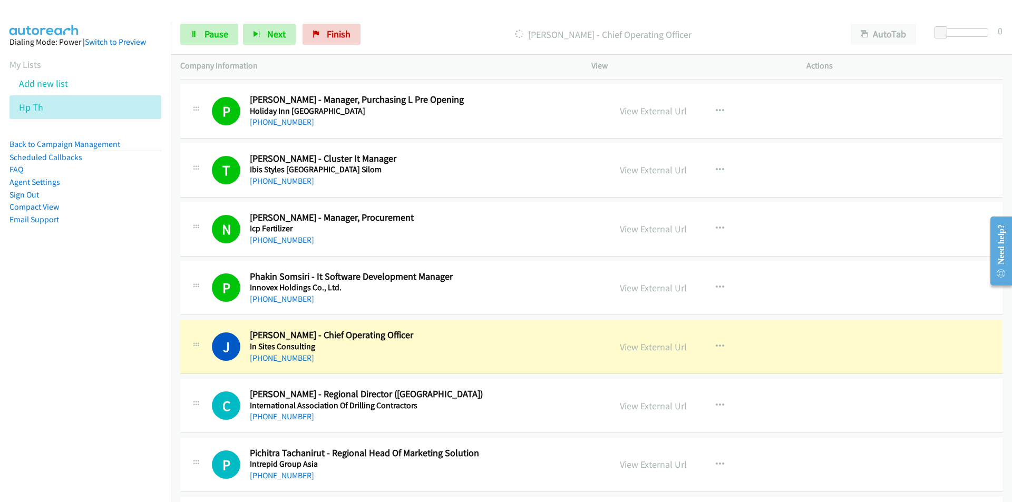
click at [131, 375] on nav "Dialing Mode: Power | Switch to Preview My Lists Add new list Hp Th Back to Cam…" at bounding box center [85, 273] width 171 height 502
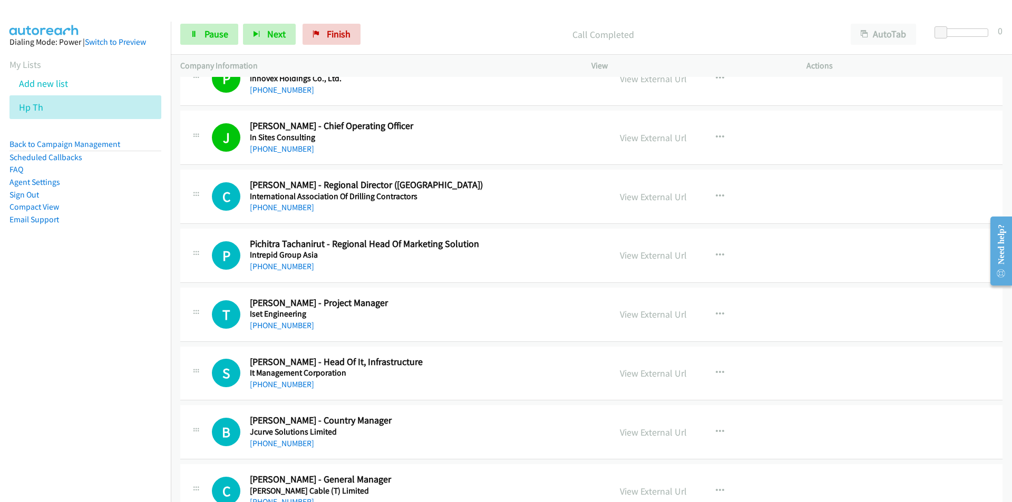
scroll to position [4742, 0]
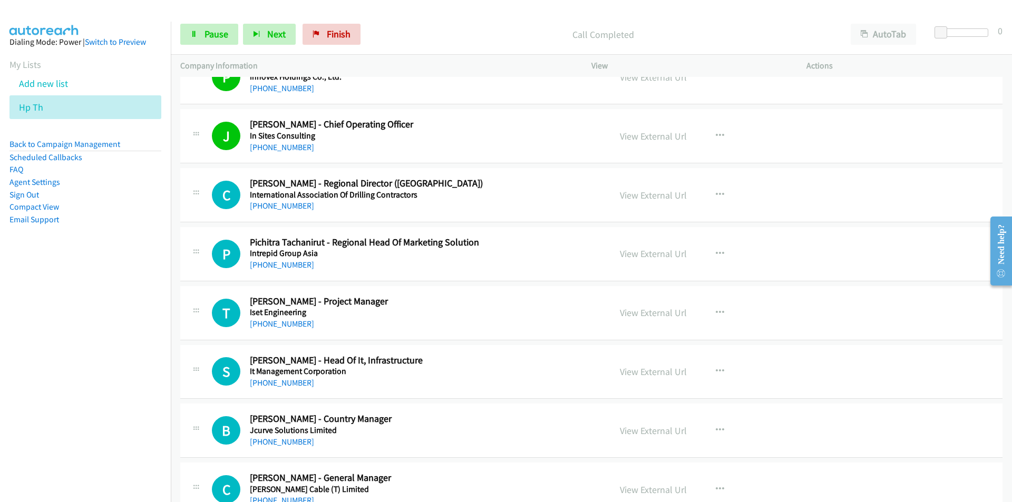
click at [99, 330] on nav "Dialing Mode: Power | Switch to Preview My Lists Add new list Hp Th Back to Cam…" at bounding box center [85, 273] width 171 height 502
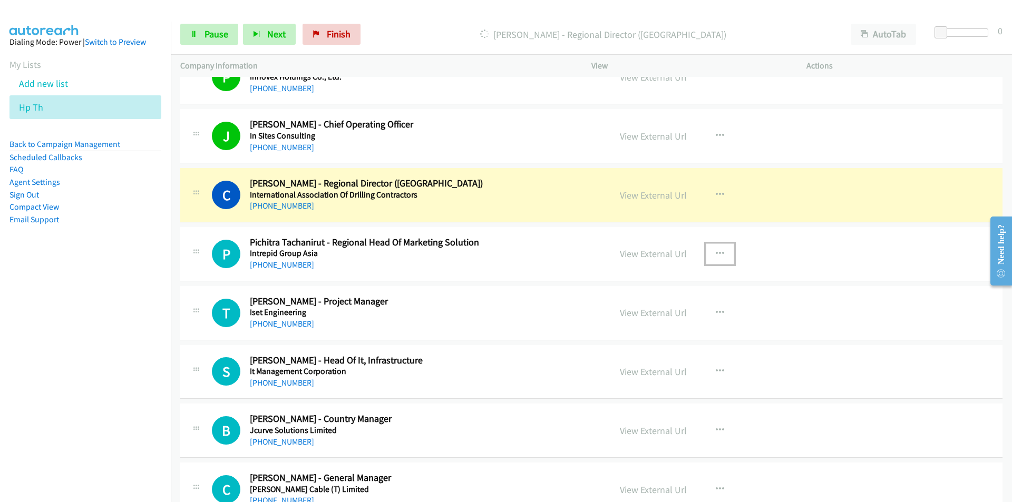
click at [715, 253] on icon "button" at bounding box center [719, 254] width 8 height 8
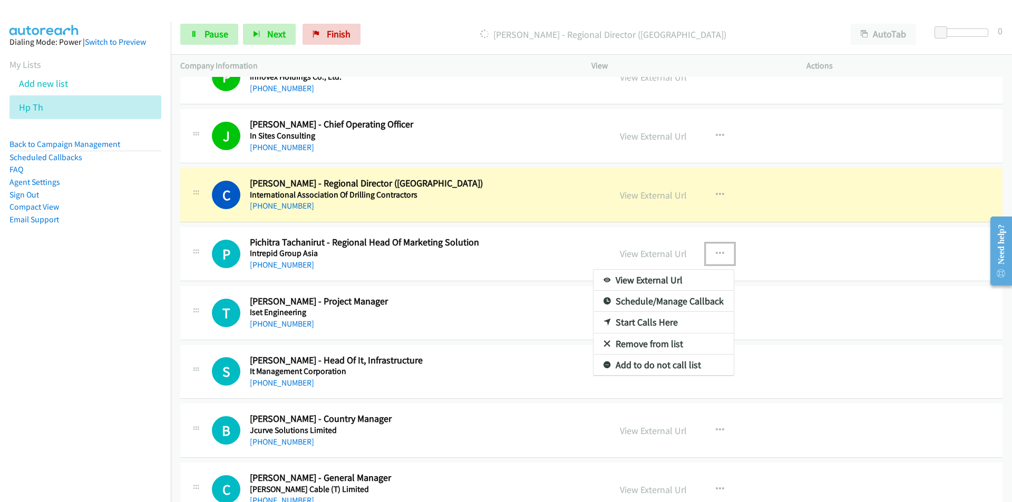
click at [642, 343] on link "Remove from list" at bounding box center [663, 344] width 140 height 21
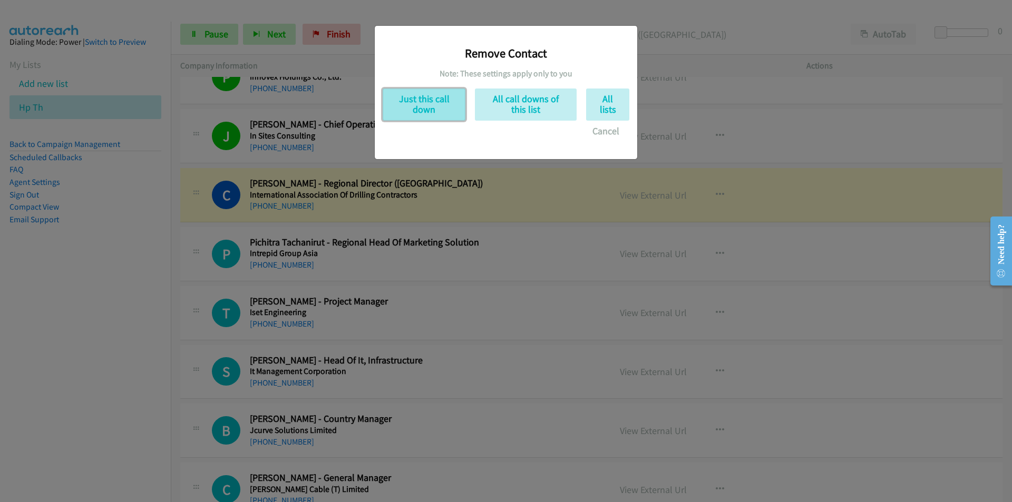
click at [435, 102] on button "Just this call down" at bounding box center [423, 105] width 83 height 32
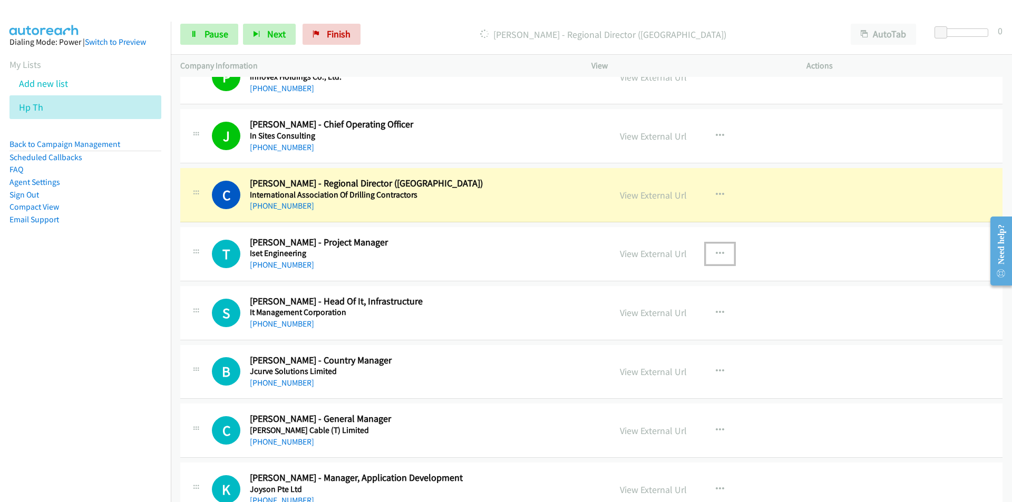
click at [718, 250] on icon "button" at bounding box center [719, 254] width 8 height 8
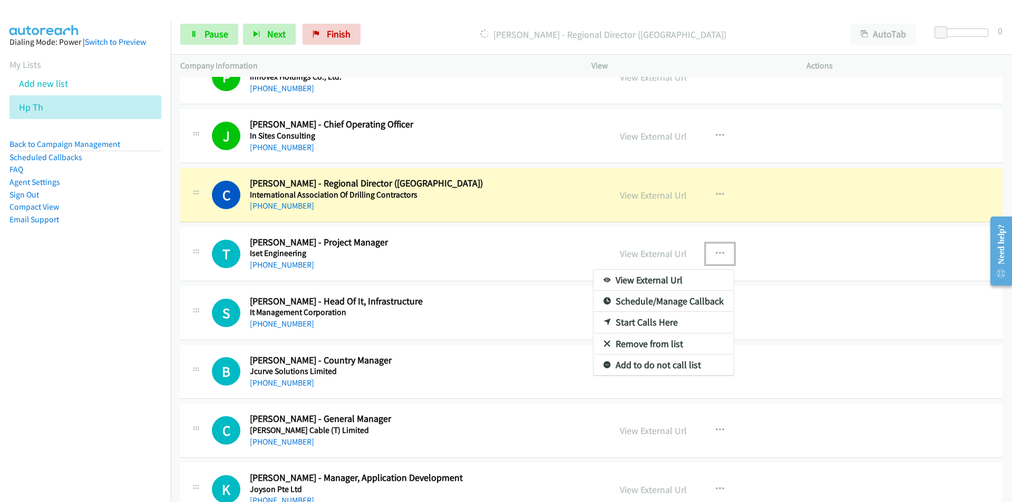
click at [647, 341] on link "Remove from list" at bounding box center [663, 344] width 140 height 21
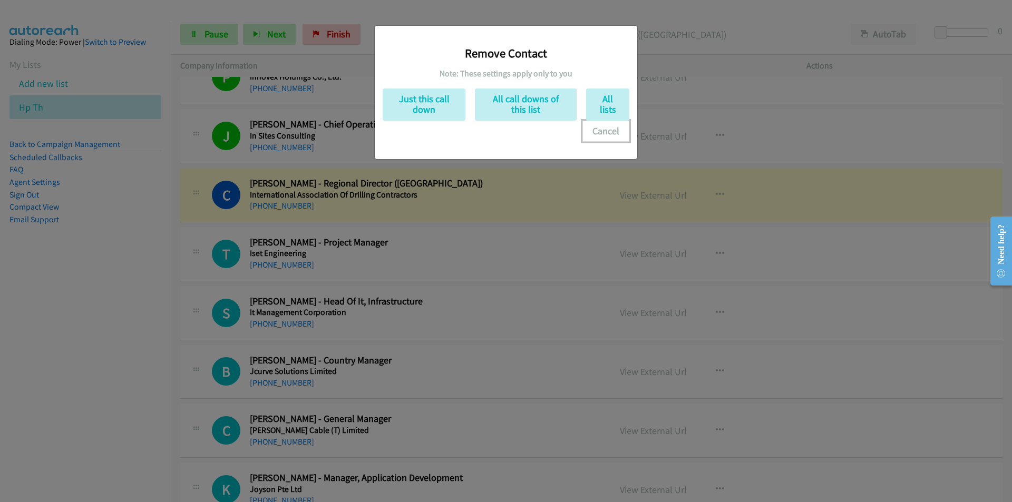
click at [608, 132] on button "Cancel" at bounding box center [605, 131] width 47 height 21
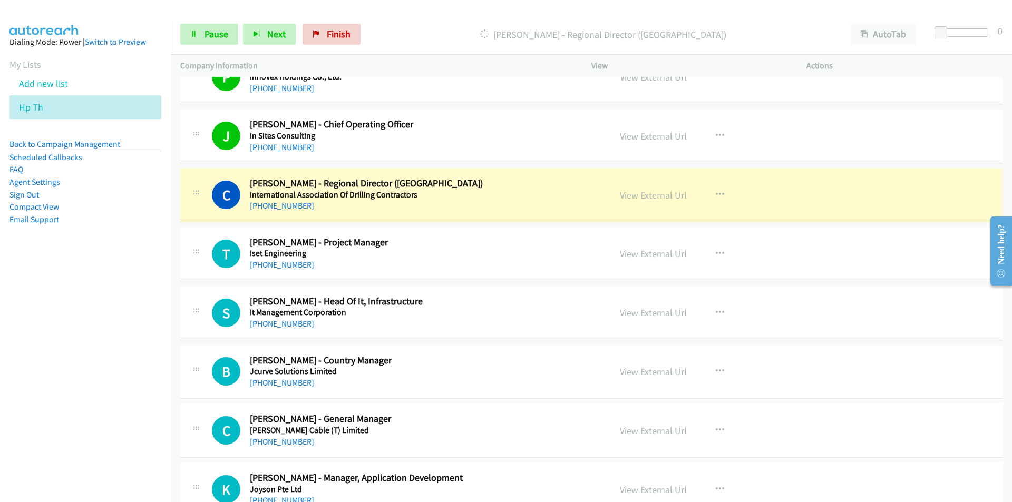
click at [130, 343] on nav "Dialing Mode: Power | Switch to Preview My Lists Add new list Hp Th Back to Cam…" at bounding box center [85, 273] width 171 height 502
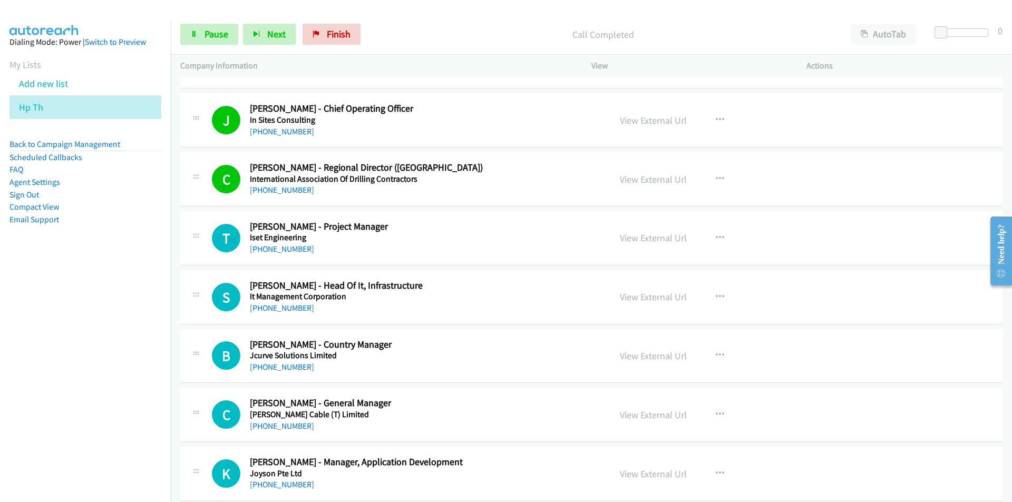
scroll to position [4794, 0]
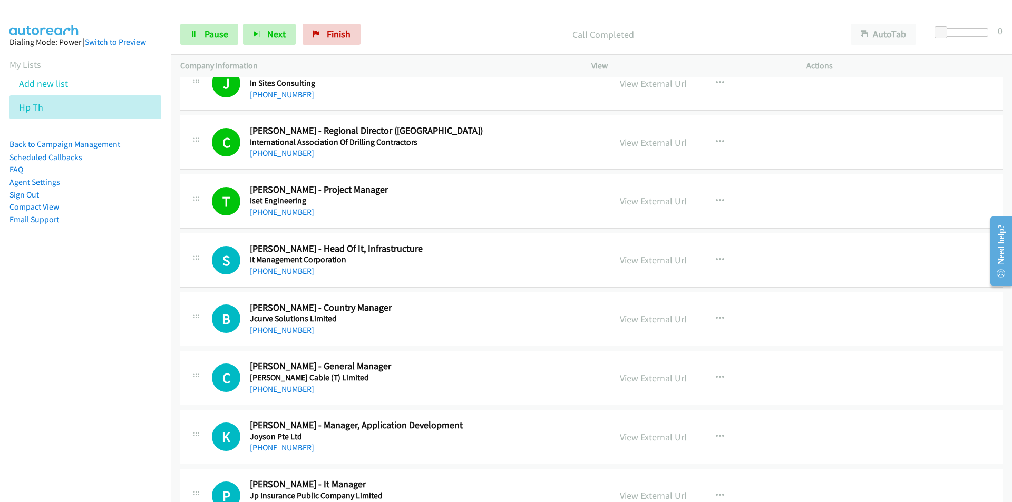
click at [131, 321] on nav "Dialing Mode: Power | Switch to Preview My Lists Add new list Hp Th Back to Cam…" at bounding box center [85, 273] width 171 height 502
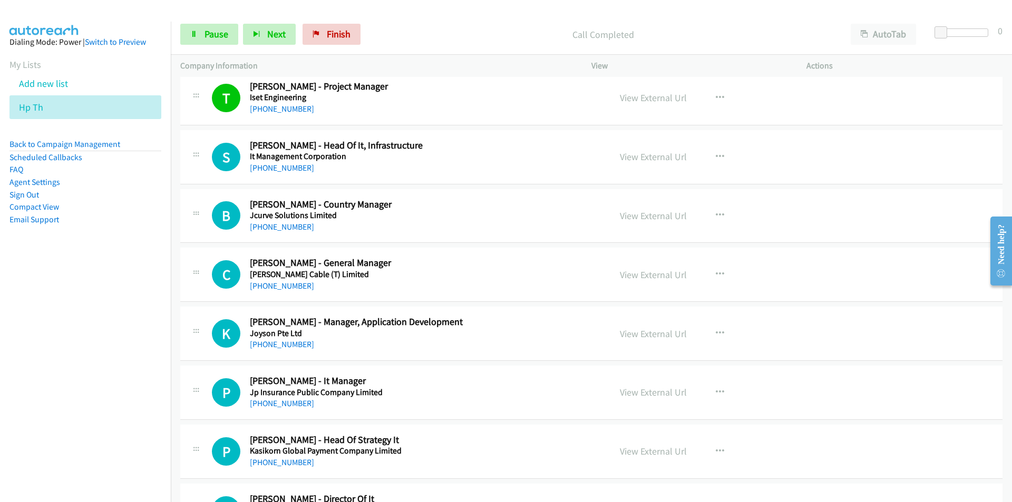
scroll to position [4952, 0]
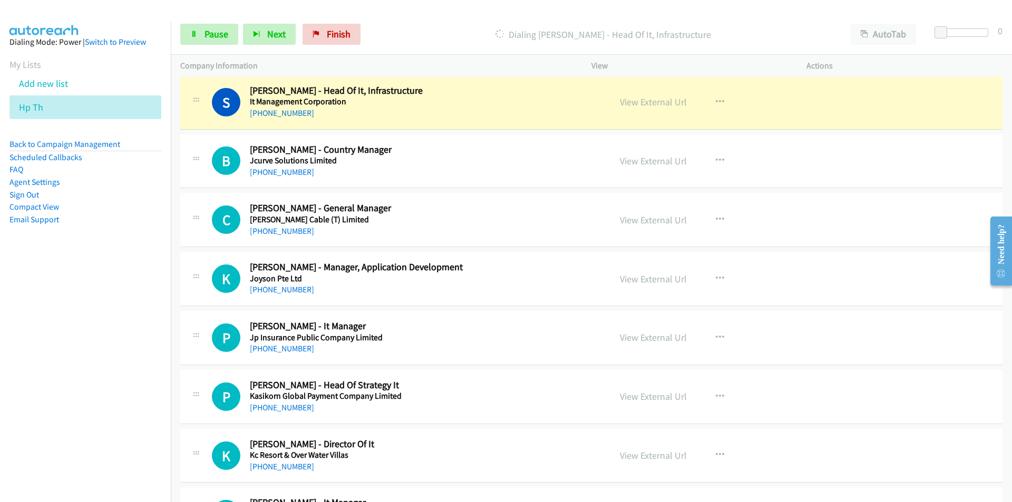
click at [95, 327] on nav "Dialing Mode: Power | Switch to Preview My Lists Add new list Hp Th Back to Cam…" at bounding box center [85, 273] width 171 height 502
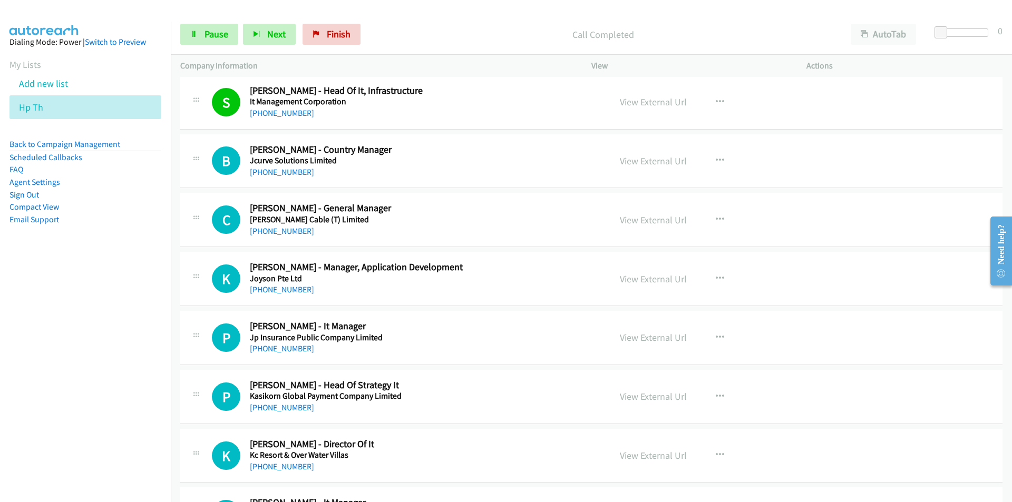
click at [74, 313] on nav "Dialing Mode: Power | Switch to Preview My Lists Add new list Hp Th Back to Cam…" at bounding box center [85, 273] width 171 height 502
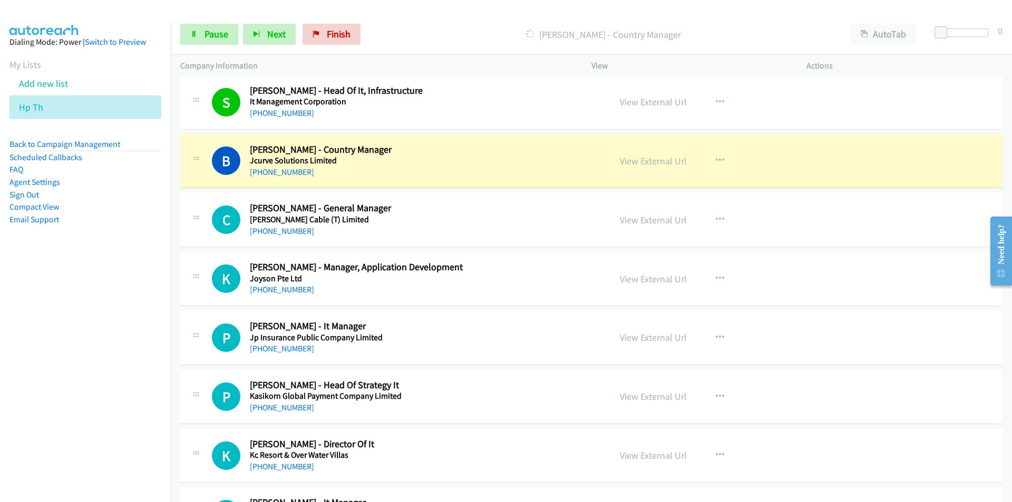
click at [103, 354] on nav "Dialing Mode: Power | Switch to Preview My Lists Add new list Hp Th Back to Cam…" at bounding box center [85, 273] width 171 height 502
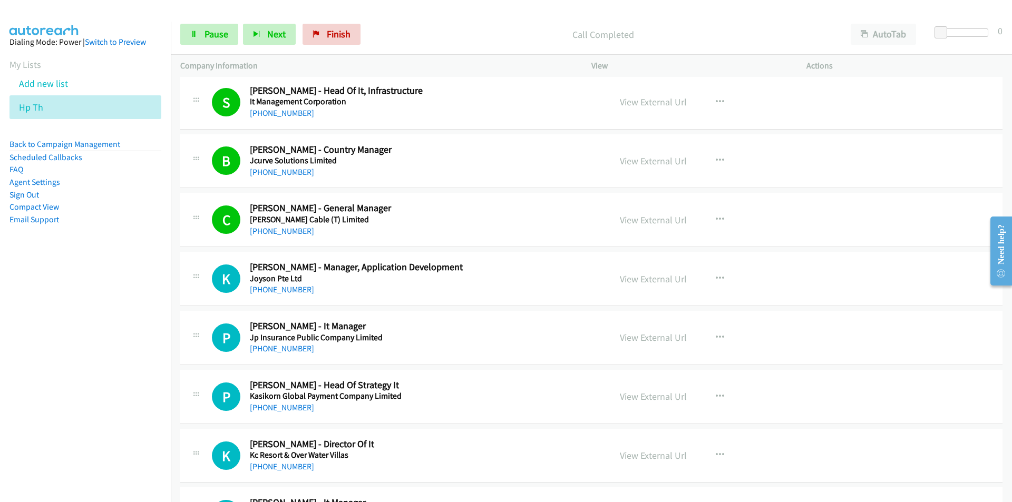
click at [85, 344] on nav "Dialing Mode: Power | Switch to Preview My Lists Add new list Hp Th Back to Cam…" at bounding box center [85, 273] width 171 height 502
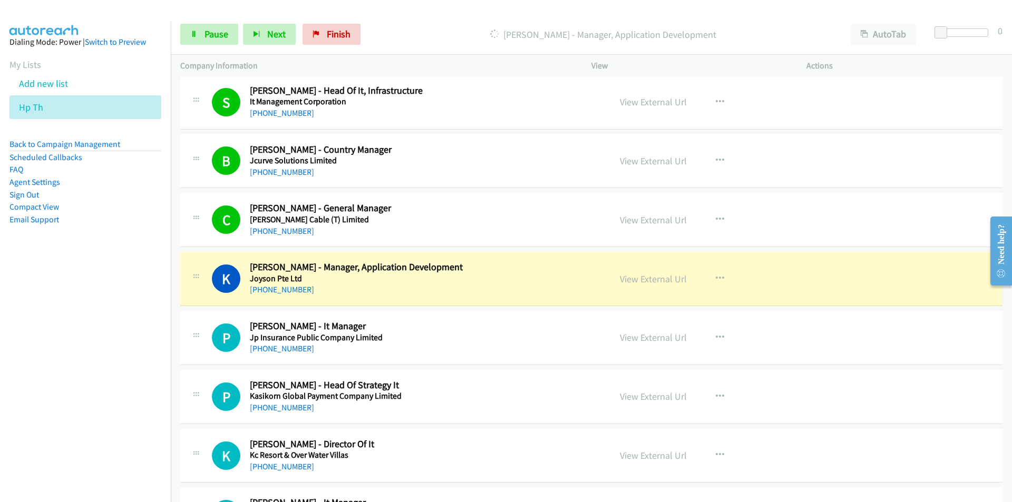
click at [83, 388] on nav "Dialing Mode: Power | Switch to Preview My Lists Add new list Hp Th Back to Cam…" at bounding box center [85, 273] width 171 height 502
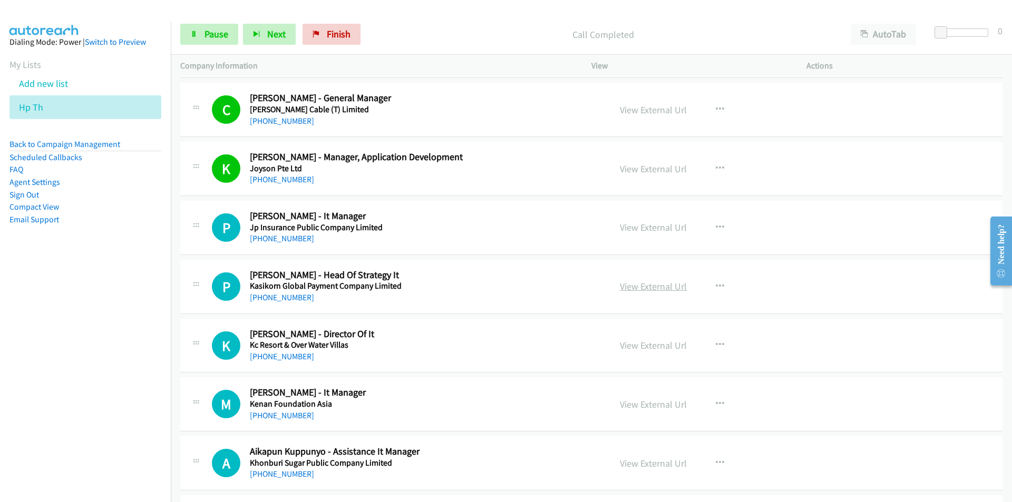
scroll to position [5163, 0]
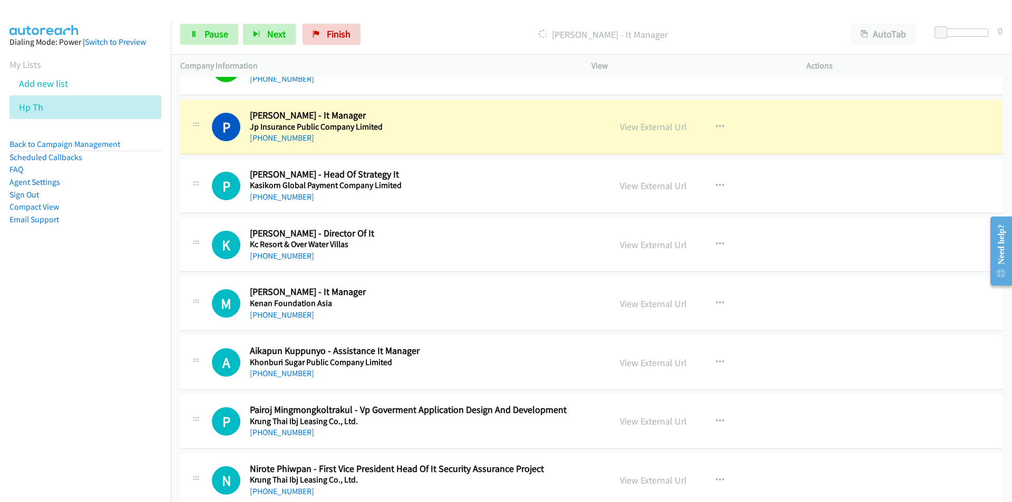
click at [101, 338] on nav "Dialing Mode: Power | Switch to Preview My Lists Add new list Hp Th Back to Cam…" at bounding box center [85, 273] width 171 height 502
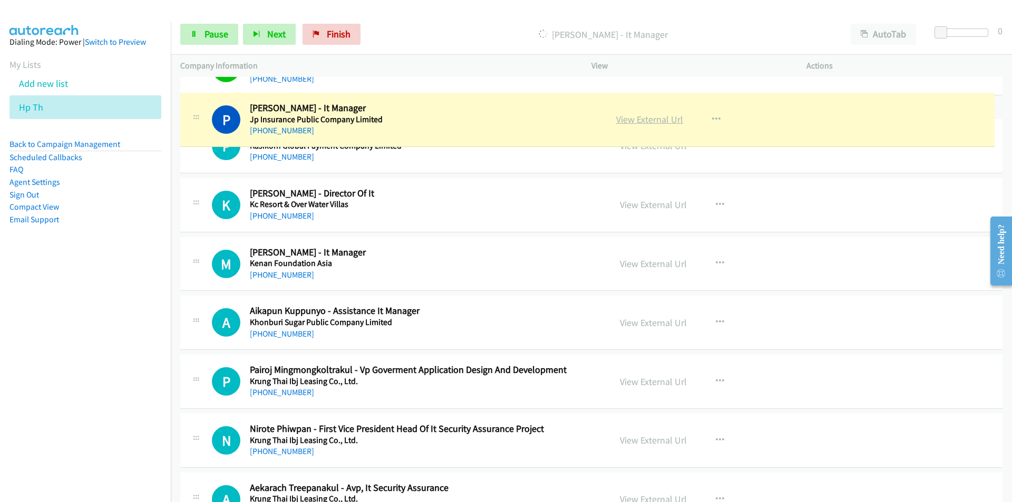
drag, startPoint x: 654, startPoint y: 130, endPoint x: 647, endPoint y: 123, distance: 10.1
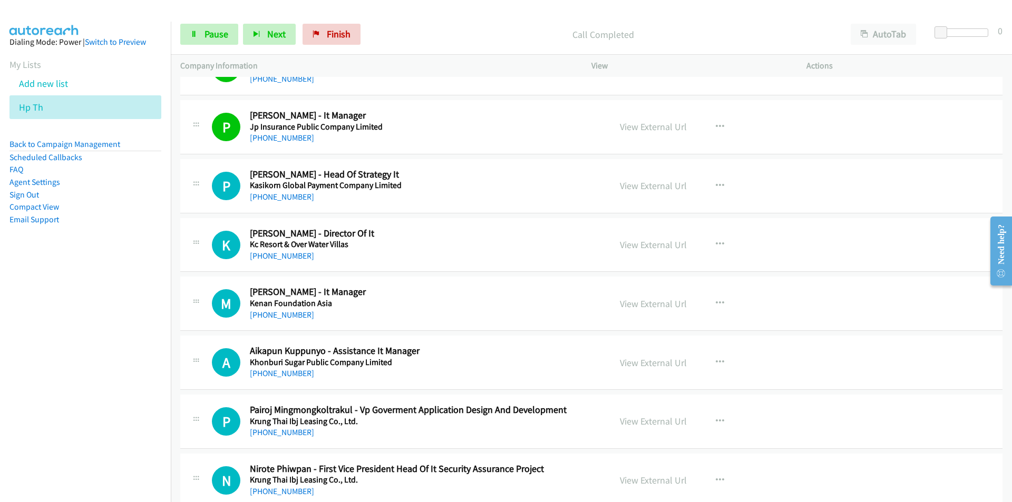
click at [61, 297] on nav "Dialing Mode: Power | Switch to Preview My Lists Add new list Hp Th Back to Cam…" at bounding box center [85, 273] width 171 height 502
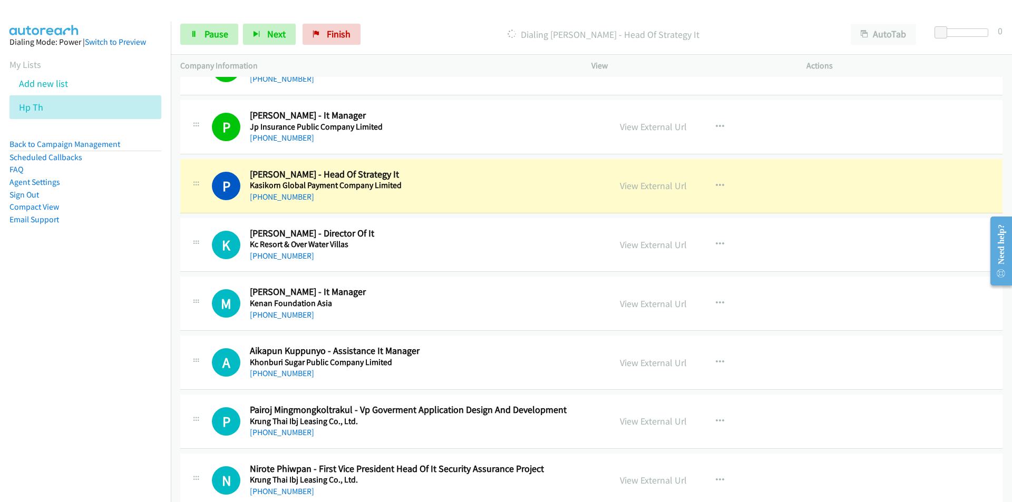
click at [60, 360] on nav "Dialing Mode: Power | Switch to Preview My Lists Add new list Hp Th Back to Cam…" at bounding box center [85, 273] width 171 height 502
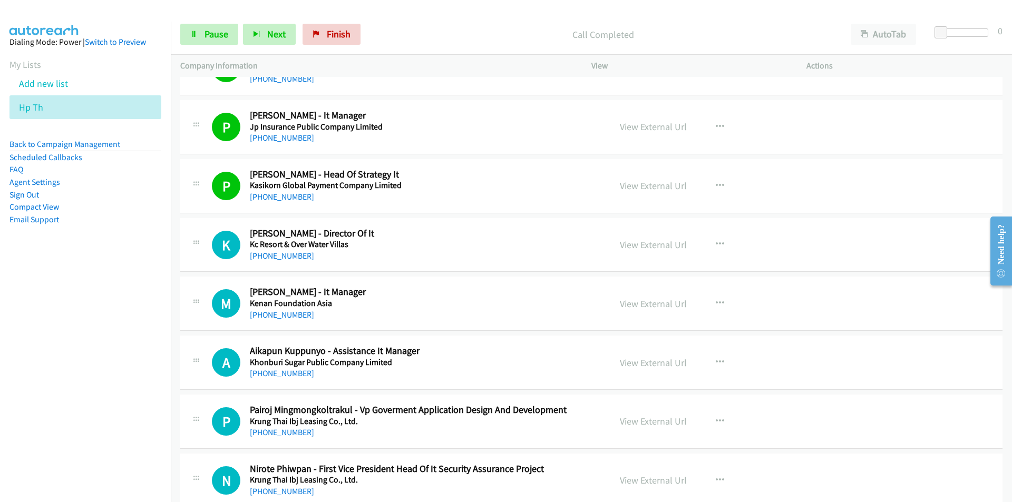
click at [116, 315] on nav "Dialing Mode: Power | Switch to Preview My Lists Add new list Hp Th Back to Cam…" at bounding box center [85, 273] width 171 height 502
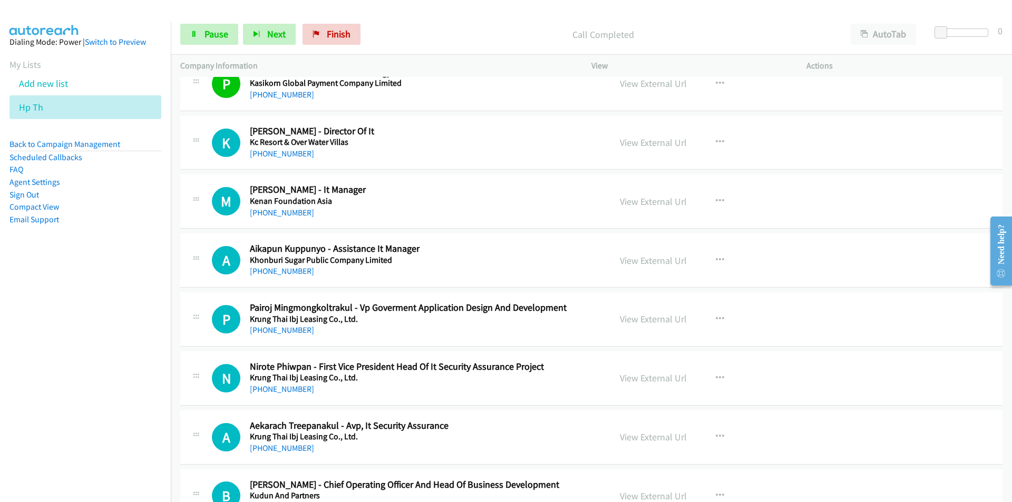
scroll to position [5269, 0]
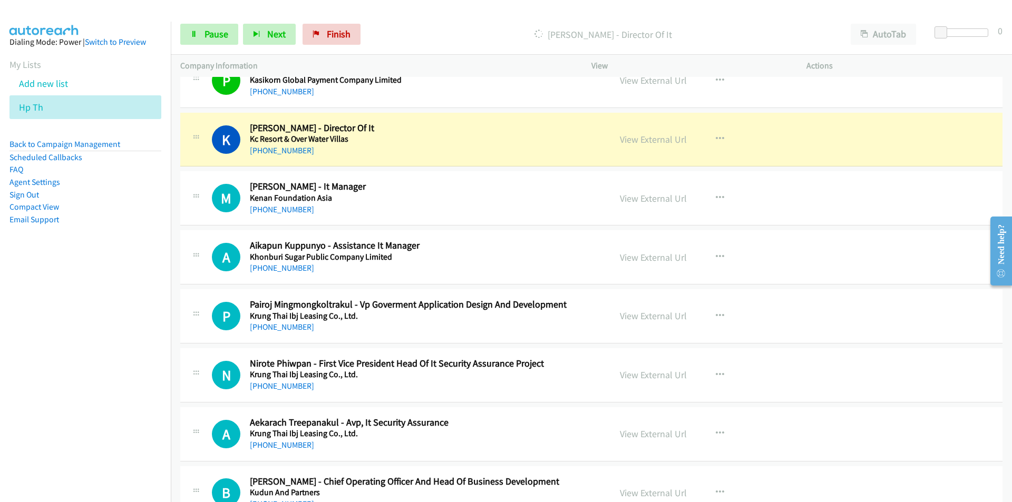
click at [92, 331] on nav "Dialing Mode: Power | Switch to Preview My Lists Add new list Hp Th Back to Cam…" at bounding box center [85, 273] width 171 height 502
click at [626, 140] on link "View External Url" at bounding box center [653, 139] width 67 height 12
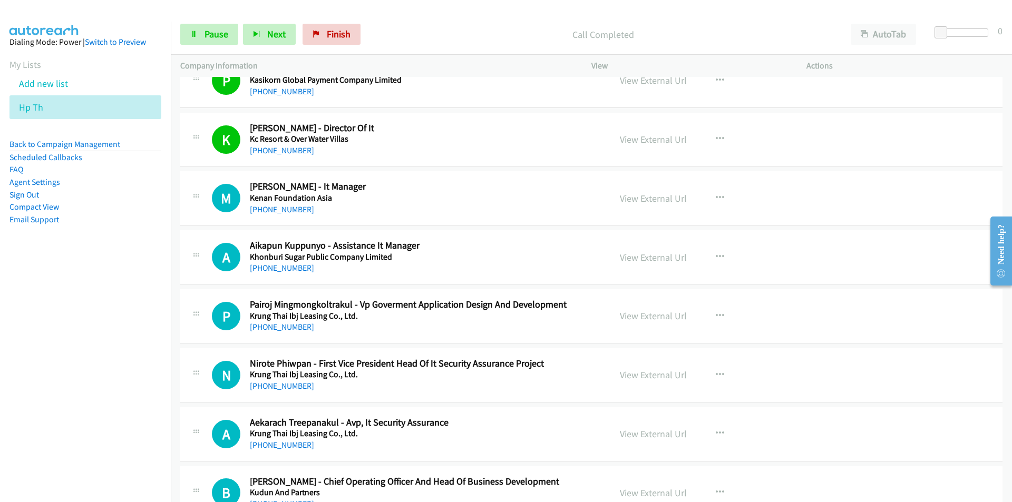
click at [134, 385] on nav "Dialing Mode: Power | Switch to Preview My Lists Add new list Hp Th Back to Cam…" at bounding box center [85, 273] width 171 height 502
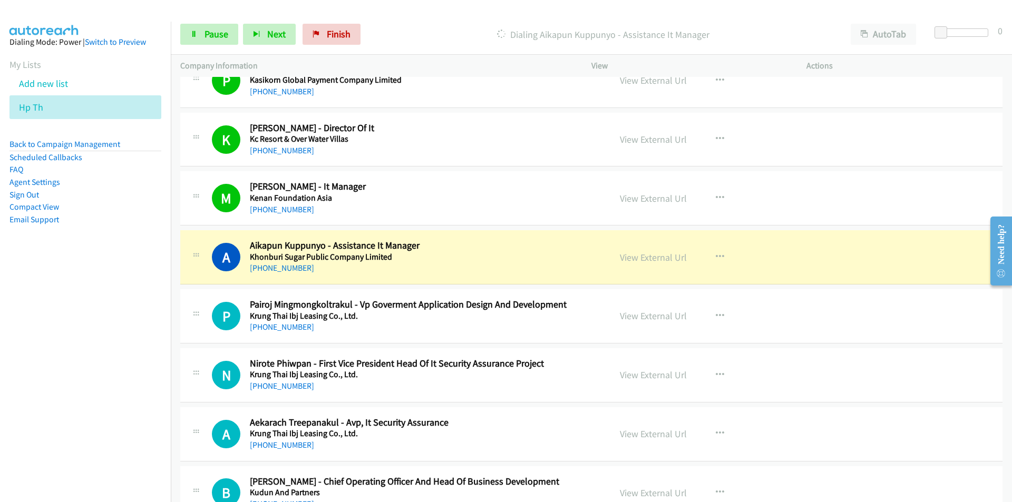
click at [130, 365] on nav "Dialing Mode: Power | Switch to Preview My Lists Add new list Hp Th Back to Cam…" at bounding box center [85, 273] width 171 height 502
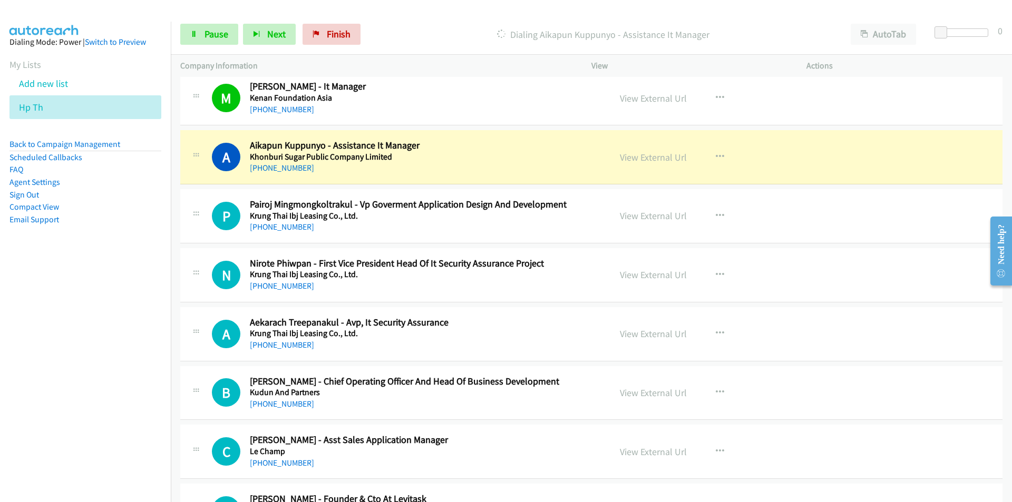
scroll to position [5374, 0]
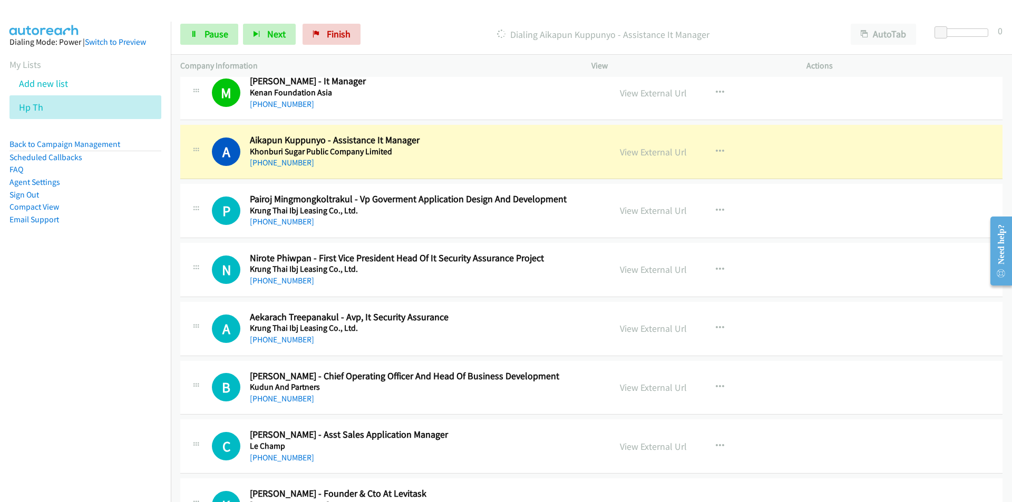
click at [99, 305] on nav "Dialing Mode: Power | Switch to Preview My Lists Add new list Hp Th Back to Cam…" at bounding box center [85, 273] width 171 height 502
click at [654, 154] on link "View External Url" at bounding box center [653, 152] width 67 height 12
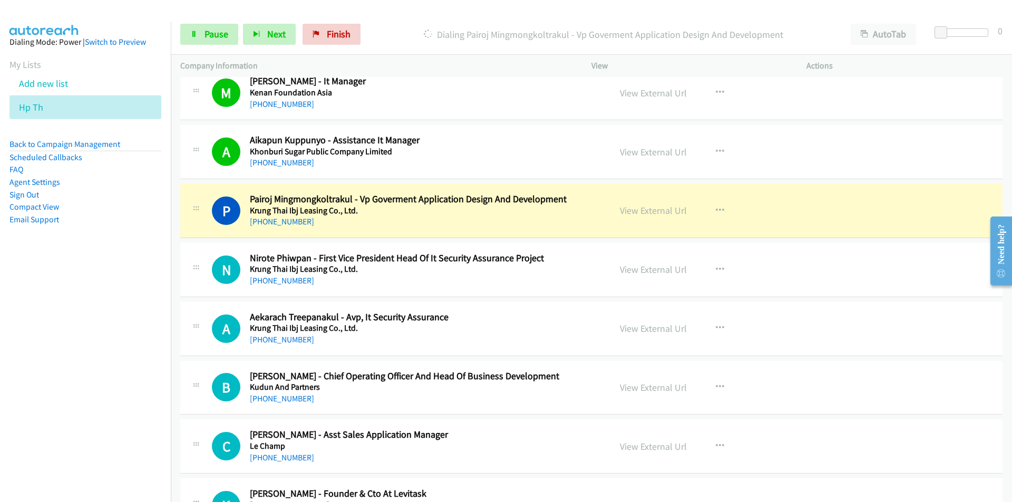
click at [89, 358] on nav "Dialing Mode: Power | Switch to Preview My Lists Add new list Hp Th Back to Cam…" at bounding box center [85, 273] width 171 height 502
click at [103, 369] on nav "Dialing Mode: Power | Switch to Preview My Lists Add new list Hp Th Back to Cam…" at bounding box center [85, 273] width 171 height 502
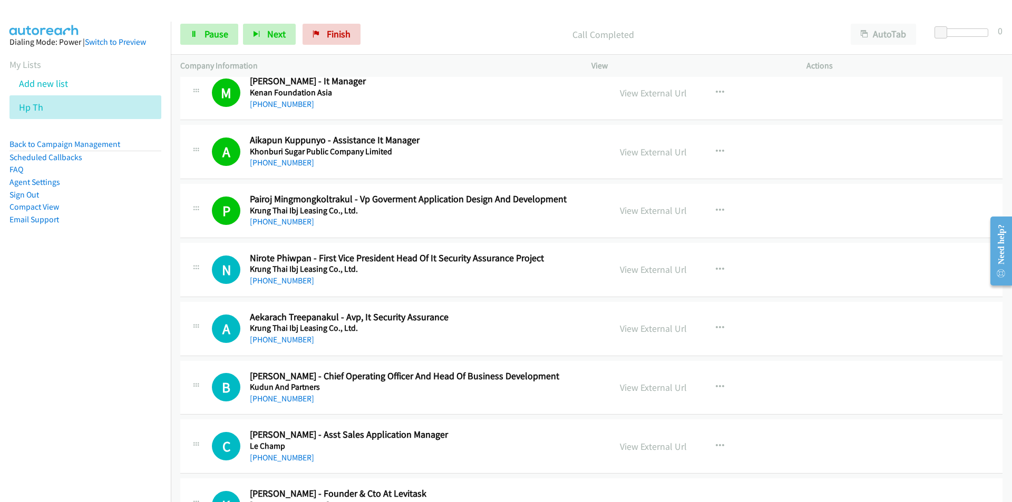
click at [99, 393] on nav "Dialing Mode: Power | Switch to Preview My Lists Add new list Hp Th Back to Cam…" at bounding box center [85, 273] width 171 height 502
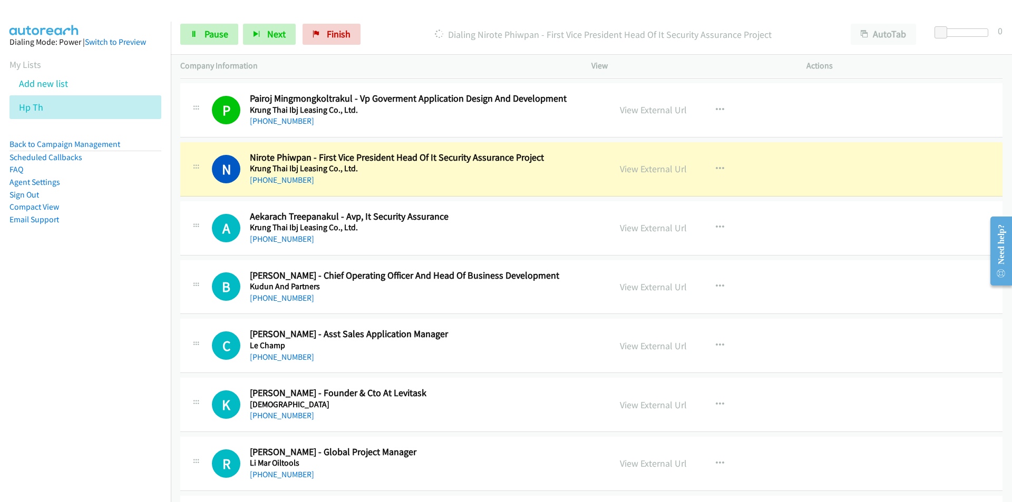
scroll to position [5479, 0]
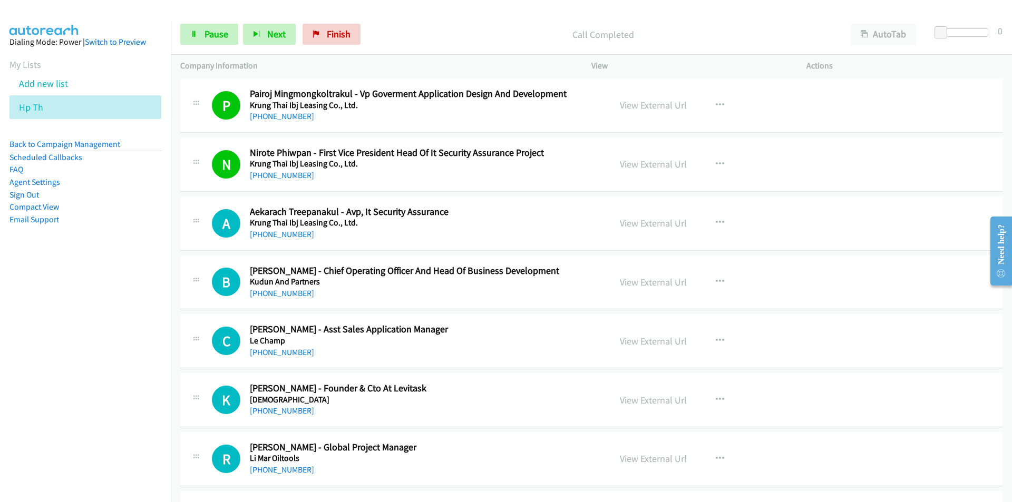
click at [139, 324] on nav "Dialing Mode: Power | Switch to Preview My Lists Add new list Hp Th Back to Cam…" at bounding box center [85, 273] width 171 height 502
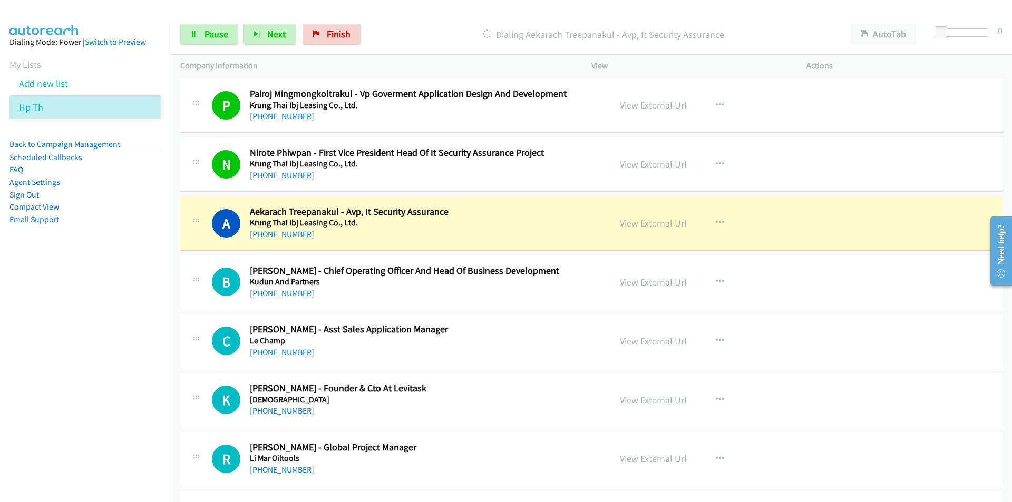
click at [135, 359] on nav "Dialing Mode: Power | Switch to Preview My Lists Add new list Hp Th Back to Cam…" at bounding box center [85, 273] width 171 height 502
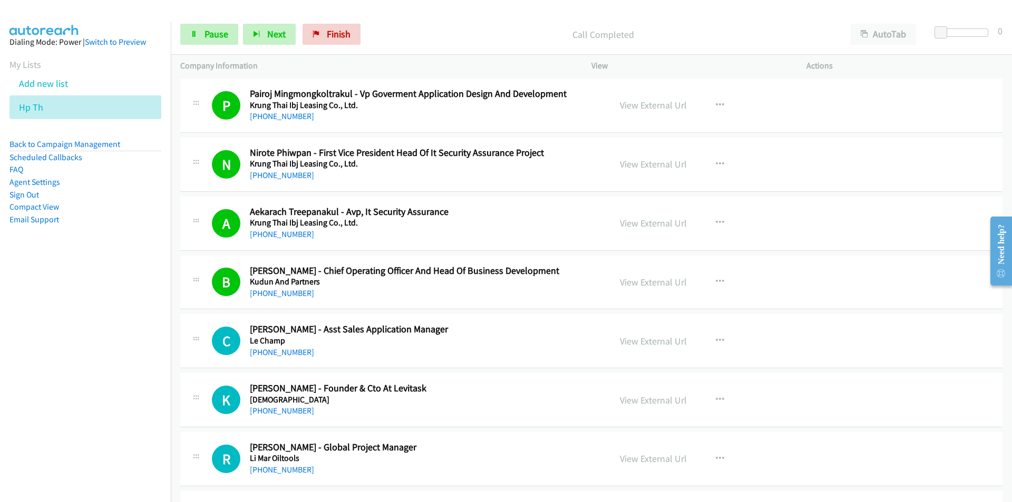
click at [110, 397] on nav "Dialing Mode: Power | Switch to Preview My Lists Add new list Hp Th Back to Cam…" at bounding box center [85, 273] width 171 height 502
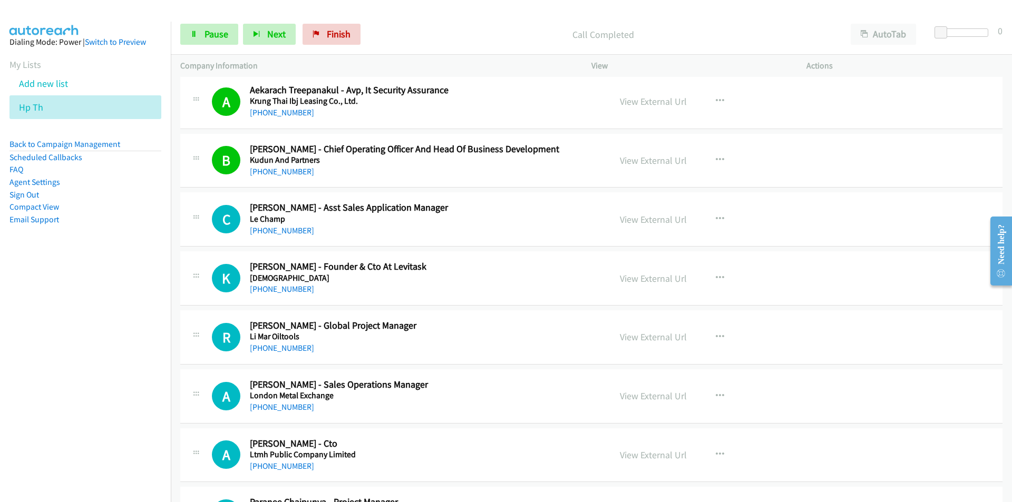
scroll to position [5637, 0]
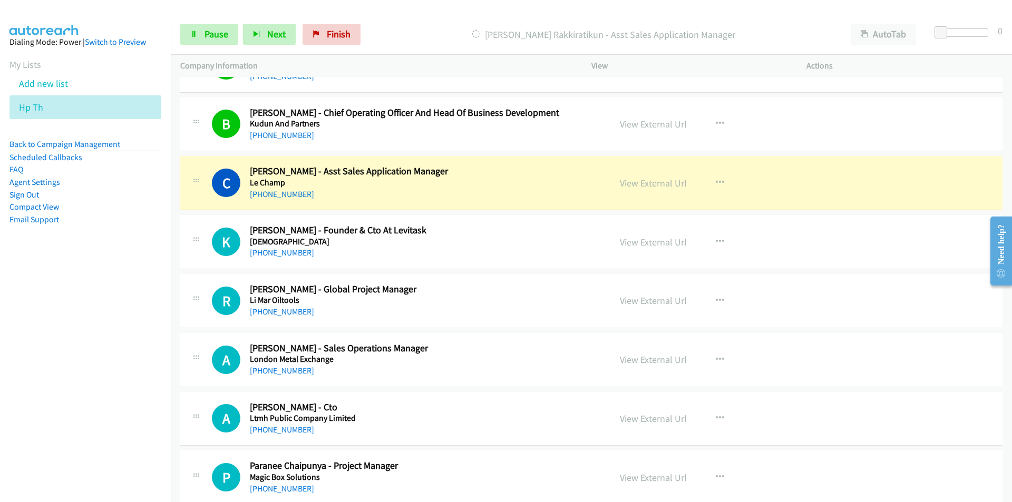
click at [102, 325] on nav "Dialing Mode: Power | Switch to Preview My Lists Add new list Hp Th Back to Cam…" at bounding box center [85, 273] width 171 height 502
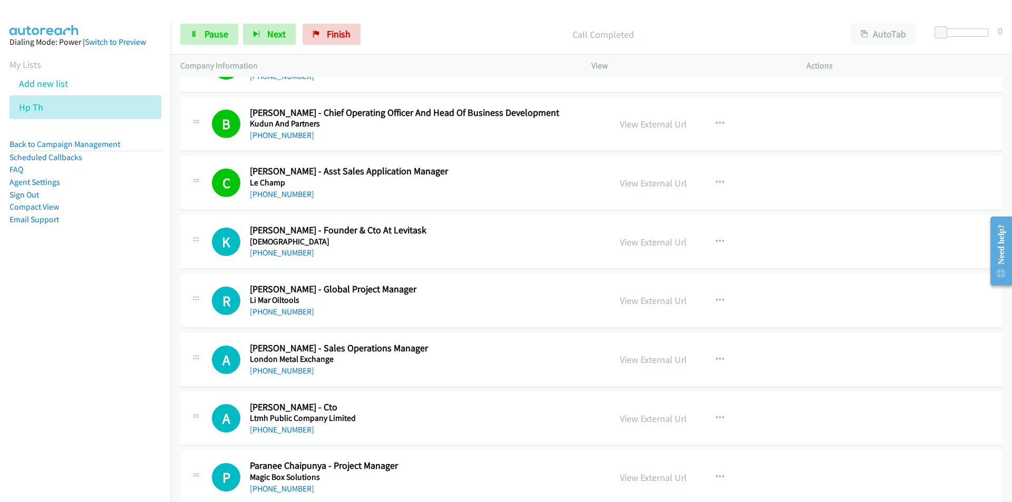
click at [129, 307] on nav "Dialing Mode: Power | Switch to Preview My Lists Add new list Hp Th Back to Cam…" at bounding box center [85, 273] width 171 height 502
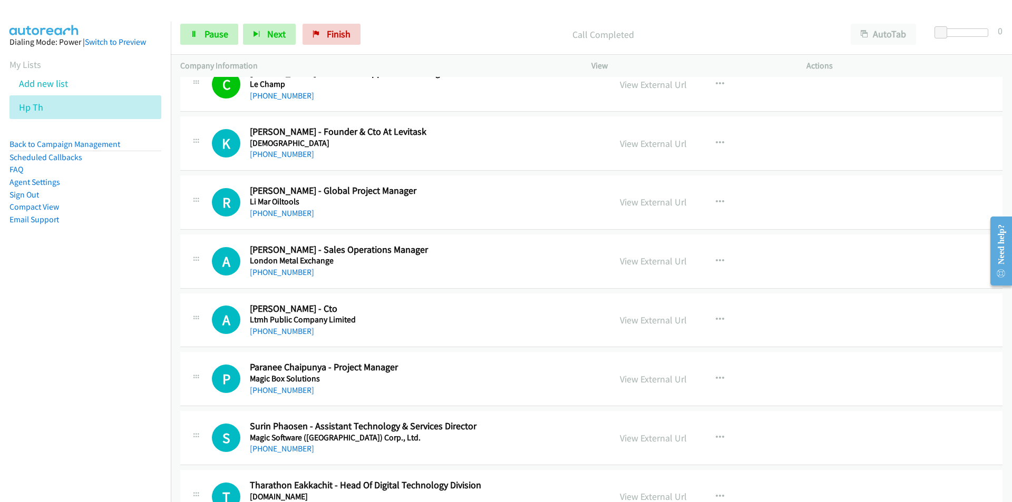
scroll to position [5743, 0]
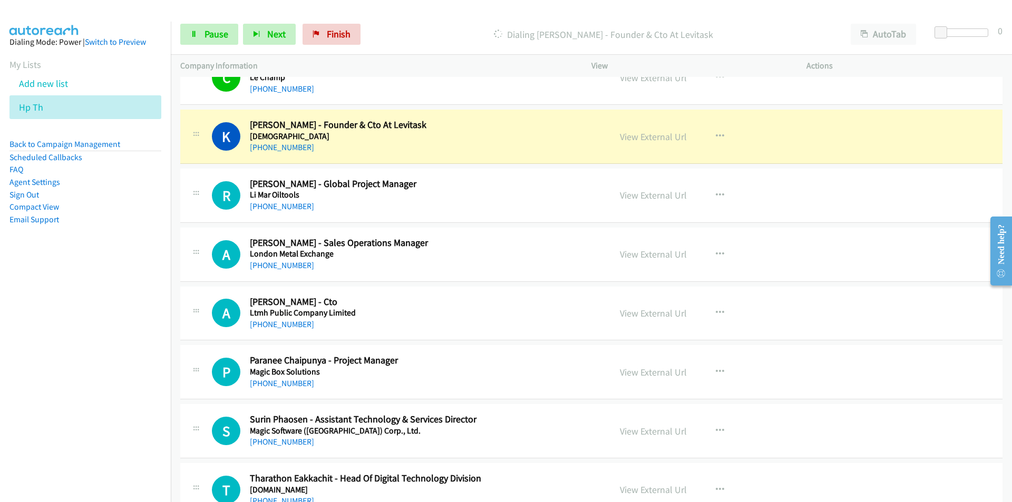
click at [95, 331] on nav "Dialing Mode: Power | Switch to Preview My Lists Add new list Hp Th Back to Cam…" at bounding box center [85, 273] width 171 height 502
click at [645, 141] on link "View External Url" at bounding box center [653, 137] width 67 height 12
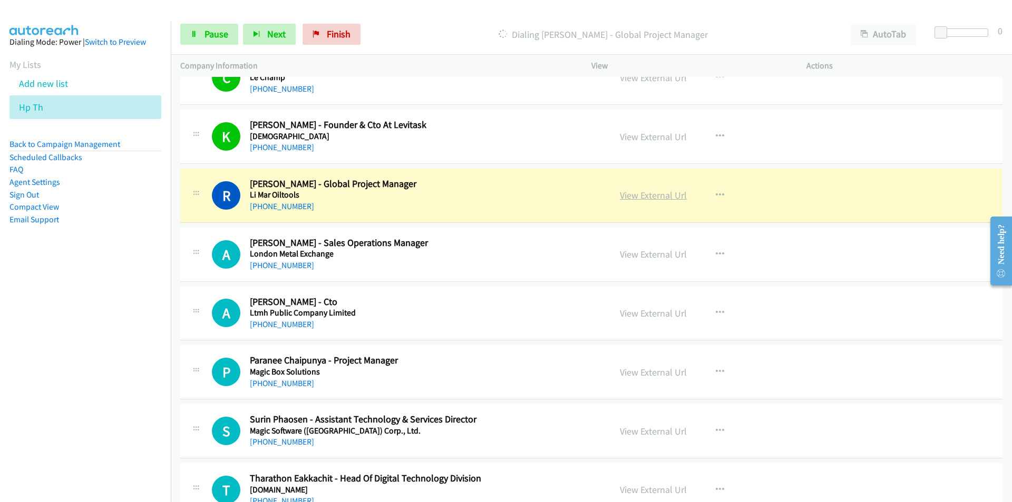
click at [639, 194] on link "View External Url" at bounding box center [653, 195] width 67 height 12
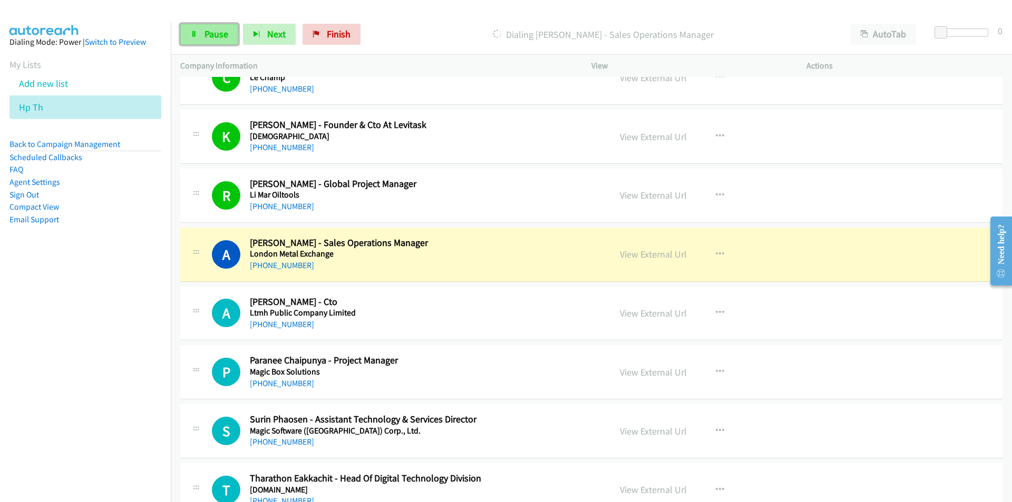
click at [218, 35] on span "Pause" at bounding box center [216, 34] width 24 height 12
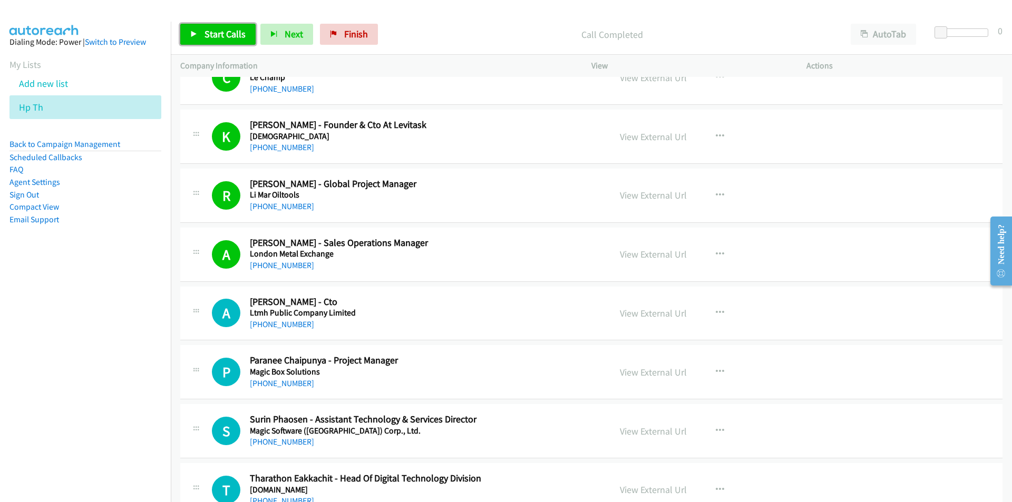
click at [215, 26] on link "Start Calls" at bounding box center [217, 34] width 75 height 21
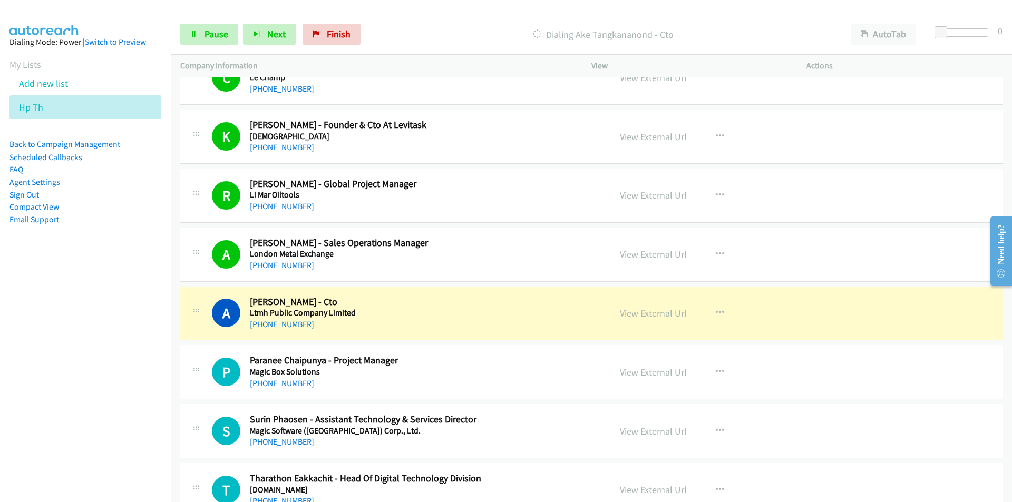
click at [110, 367] on nav "Dialing Mode: Power | Switch to Preview My Lists Add new list Hp Th Back to Cam…" at bounding box center [85, 273] width 171 height 502
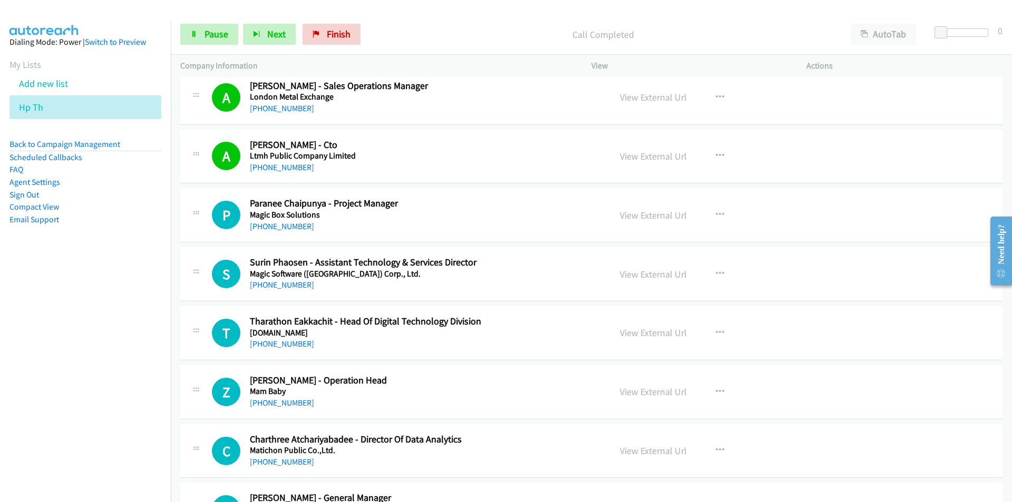
scroll to position [5901, 0]
drag, startPoint x: 107, startPoint y: 389, endPoint x: 114, endPoint y: 387, distance: 7.3
click at [107, 389] on nav "Dialing Mode: Power | Switch to Preview My Lists Add new list Hp Th Back to Cam…" at bounding box center [85, 273] width 171 height 502
click at [100, 369] on nav "Dialing Mode: Power | Switch to Preview My Lists Add new list Hp Th Back to Cam…" at bounding box center [85, 273] width 171 height 502
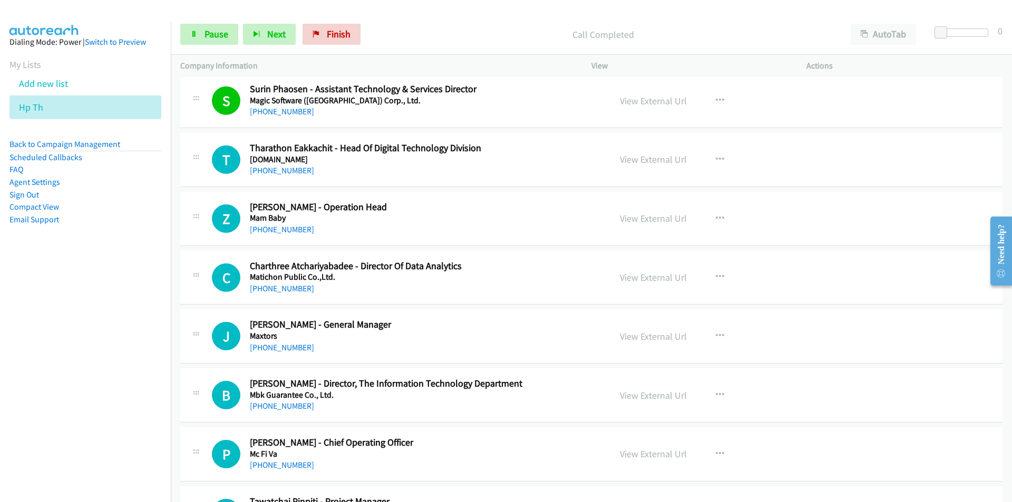
scroll to position [6112, 0]
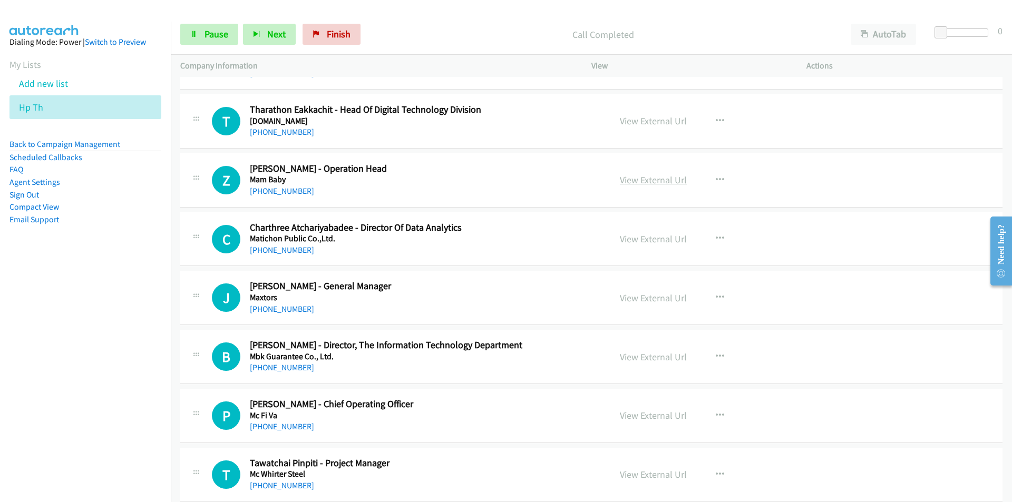
click at [660, 182] on link "View External Url" at bounding box center [653, 180] width 67 height 12
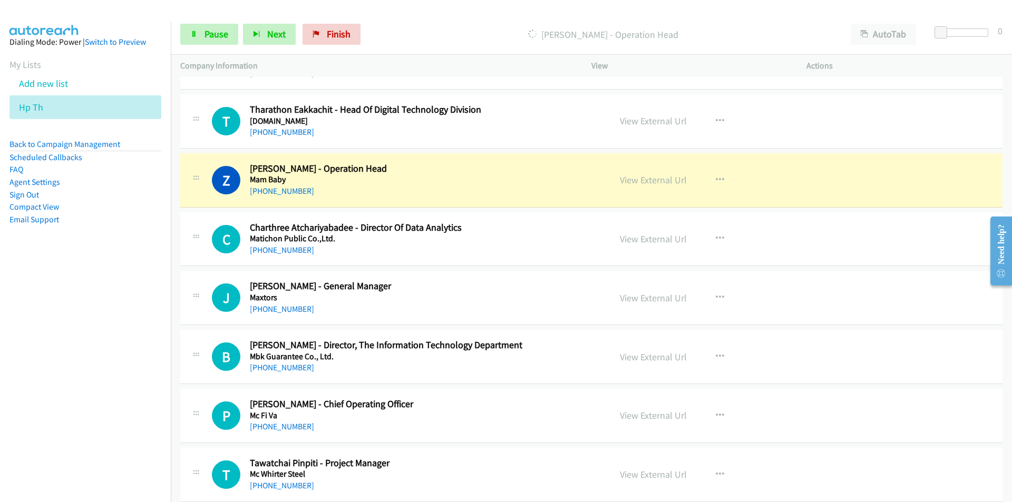
click at [91, 338] on nav "Dialing Mode: Power | Switch to Preview My Lists Add new list Hp Th Back to Cam…" at bounding box center [85, 273] width 171 height 502
click at [213, 31] on span "Pause" at bounding box center [216, 34] width 24 height 12
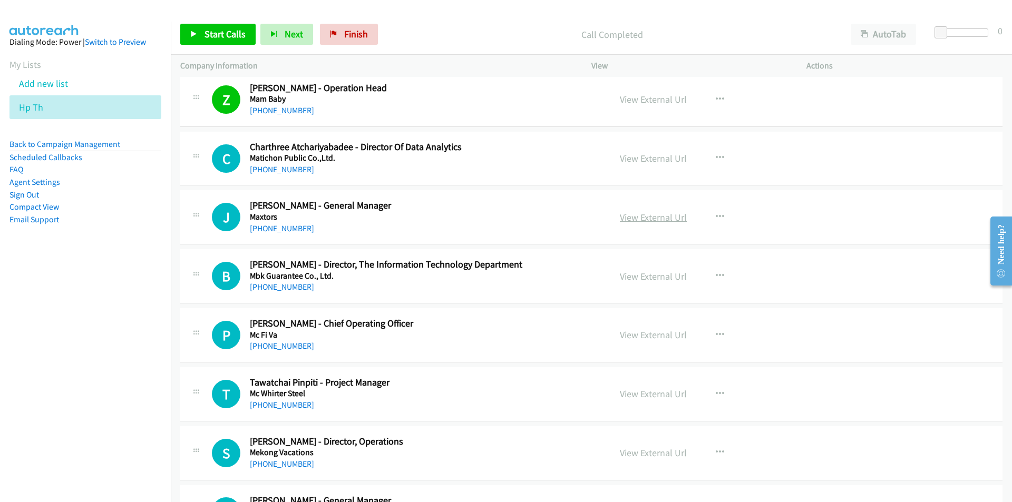
scroll to position [6217, 0]
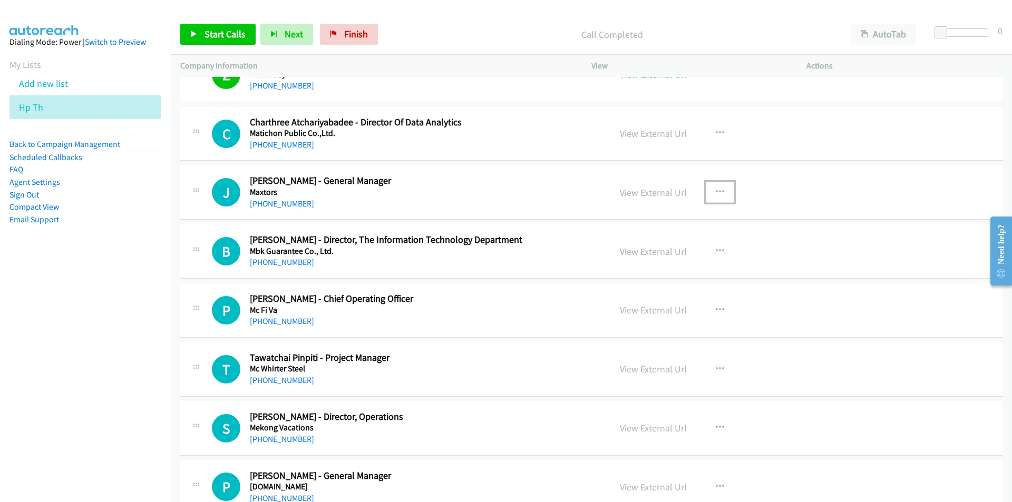
click at [710, 189] on button "button" at bounding box center [719, 192] width 28 height 21
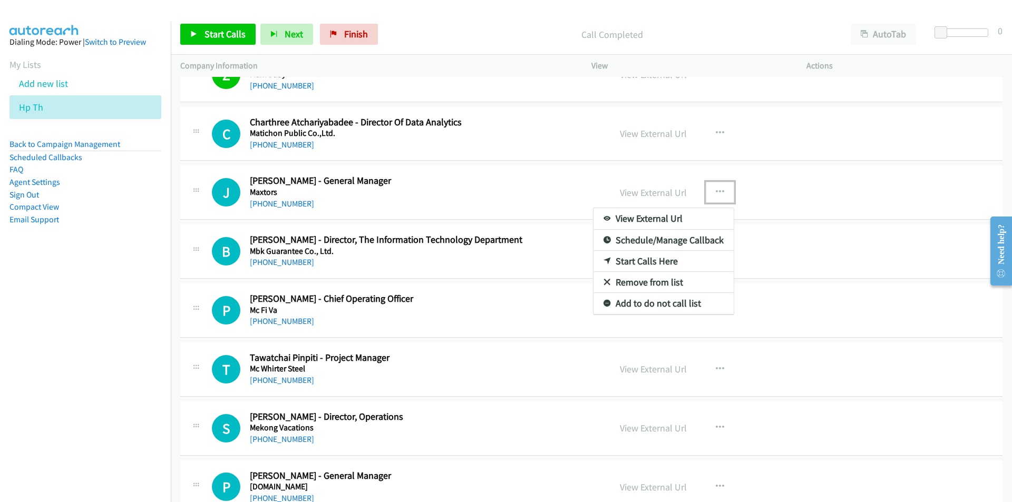
click at [644, 261] on link "Start Calls Here" at bounding box center [663, 261] width 140 height 21
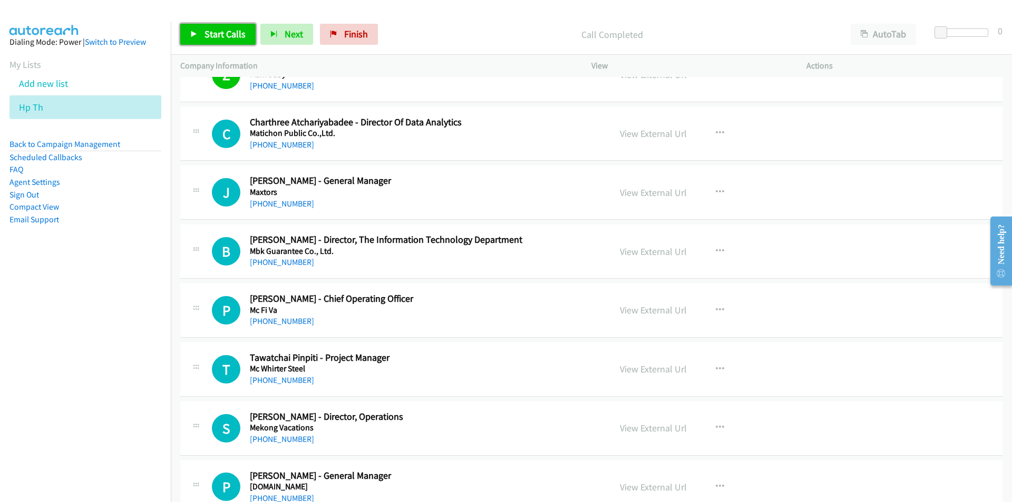
click at [226, 34] on span "Start Calls" at bounding box center [224, 34] width 41 height 12
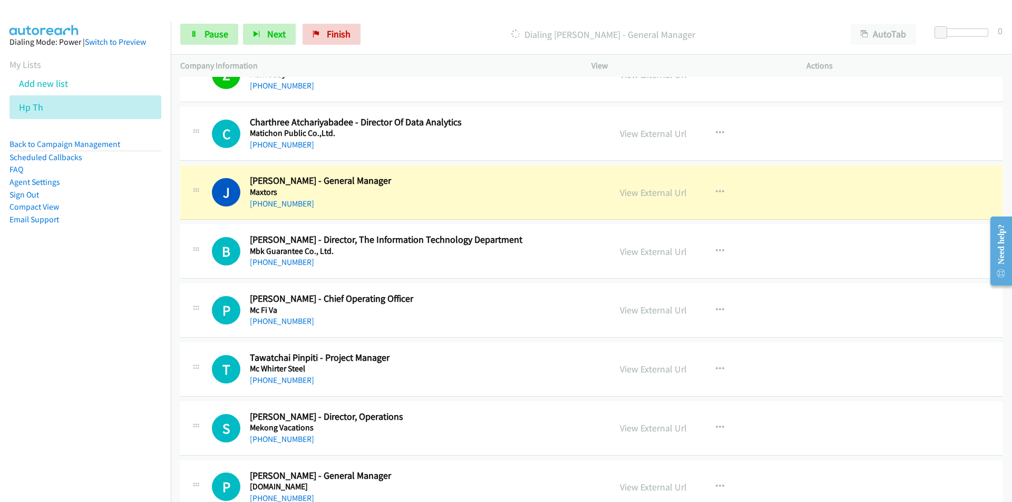
drag, startPoint x: 69, startPoint y: 298, endPoint x: 148, endPoint y: 266, distance: 85.3
click at [69, 297] on nav "Dialing Mode: Power | Switch to Preview My Lists Add new list Hp Th Back to Cam…" at bounding box center [85, 273] width 171 height 502
click at [655, 194] on link "View External Url" at bounding box center [653, 193] width 67 height 12
click at [182, 32] on link "Pause" at bounding box center [209, 34] width 58 height 21
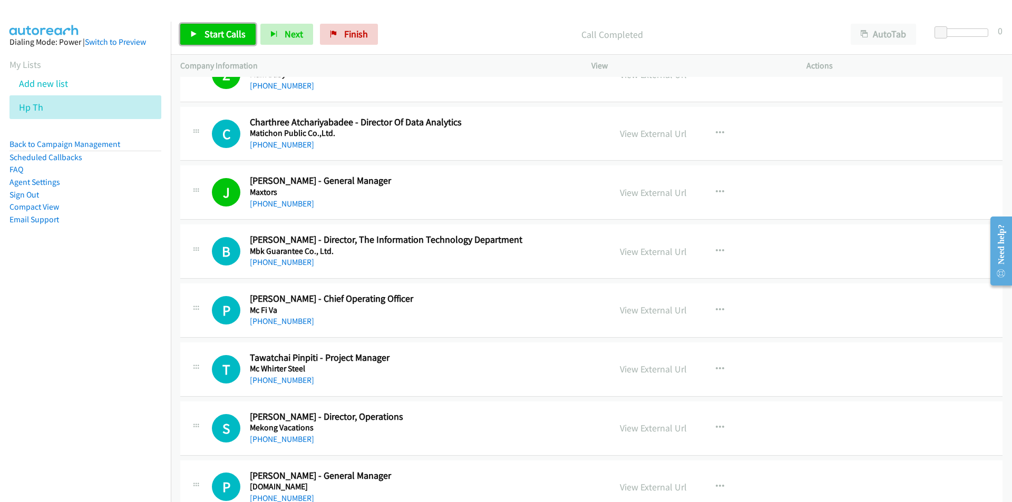
click at [224, 31] on span "Start Calls" at bounding box center [224, 34] width 41 height 12
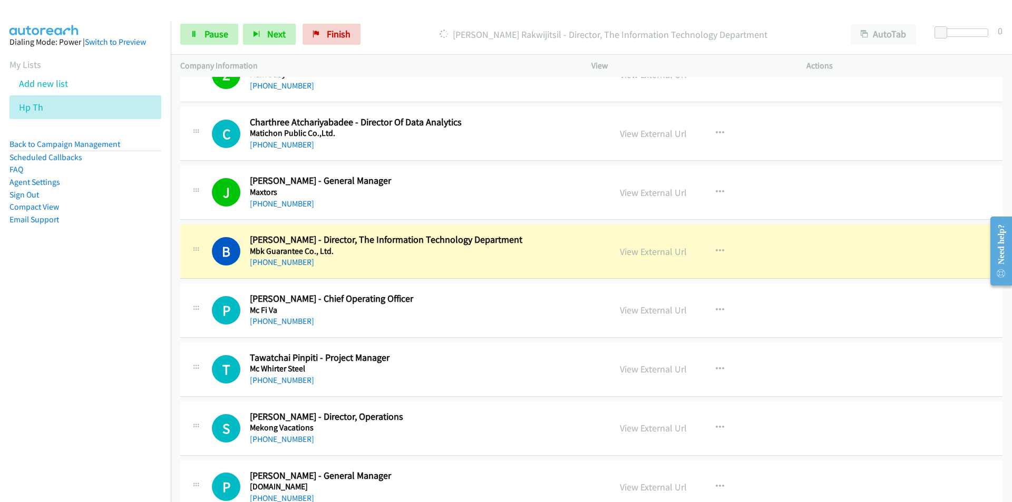
click at [107, 335] on nav "Dialing Mode: Power | Switch to Preview My Lists Add new list Hp Th Back to Cam…" at bounding box center [85, 273] width 171 height 502
click at [661, 254] on link "View External Url" at bounding box center [653, 252] width 67 height 12
click at [191, 32] on icon at bounding box center [193, 34] width 7 height 7
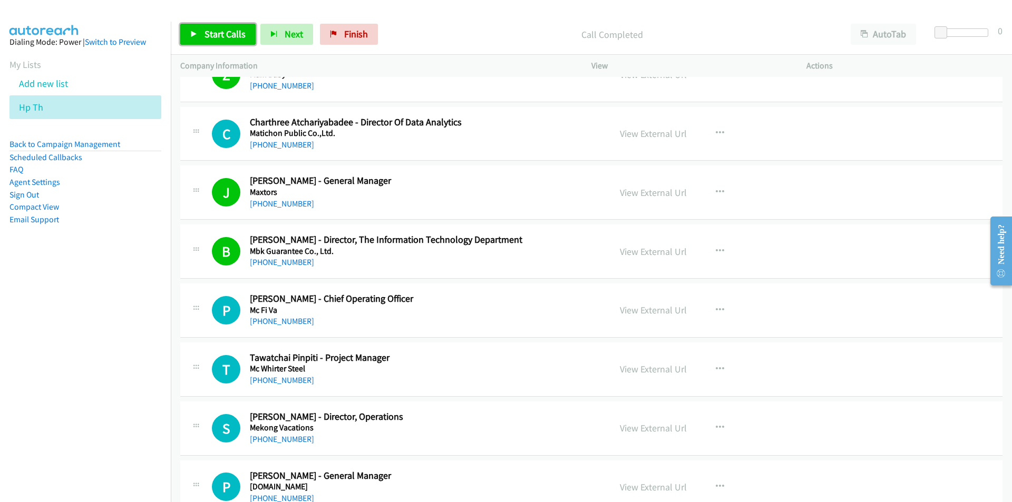
click at [213, 38] on span "Start Calls" at bounding box center [224, 34] width 41 height 12
click at [123, 409] on nav "Dialing Mode: Power | Switch to Preview My Lists Add new list Hp Th Back to Cam…" at bounding box center [85, 273] width 171 height 502
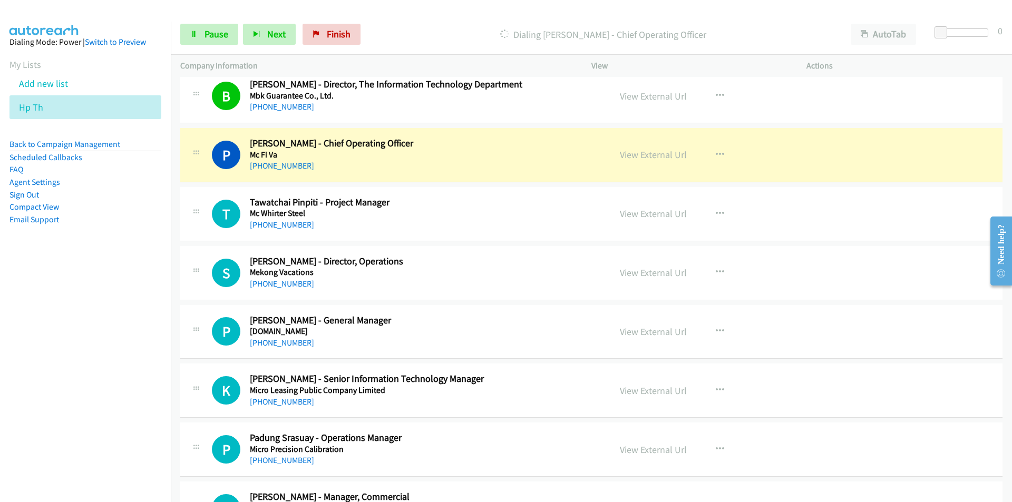
scroll to position [6375, 0]
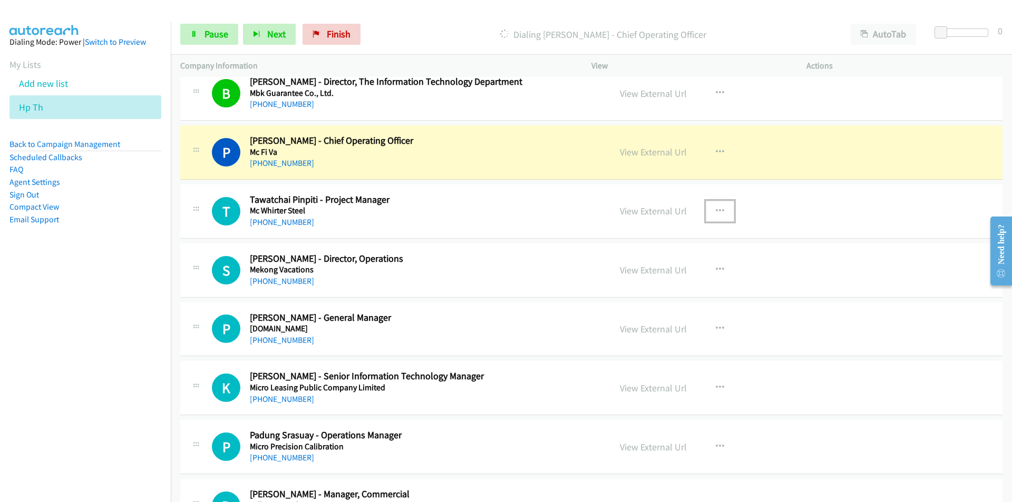
click at [715, 209] on icon "button" at bounding box center [719, 211] width 8 height 8
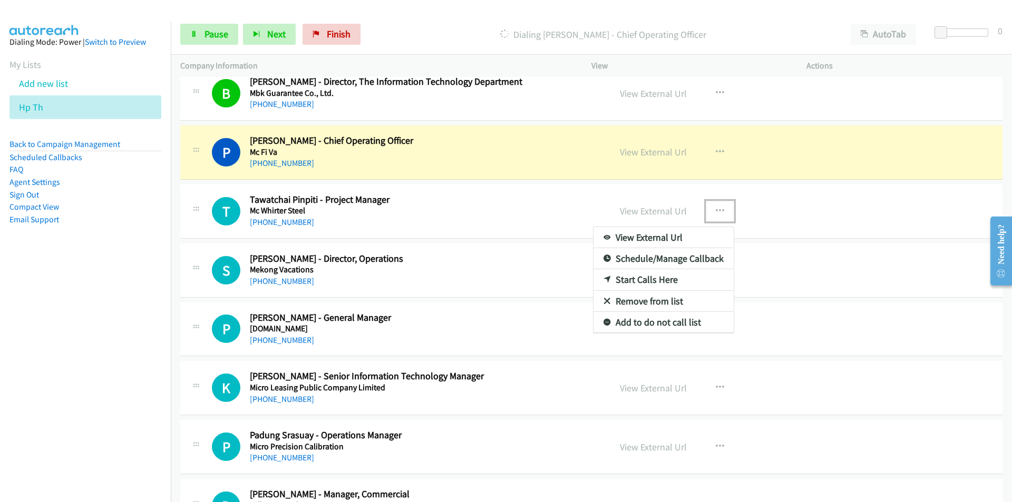
click at [634, 305] on link "Remove from list" at bounding box center [663, 301] width 140 height 21
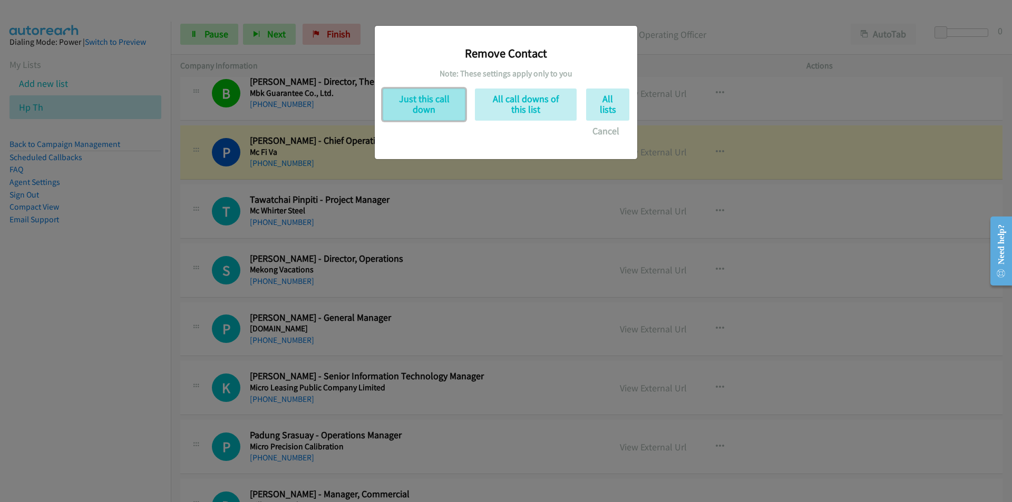
click at [418, 102] on button "Just this call down" at bounding box center [423, 105] width 83 height 32
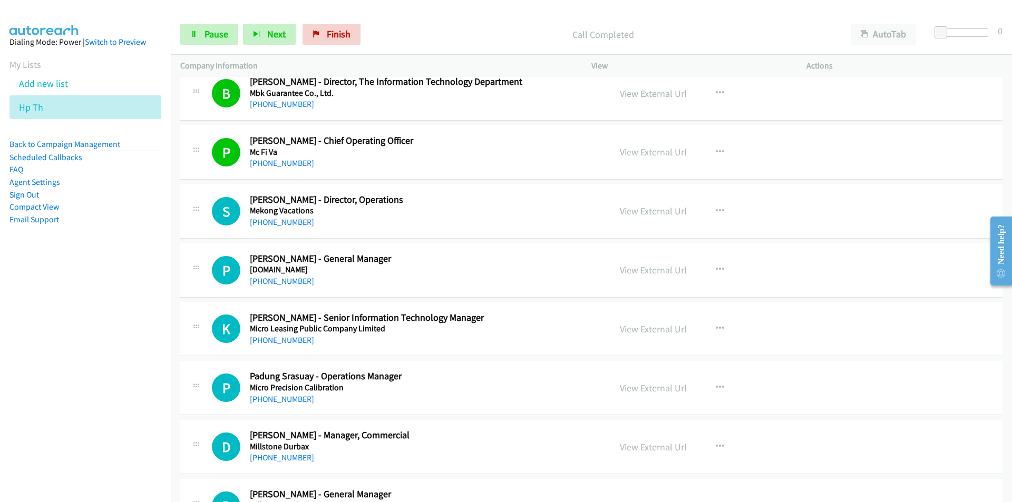
click at [131, 361] on nav "Dialing Mode: Power | Switch to Preview My Lists Add new list Hp Th Back to Cam…" at bounding box center [85, 273] width 171 height 502
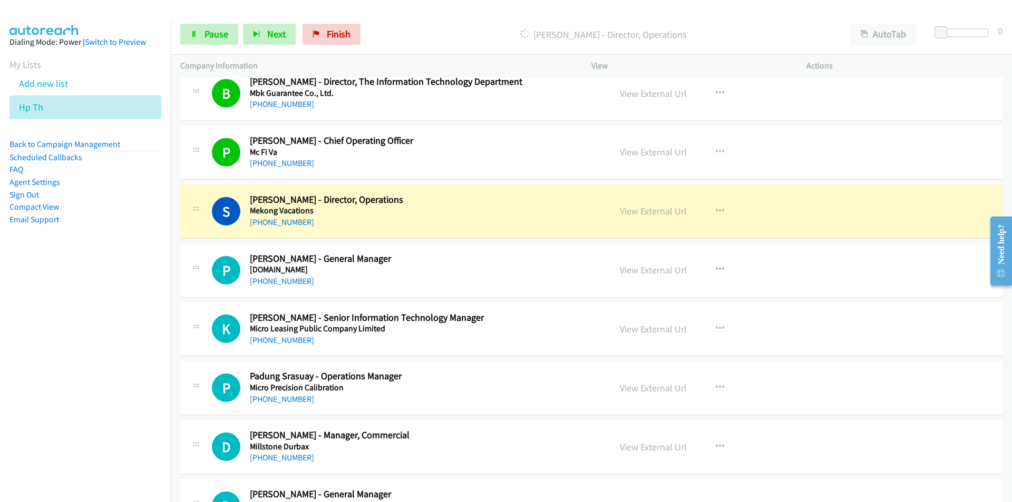
click at [82, 365] on nav "Dialing Mode: Power | Switch to Preview My Lists Add new list Hp Th Back to Cam…" at bounding box center [85, 273] width 171 height 502
click at [214, 32] on span "Pause" at bounding box center [216, 34] width 24 height 12
click at [660, 330] on link "View External Url" at bounding box center [653, 329] width 67 height 12
click at [135, 343] on nav "Dialing Mode: Power | Switch to Preview My Lists Add new list Hp Th Back to Cam…" at bounding box center [85, 273] width 171 height 502
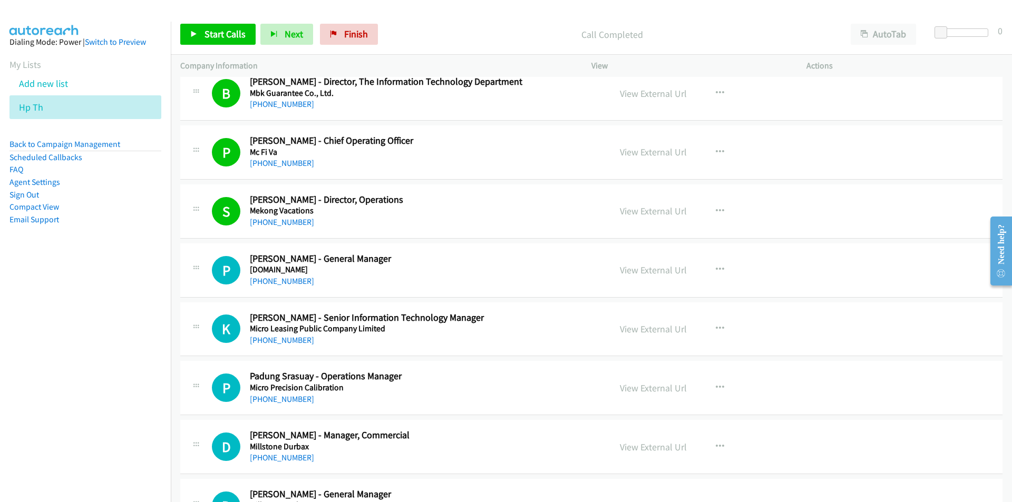
drag, startPoint x: 89, startPoint y: 320, endPoint x: 261, endPoint y: 259, distance: 183.1
click at [89, 320] on nav "Dialing Mode: Power | Switch to Preview My Lists Add new list Hp Th Back to Cam…" at bounding box center [85, 273] width 171 height 502
click at [664, 210] on link "View External Url" at bounding box center [653, 211] width 67 height 12
click at [220, 40] on span "Start Calls" at bounding box center [224, 34] width 41 height 12
click at [127, 418] on nav "Dialing Mode: Power | Switch to Preview My Lists Add new list Hp Th Back to Cam…" at bounding box center [85, 273] width 171 height 502
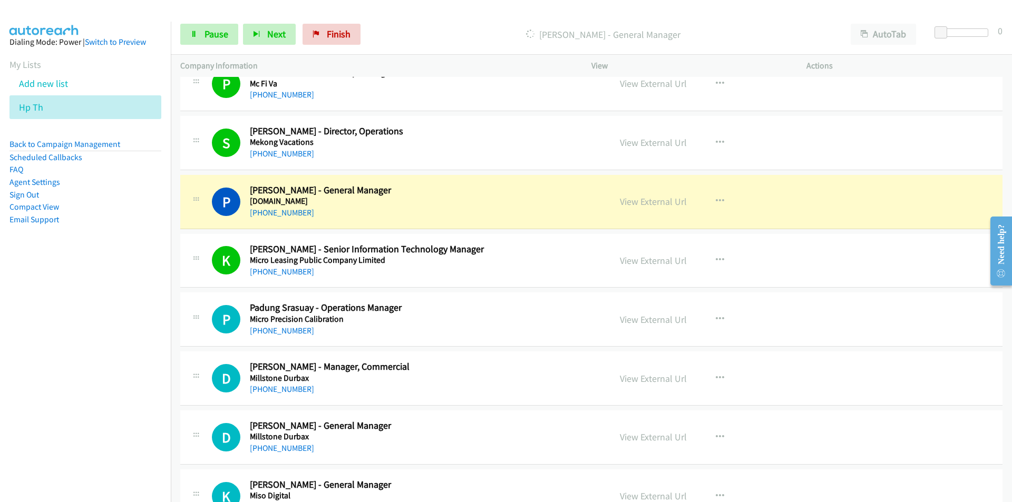
scroll to position [6480, 0]
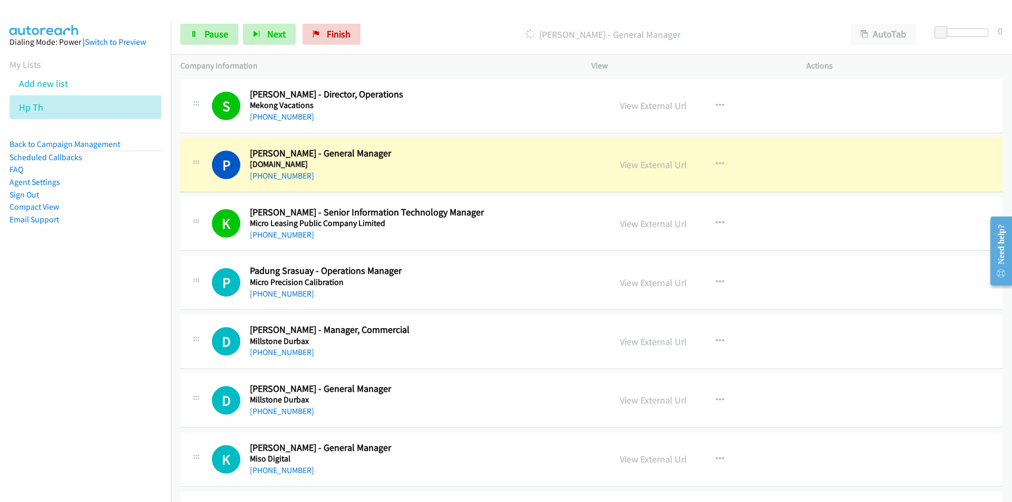
click at [113, 379] on nav "Dialing Mode: Power | Switch to Preview My Lists Add new list Hp Th Back to Cam…" at bounding box center [85, 273] width 171 height 502
click at [648, 165] on link "View External Url" at bounding box center [653, 165] width 67 height 12
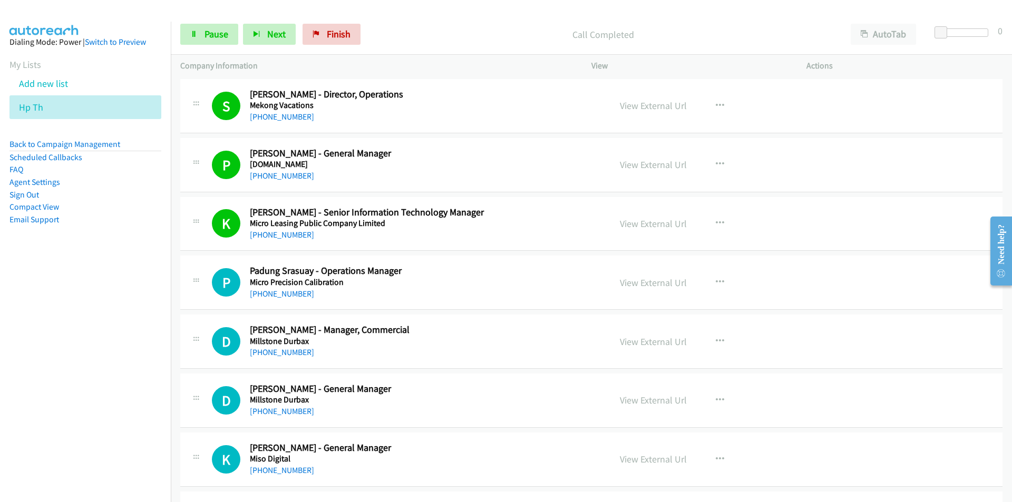
click at [110, 341] on nav "Dialing Mode: Power | Switch to Preview My Lists Add new list Hp Th Back to Cam…" at bounding box center [85, 273] width 171 height 502
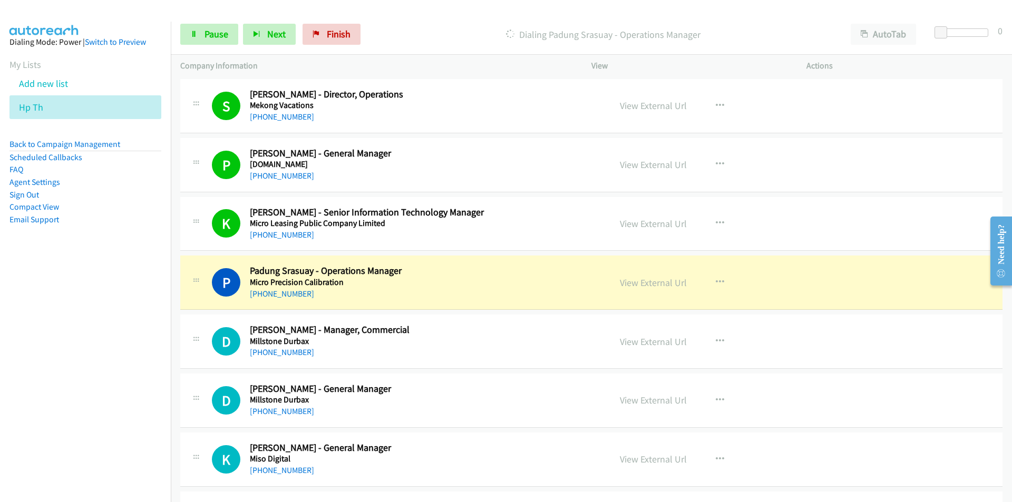
click at [137, 383] on nav "Dialing Mode: Power | Switch to Preview My Lists Add new list Hp Th Back to Cam…" at bounding box center [85, 273] width 171 height 502
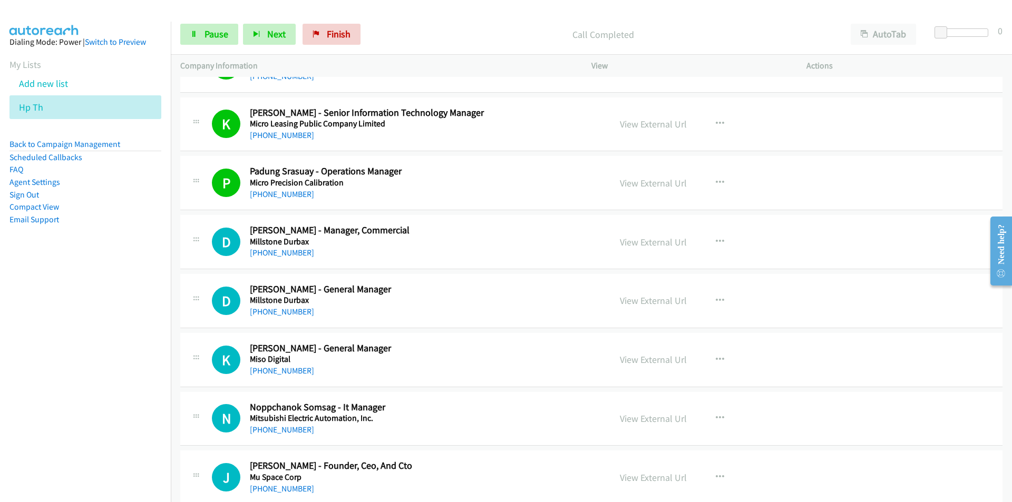
scroll to position [6638, 0]
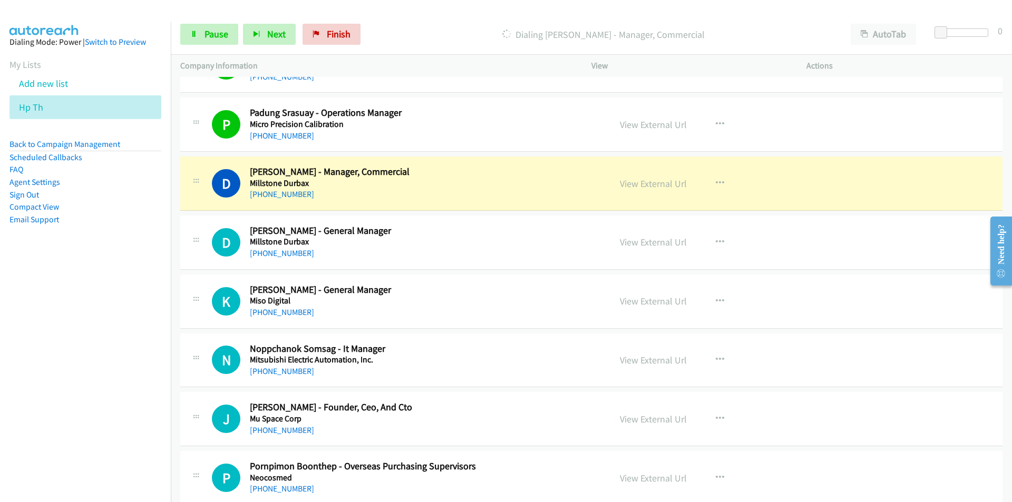
click at [93, 340] on nav "Dialing Mode: Power | Switch to Preview My Lists Add new list Hp Th Back to Cam…" at bounding box center [85, 273] width 171 height 502
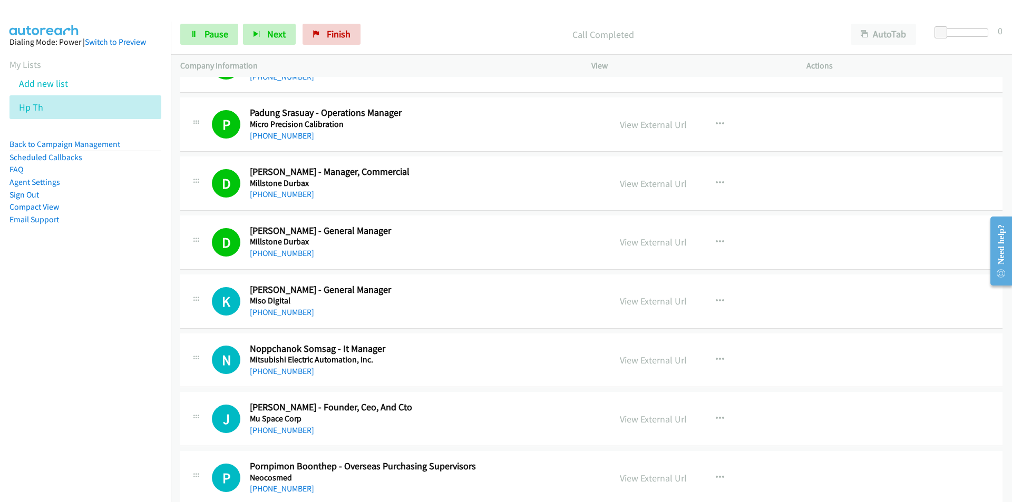
click at [71, 350] on nav "Dialing Mode: Power | Switch to Preview My Lists Add new list Hp Th Back to Cam…" at bounding box center [85, 273] width 171 height 502
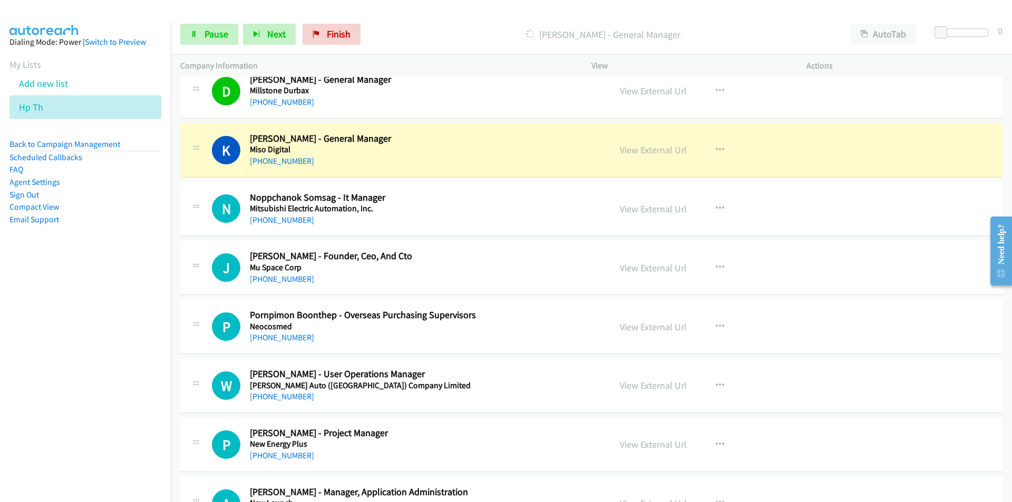
scroll to position [6796, 0]
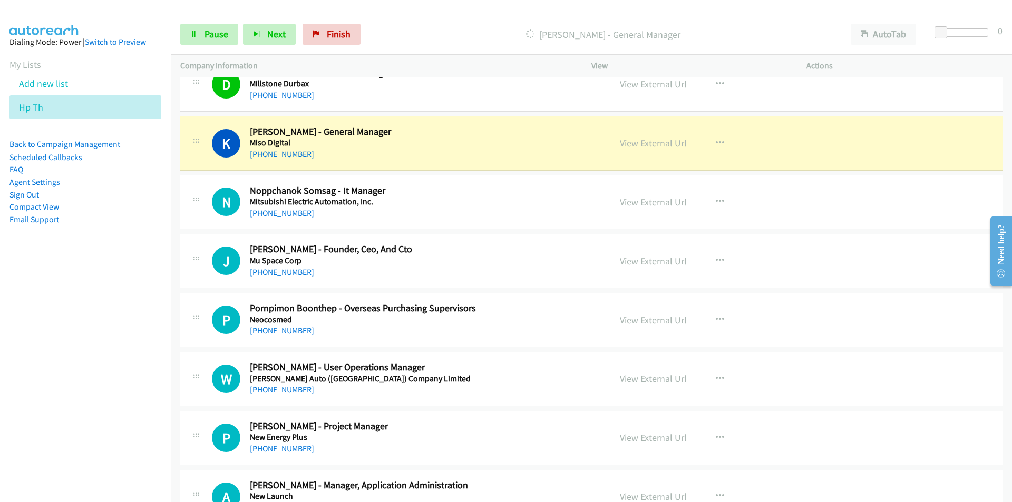
click at [85, 345] on nav "Dialing Mode: Power | Switch to Preview My Lists Add new list Hp Th Back to Cam…" at bounding box center [85, 273] width 171 height 502
click at [658, 144] on link "View External Url" at bounding box center [653, 143] width 67 height 12
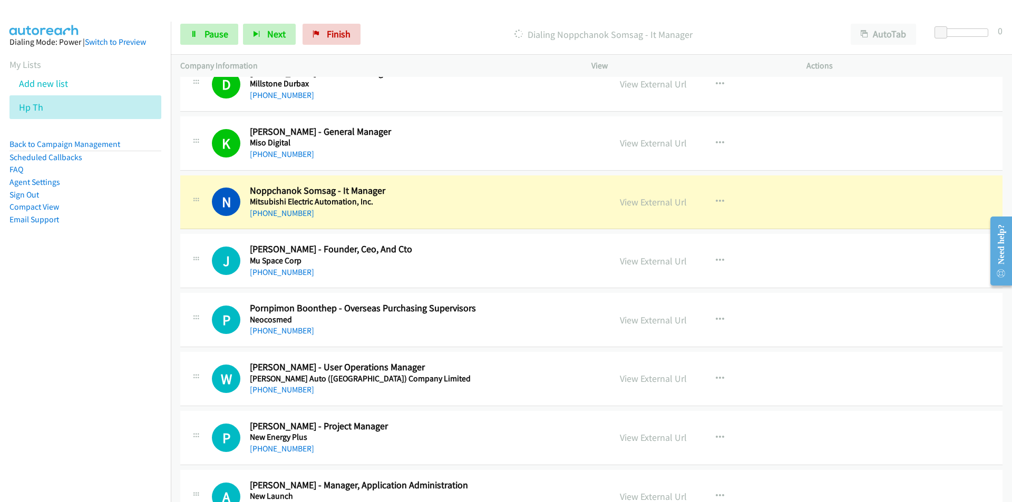
click at [81, 354] on nav "Dialing Mode: Power | Switch to Preview My Lists Add new list Hp Th Back to Cam…" at bounding box center [85, 273] width 171 height 502
click at [720, 318] on button "button" at bounding box center [719, 319] width 28 height 21
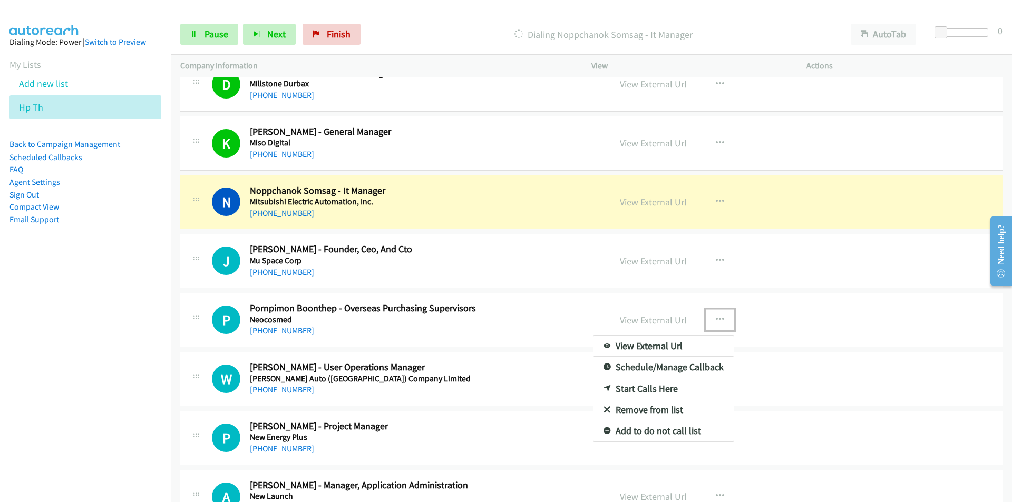
click at [654, 407] on link "Remove from list" at bounding box center [663, 409] width 140 height 21
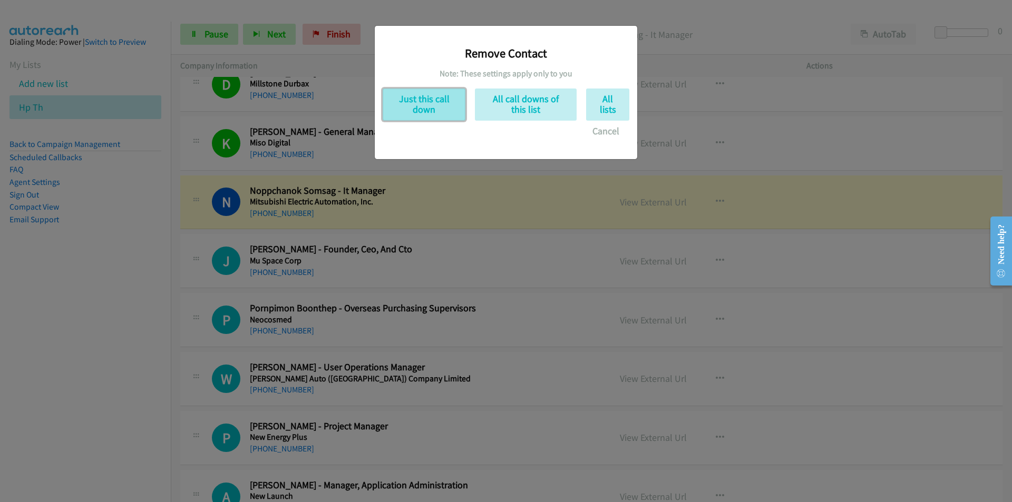
click at [430, 100] on button "Just this call down" at bounding box center [423, 105] width 83 height 32
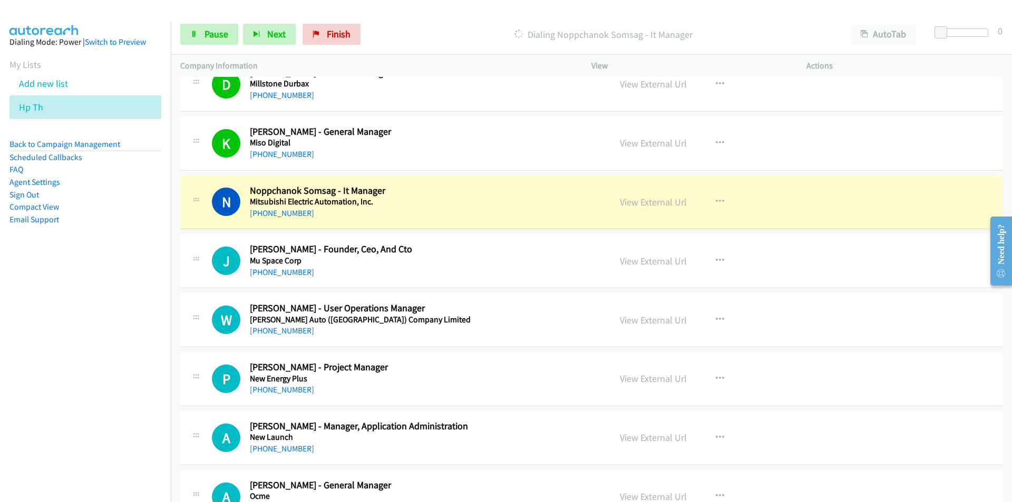
click at [94, 375] on nav "Dialing Mode: Power | Switch to Preview My Lists Add new list Hp Th Back to Cam…" at bounding box center [85, 273] width 171 height 502
click at [656, 206] on link "View External Url" at bounding box center [653, 202] width 67 height 12
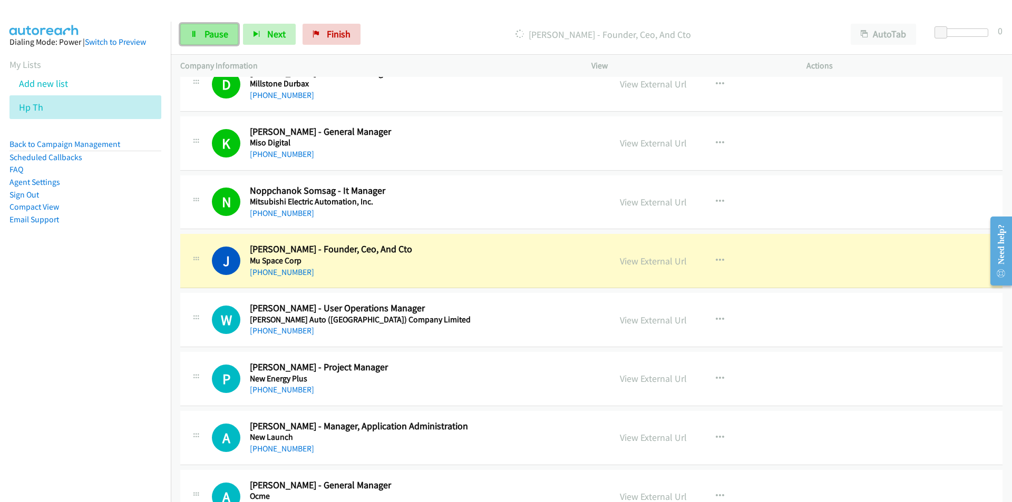
click at [221, 31] on span "Pause" at bounding box center [216, 34] width 24 height 12
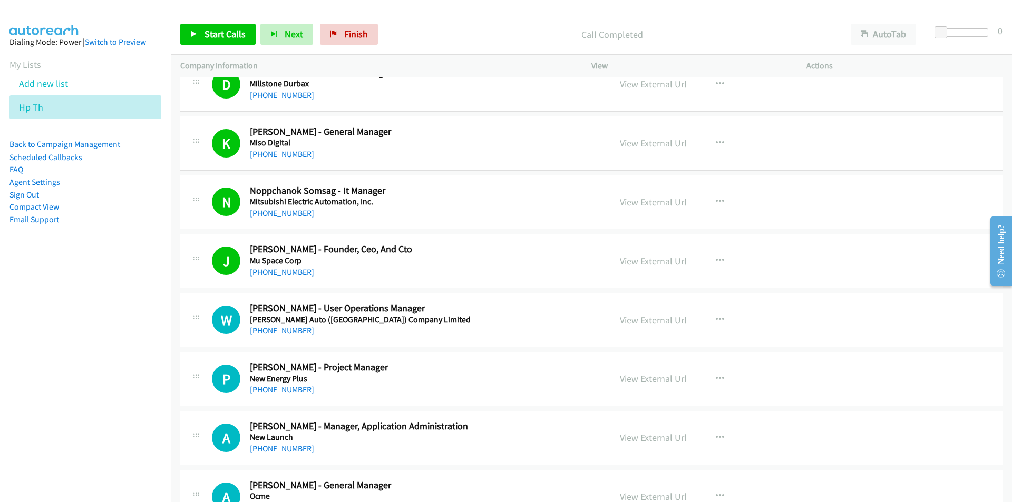
click at [79, 383] on nav "Dialing Mode: Power | Switch to Preview My Lists Add new list Hp Th Back to Cam…" at bounding box center [85, 273] width 171 height 502
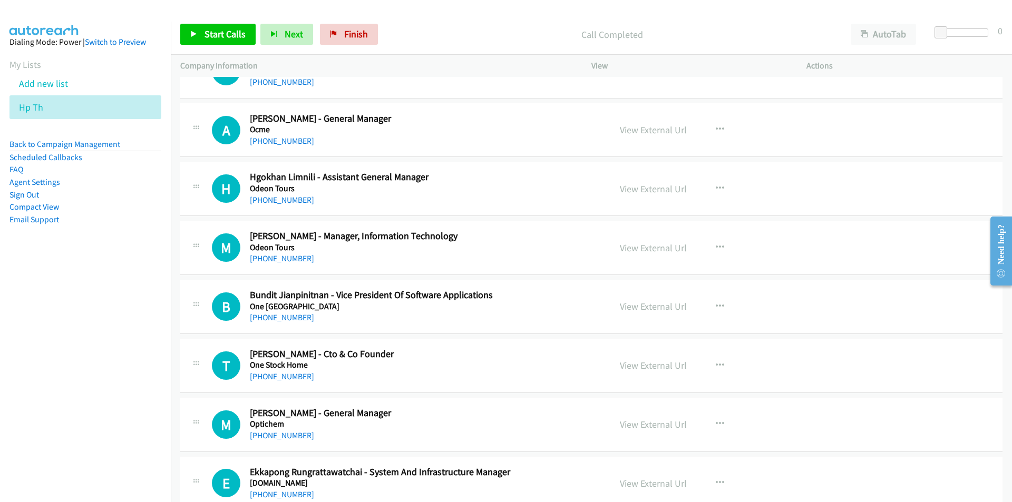
scroll to position [7165, 0]
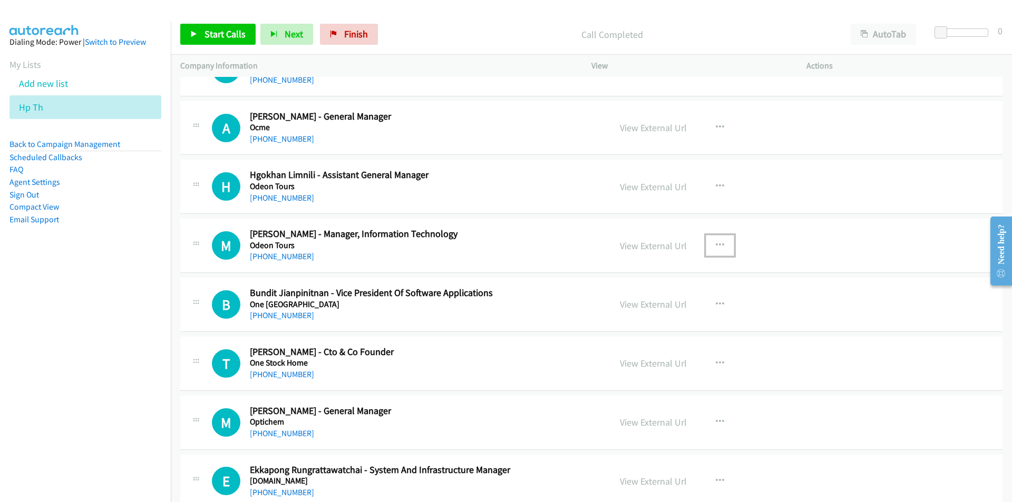
click at [715, 244] on icon "button" at bounding box center [719, 245] width 8 height 8
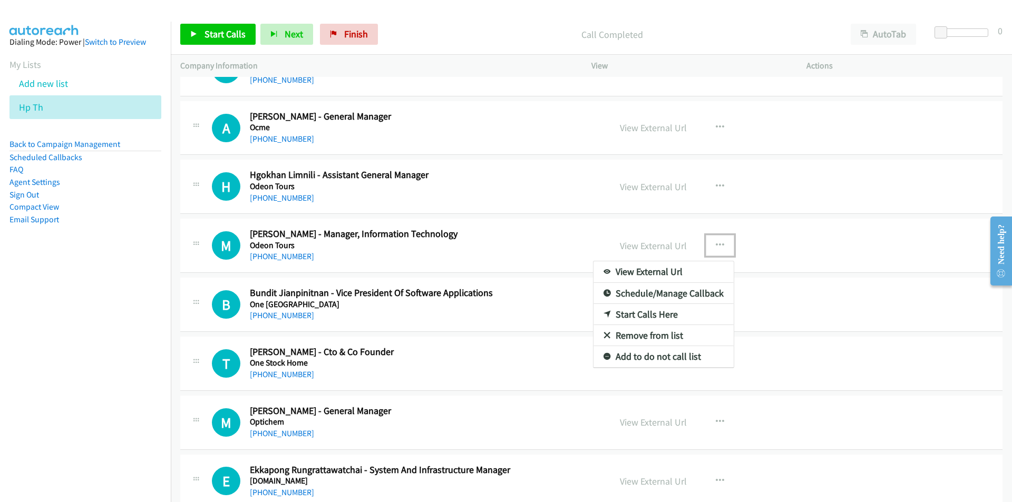
click at [641, 316] on link "Start Calls Here" at bounding box center [663, 314] width 140 height 21
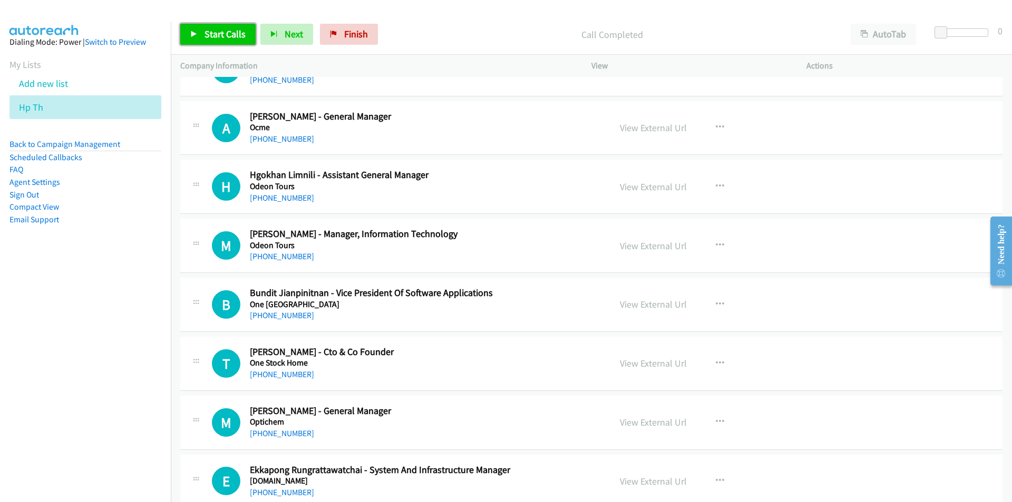
click at [222, 27] on link "Start Calls" at bounding box center [217, 34] width 75 height 21
click at [219, 35] on span "Pause" at bounding box center [216, 34] width 24 height 12
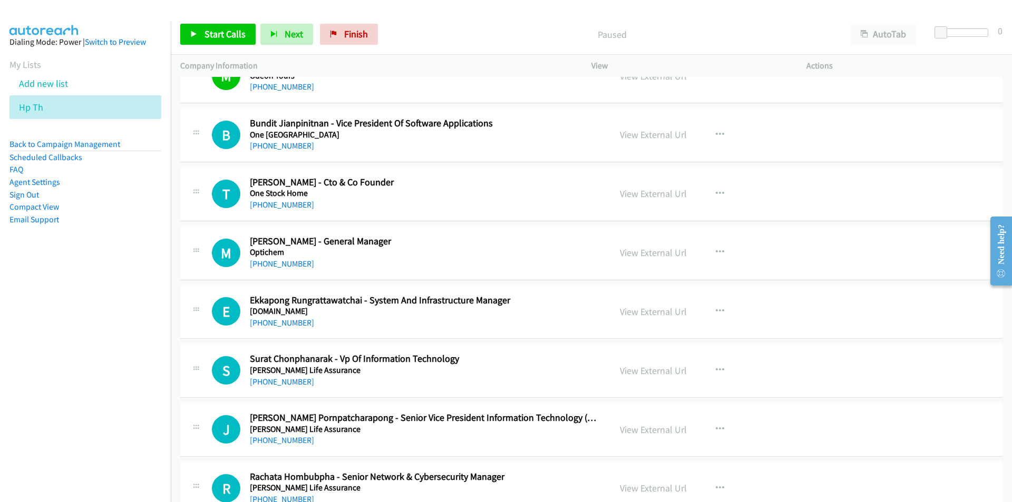
scroll to position [7376, 0]
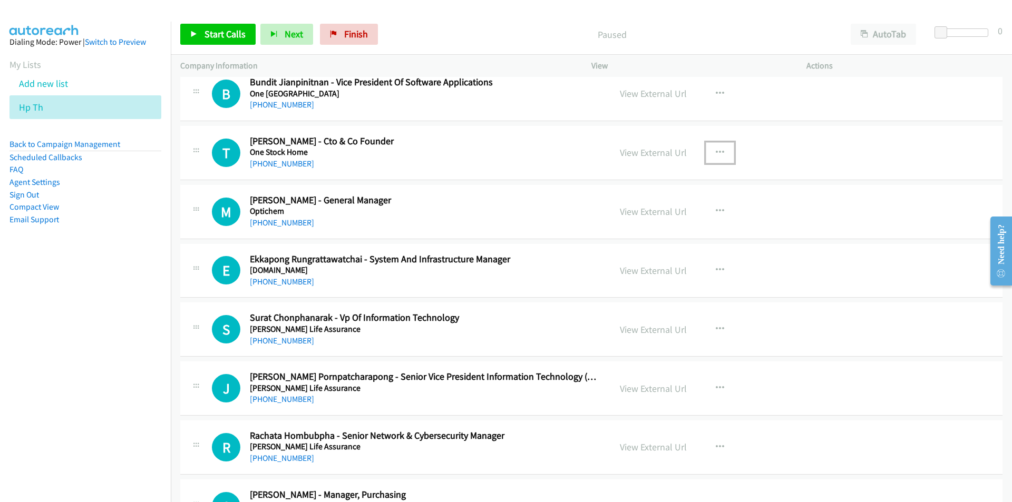
click at [719, 153] on icon "button" at bounding box center [719, 153] width 8 height 8
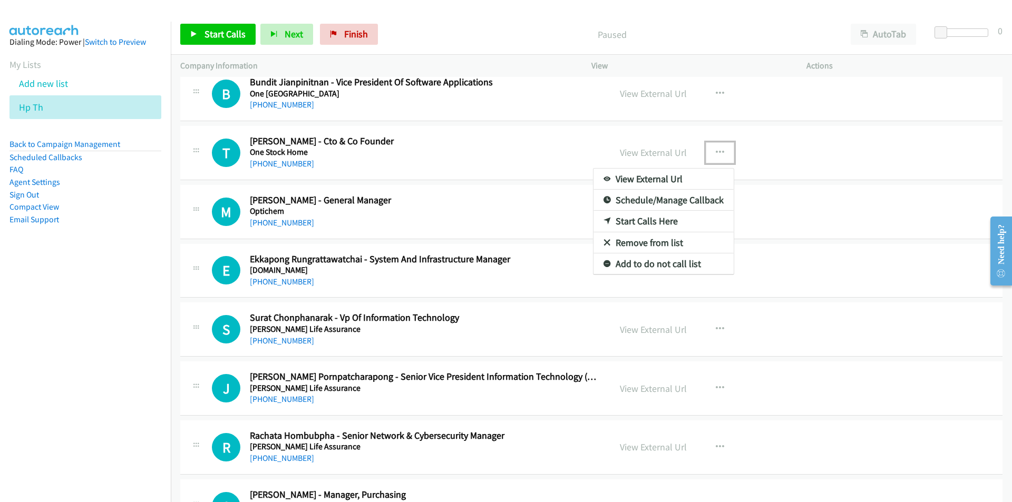
click at [655, 218] on link "Start Calls Here" at bounding box center [663, 221] width 140 height 21
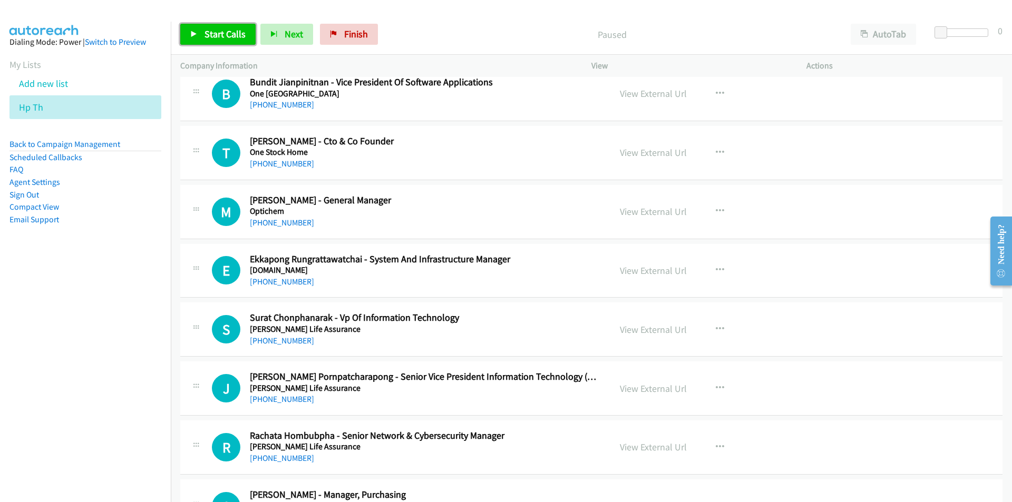
click at [218, 29] on span "Start Calls" at bounding box center [224, 34] width 41 height 12
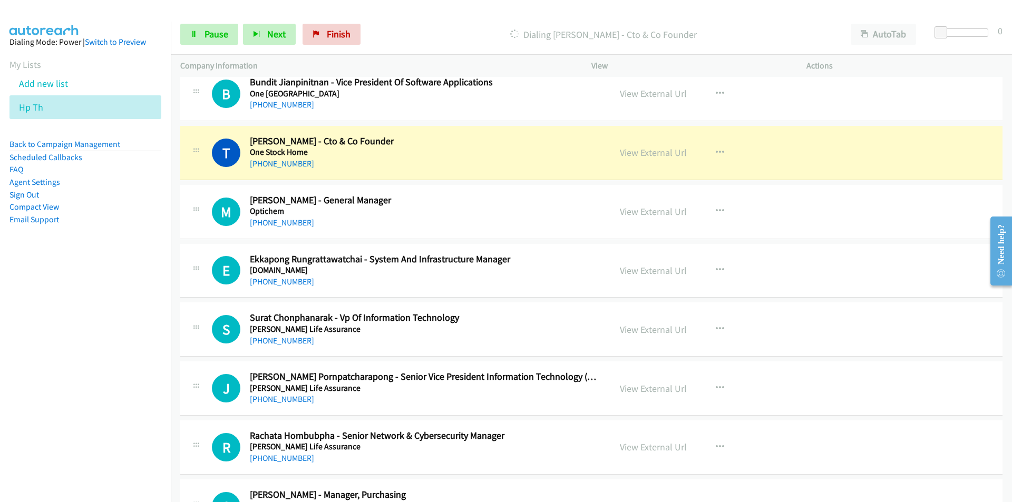
click at [94, 327] on nav "Dialing Mode: Power | Switch to Preview My Lists Add new list Hp Th Back to Cam…" at bounding box center [85, 273] width 171 height 502
click at [206, 35] on span "Pause" at bounding box center [216, 34] width 24 height 12
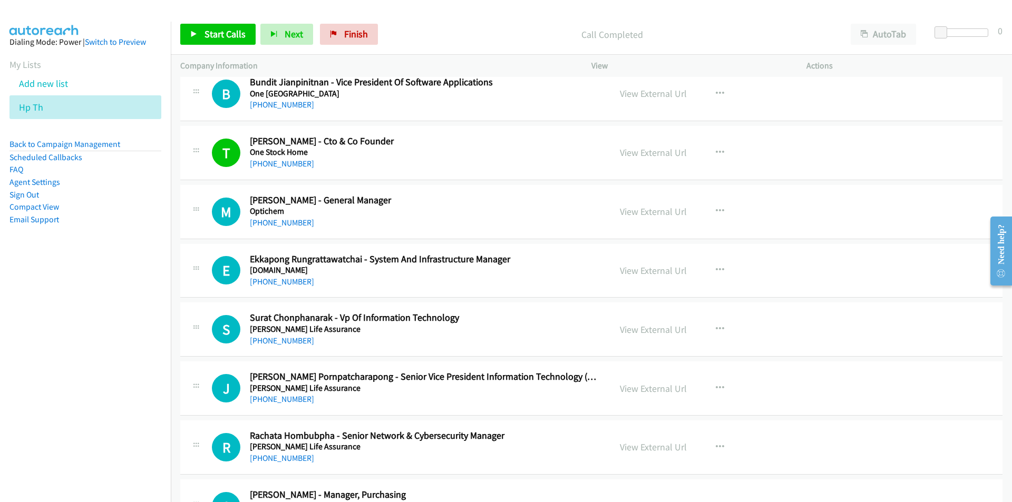
click at [121, 318] on nav "Dialing Mode: Power | Switch to Preview My Lists Add new list Hp Th Back to Cam…" at bounding box center [85, 273] width 171 height 502
click at [675, 270] on link "View External Url" at bounding box center [653, 270] width 67 height 12
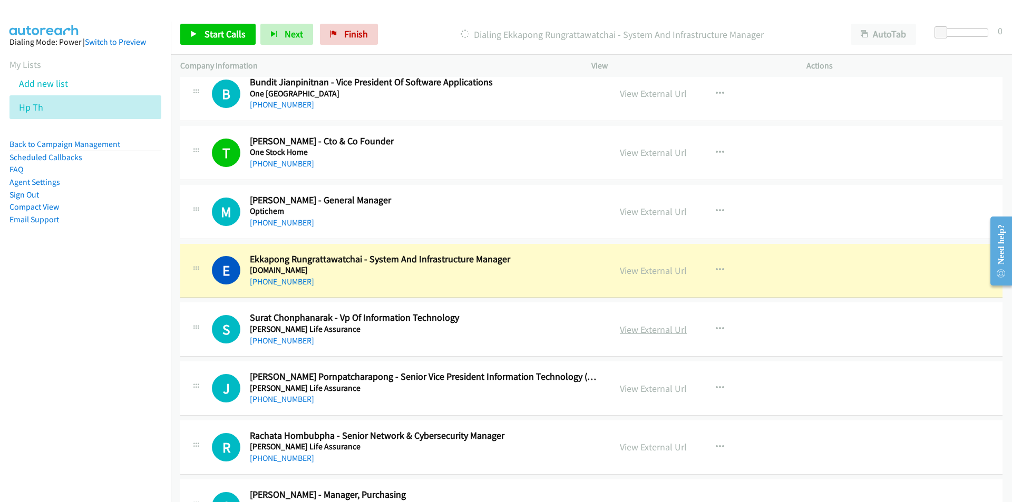
click at [652, 332] on link "View External Url" at bounding box center [653, 329] width 67 height 12
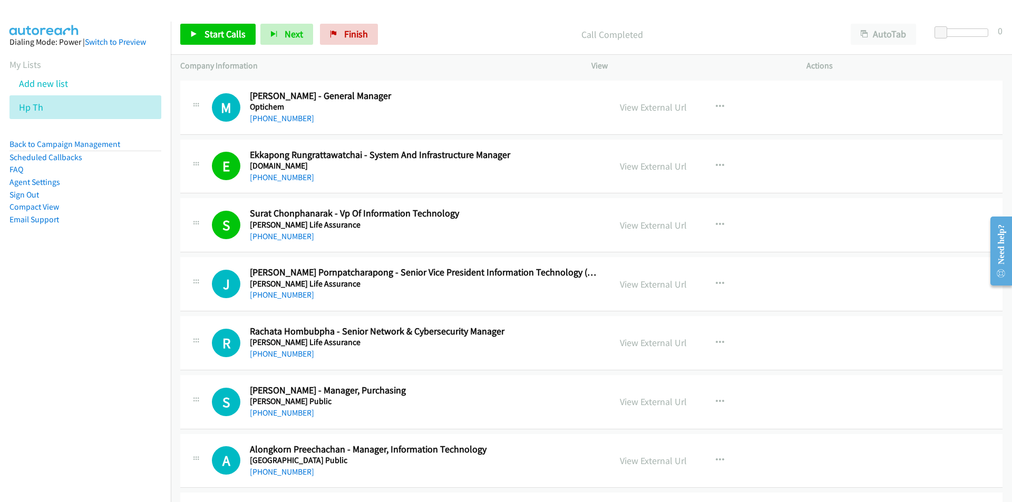
scroll to position [7481, 0]
click at [648, 286] on link "View External Url" at bounding box center [653, 283] width 67 height 12
click at [644, 464] on link "View External Url" at bounding box center [653, 460] width 67 height 12
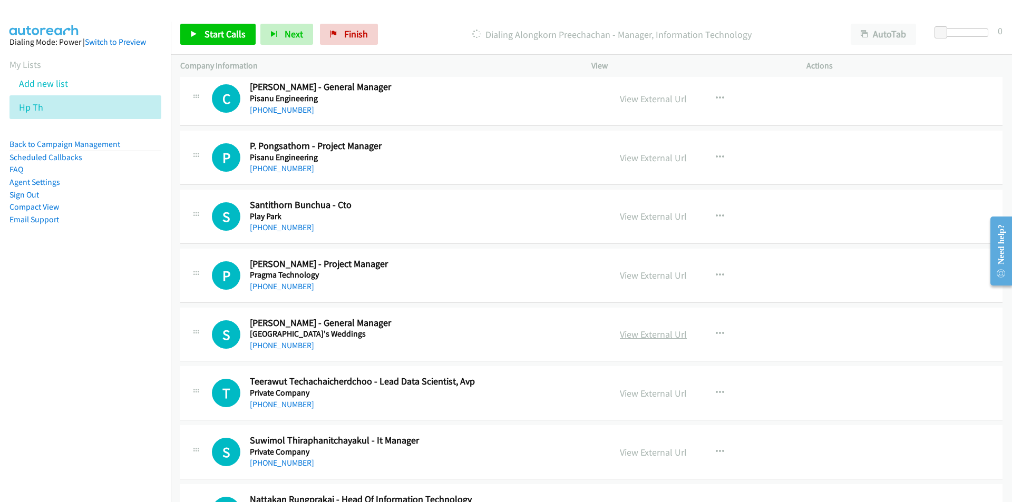
scroll to position [7903, 0]
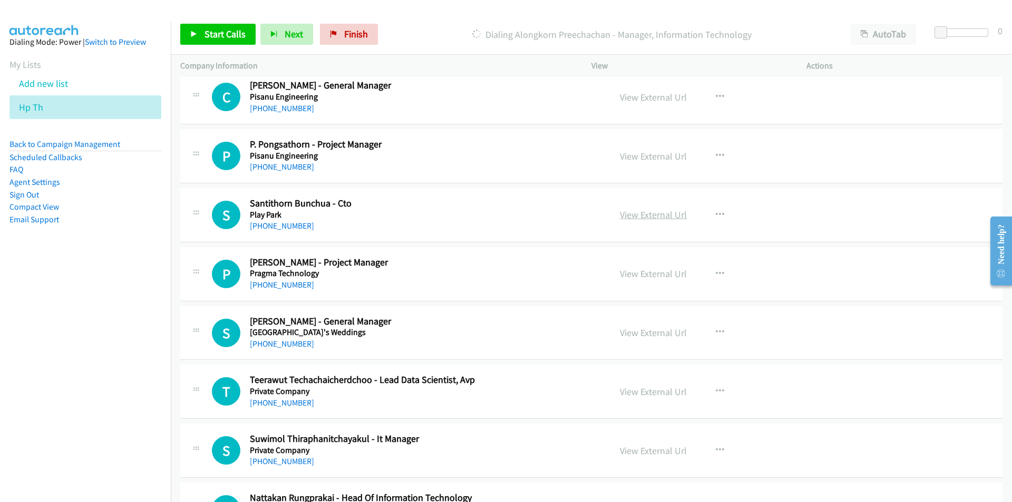
click at [645, 213] on link "View External Url" at bounding box center [653, 215] width 67 height 12
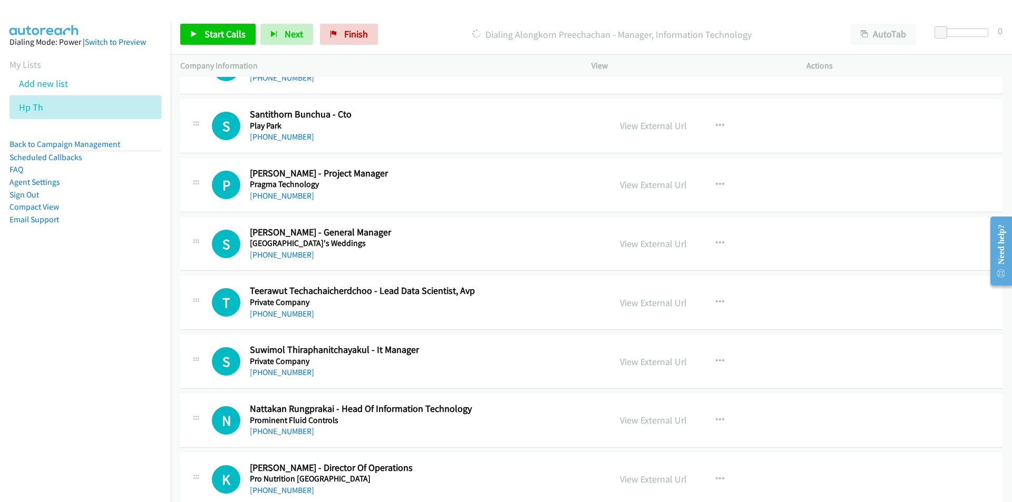
scroll to position [8061, 0]
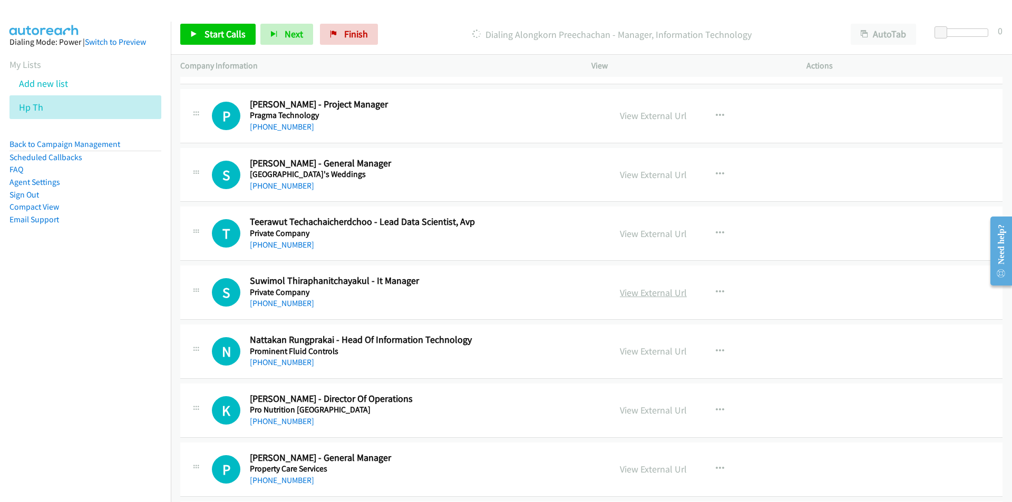
click at [636, 293] on link "View External Url" at bounding box center [653, 293] width 67 height 12
click at [654, 355] on link "View External Url" at bounding box center [653, 351] width 67 height 12
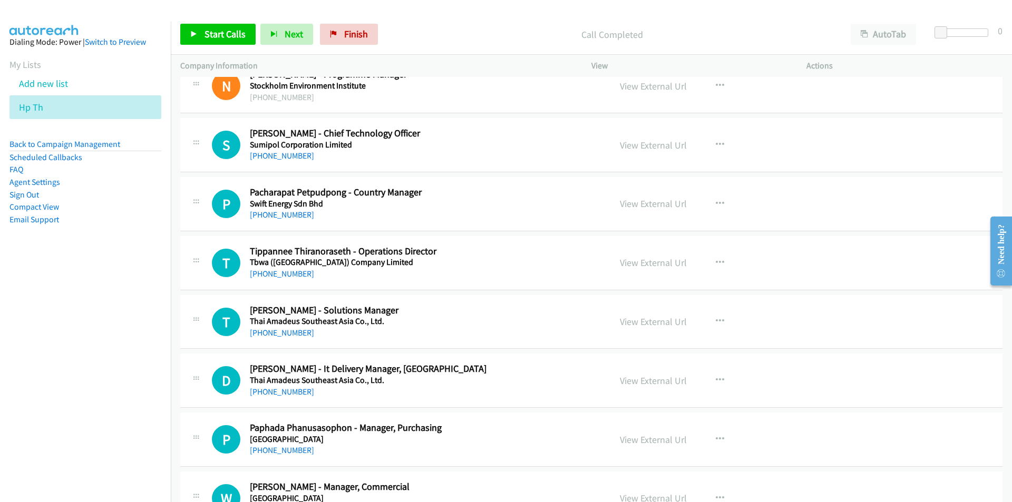
scroll to position [9800, 0]
click at [654, 263] on link "View External Url" at bounding box center [653, 262] width 67 height 12
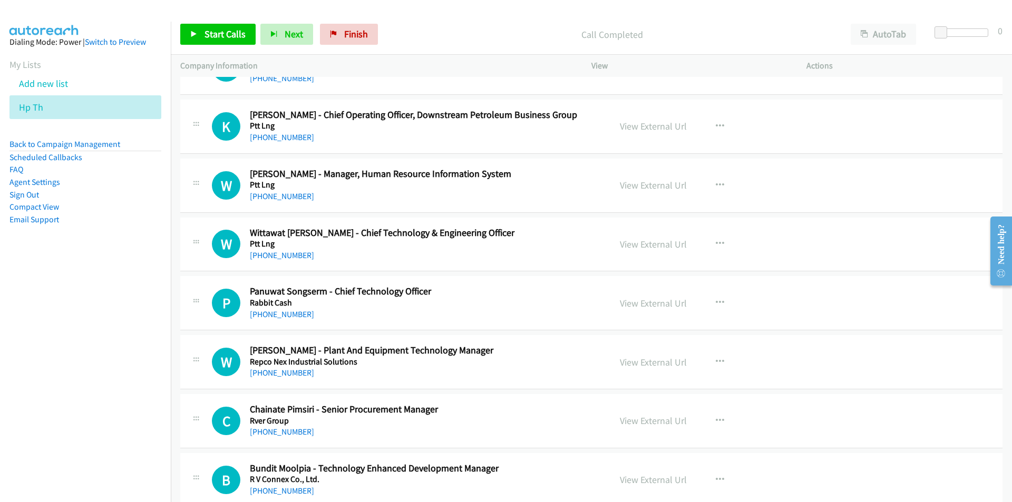
scroll to position [8640, 0]
click at [638, 243] on link "View External Url" at bounding box center [653, 243] width 67 height 12
click at [629, 300] on link "View External Url" at bounding box center [653, 302] width 67 height 12
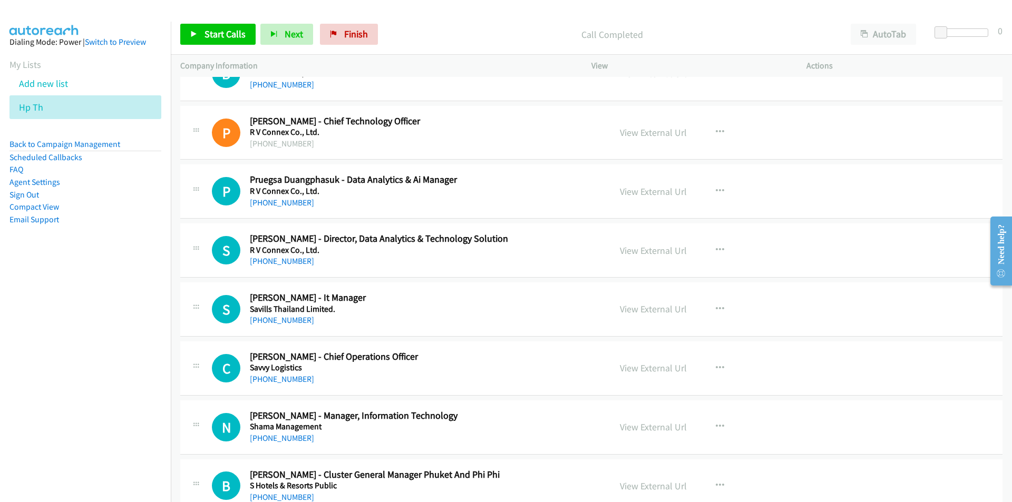
scroll to position [9062, 0]
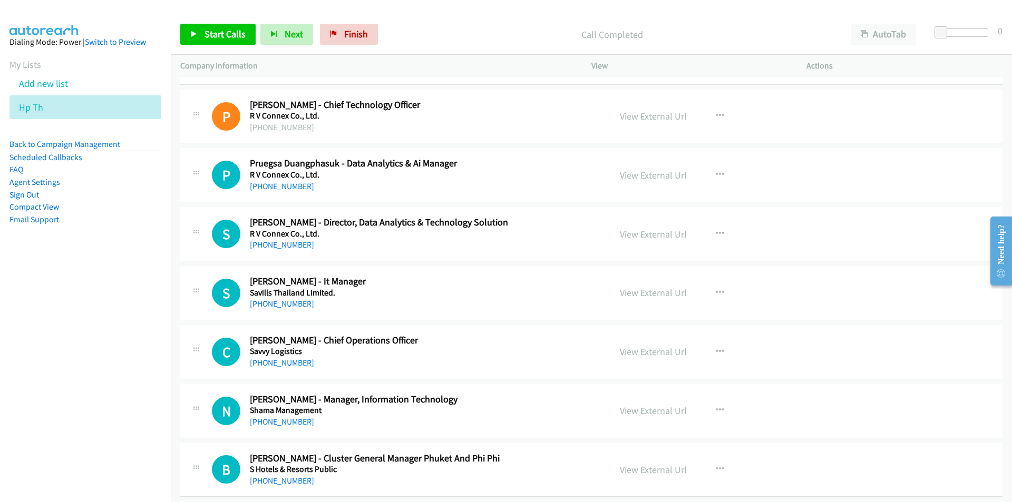
drag, startPoint x: 649, startPoint y: 294, endPoint x: 527, endPoint y: 3, distance: 315.3
click at [113, 345] on nav "Dialing Mode: Power | Switch to Preview My Lists Add new list Hp Th Back to Cam…" at bounding box center [85, 273] width 171 height 502
click at [658, 293] on link "View External Url" at bounding box center [653, 293] width 67 height 12
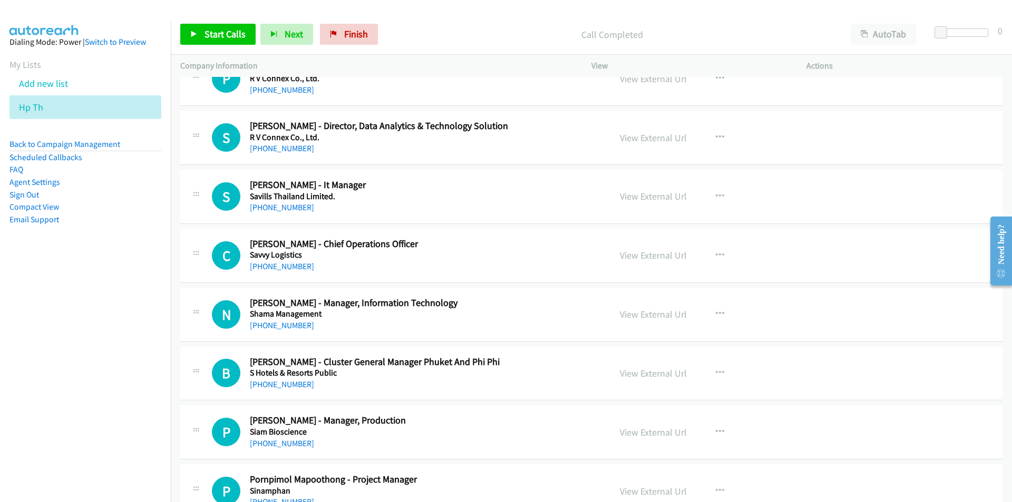
scroll to position [9220, 0]
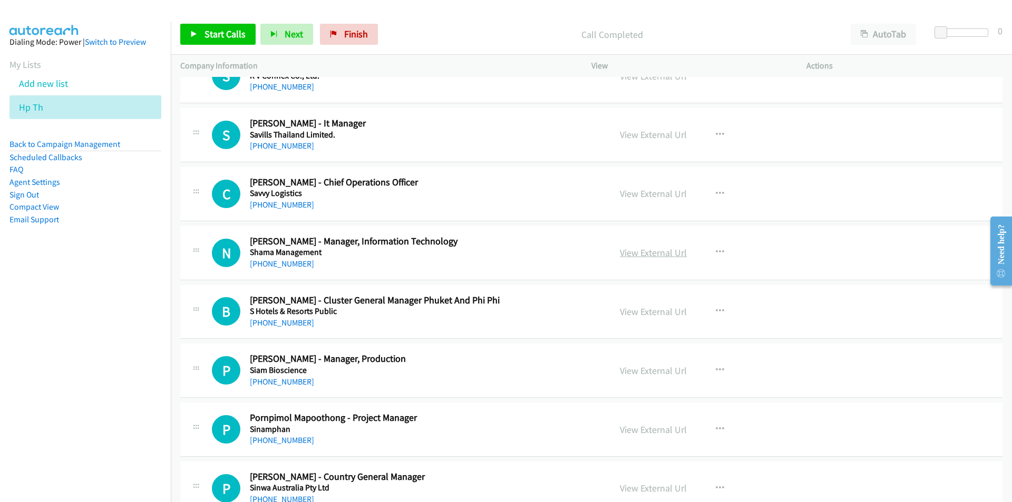
click at [643, 253] on link "View External Url" at bounding box center [653, 253] width 67 height 12
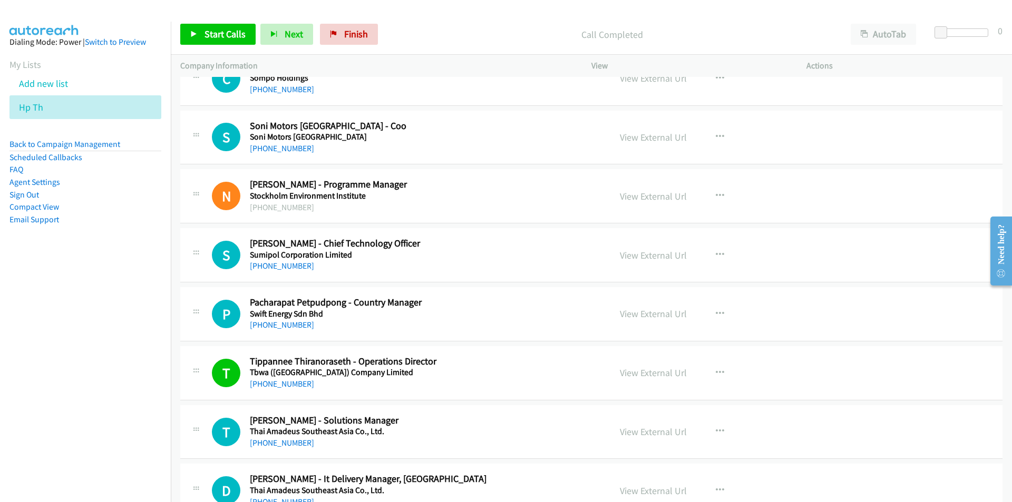
scroll to position [9694, 0]
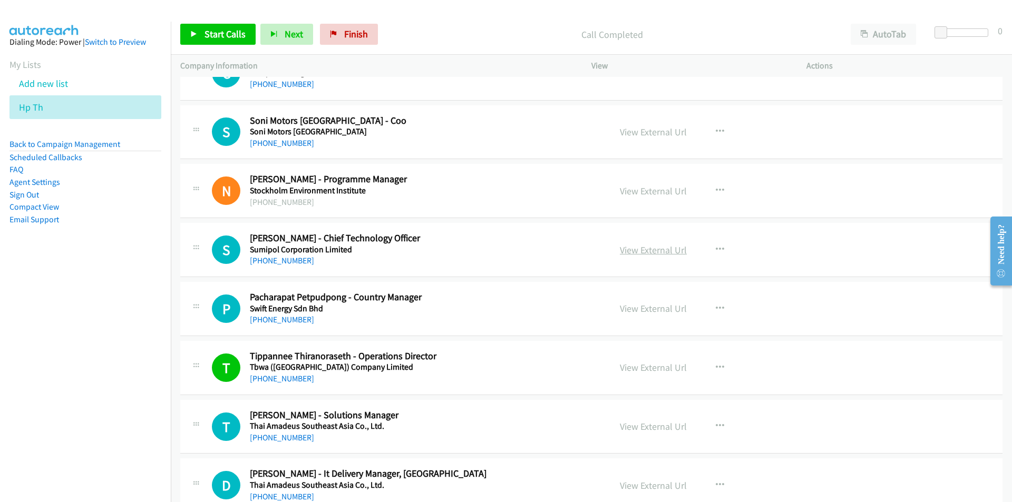
click at [650, 251] on link "View External Url" at bounding box center [653, 250] width 67 height 12
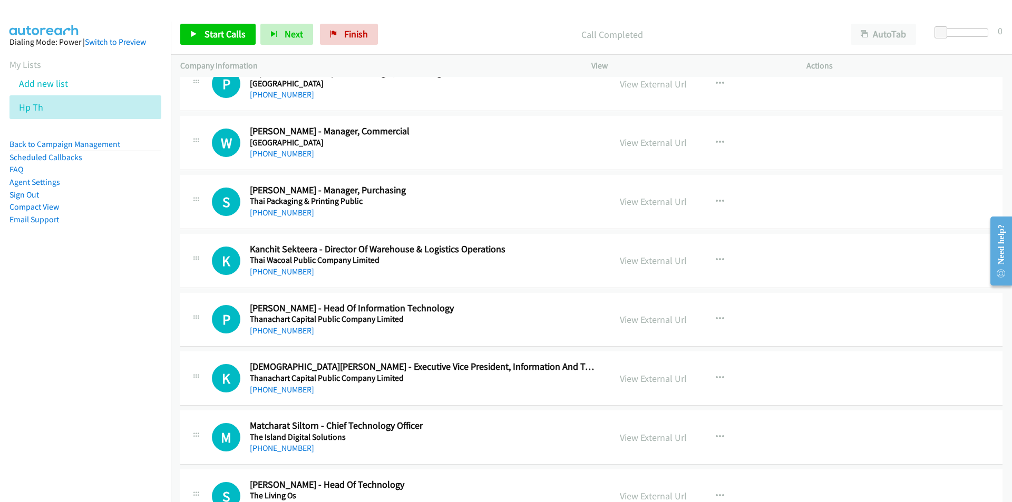
scroll to position [10168, 0]
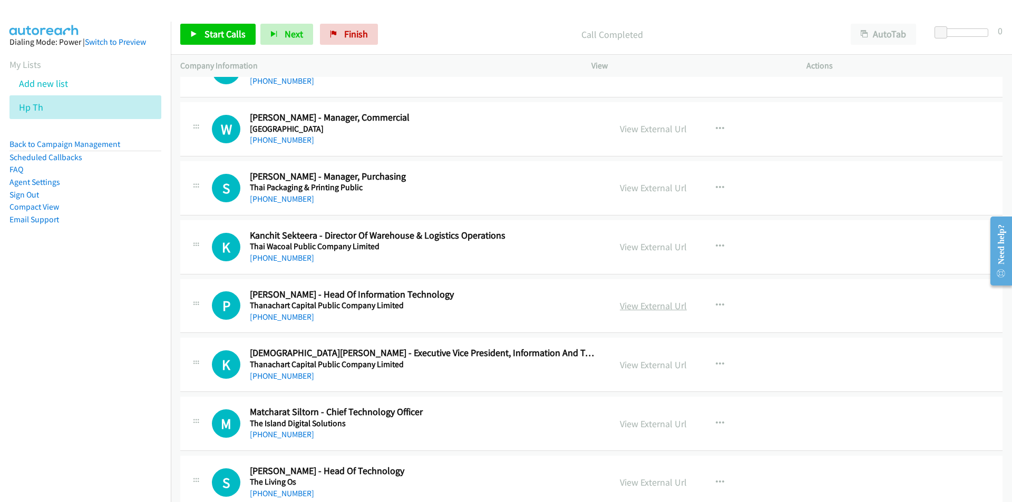
click at [651, 306] on link "View External Url" at bounding box center [653, 306] width 67 height 12
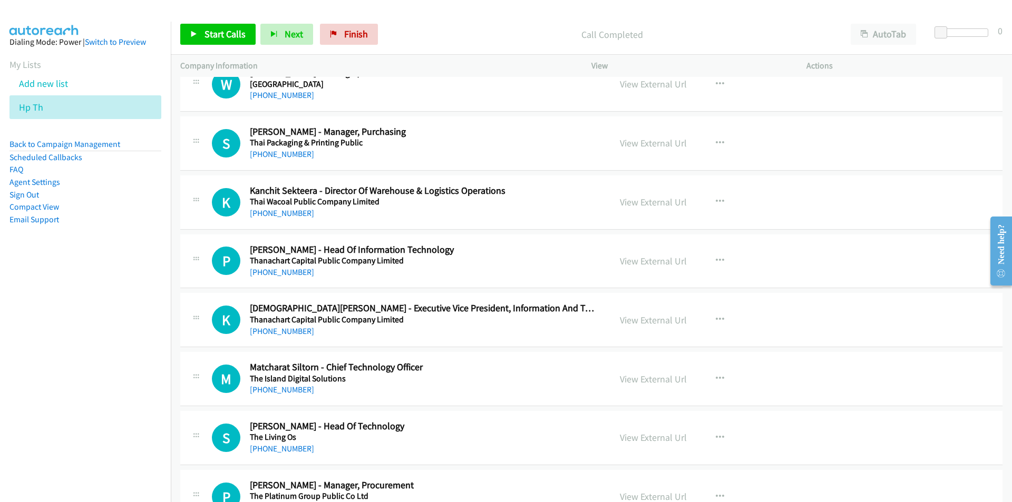
scroll to position [10221, 0]
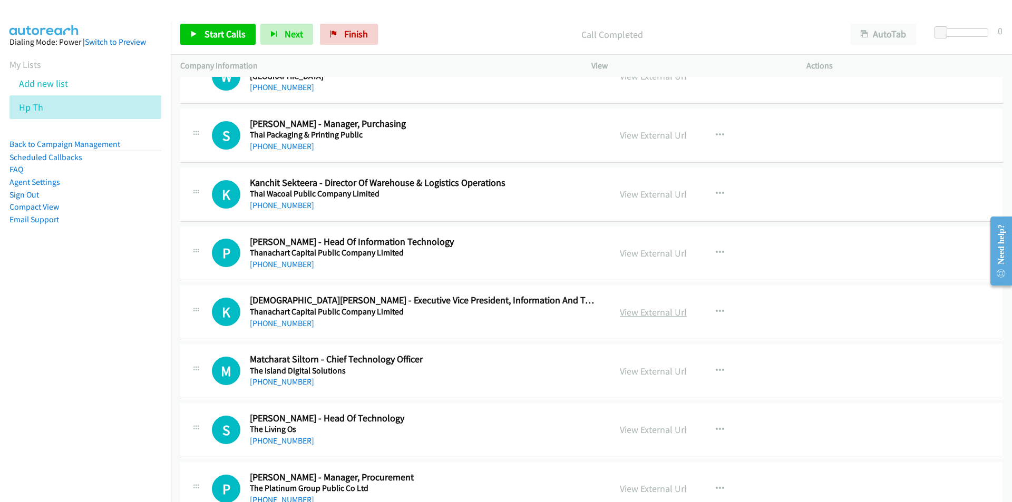
click at [655, 314] on link "View External Url" at bounding box center [653, 312] width 67 height 12
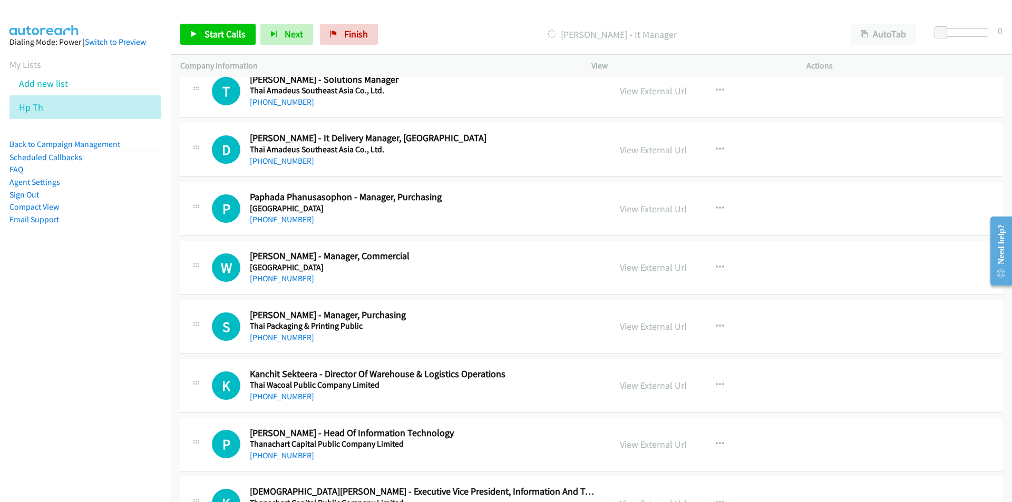
scroll to position [9852, 0]
